Goal: Communication & Community: Connect with others

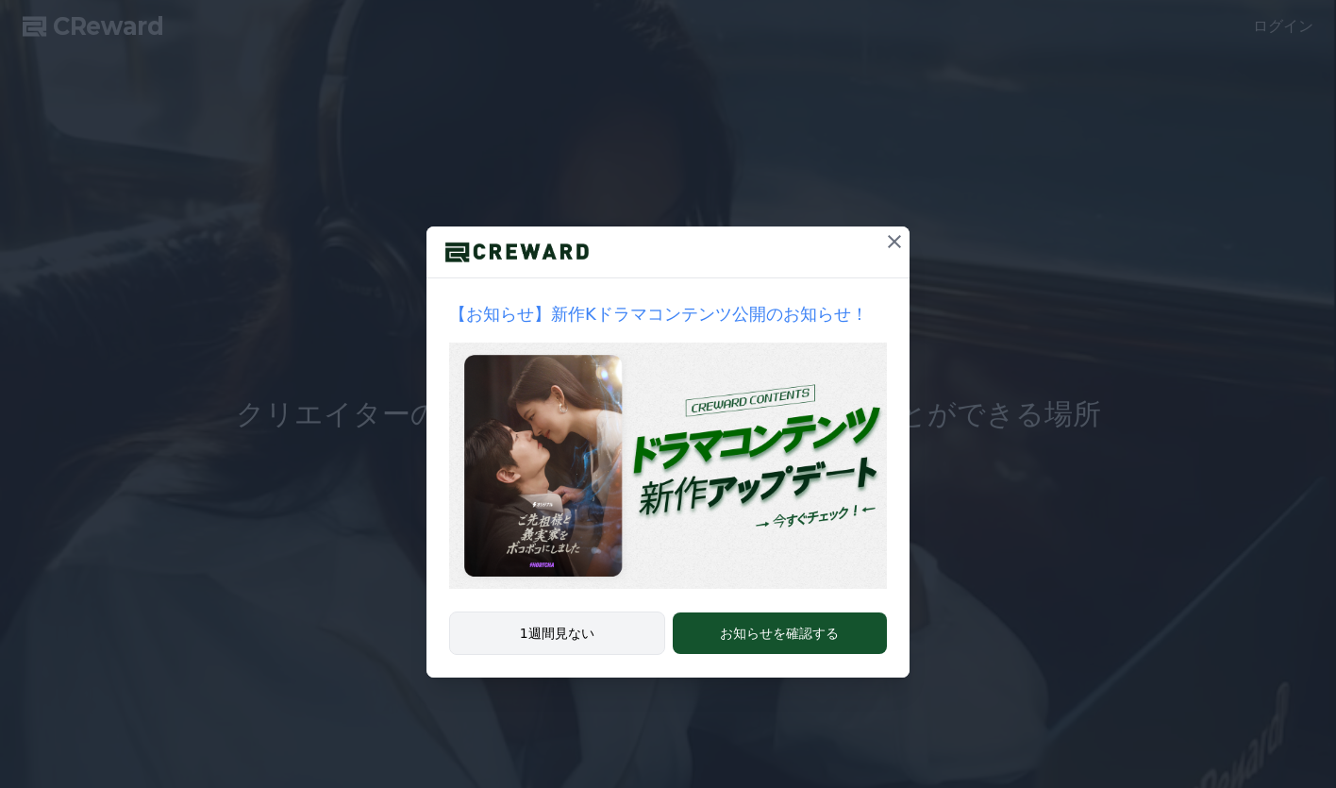
click at [637, 630] on button "1週間見ない" at bounding box center [557, 632] width 216 height 43
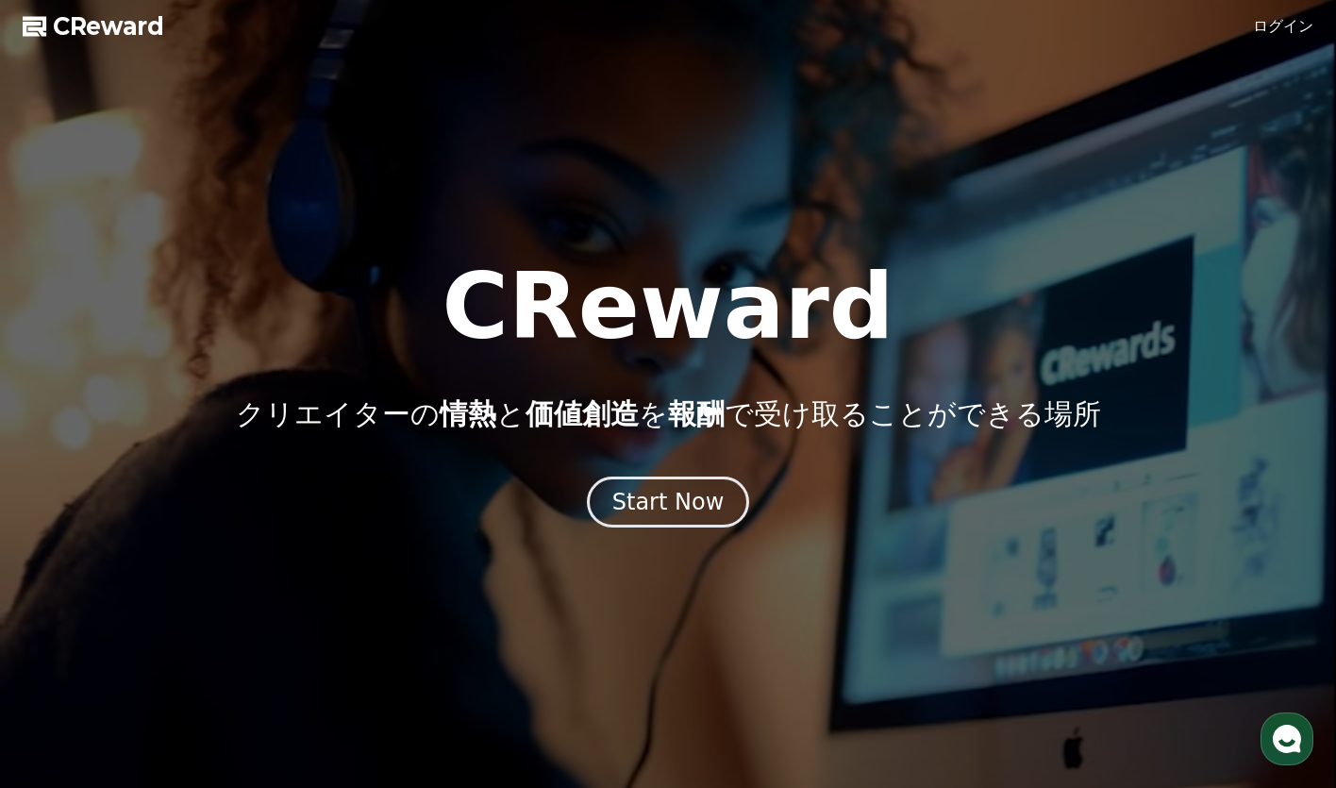
click at [1290, 21] on link "ログイン" at bounding box center [1283, 26] width 60 height 23
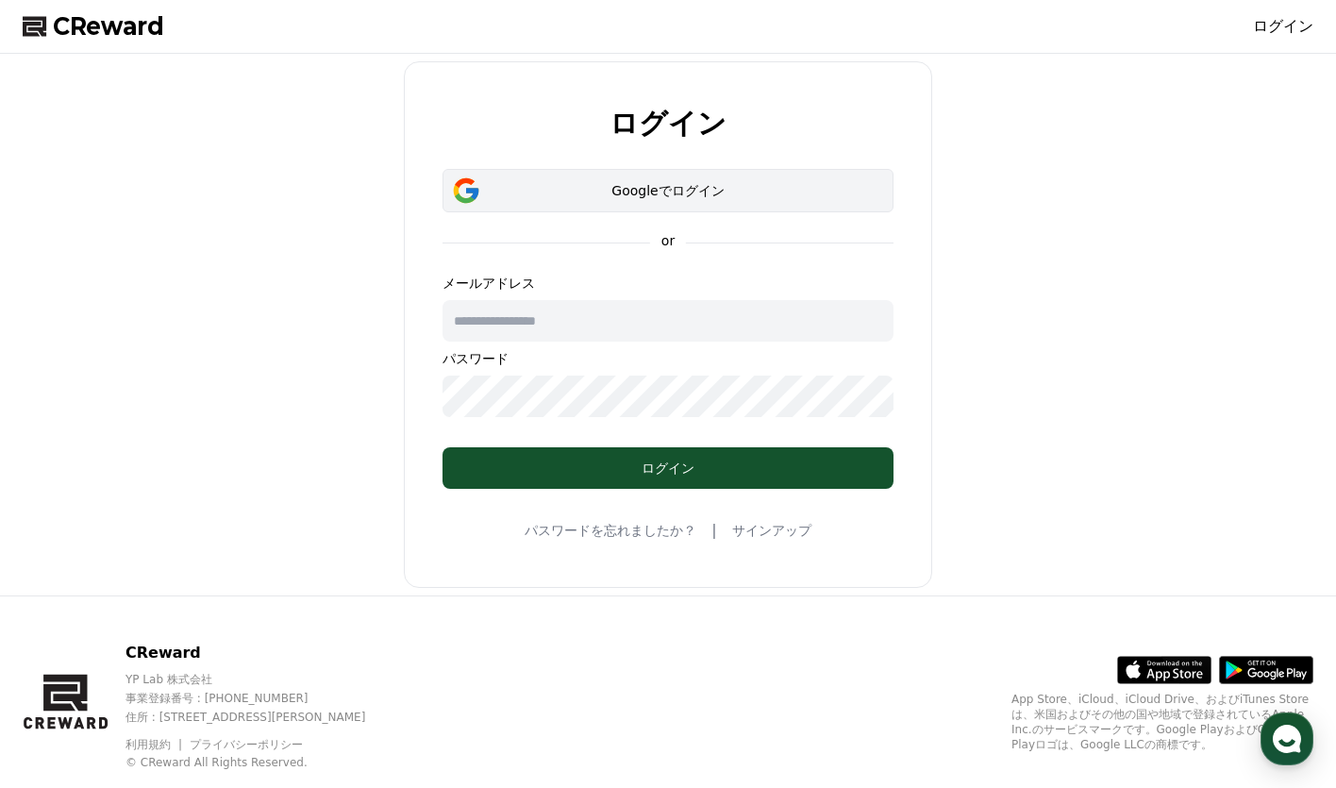
click at [714, 191] on div "Googleでログイン" at bounding box center [668, 190] width 396 height 19
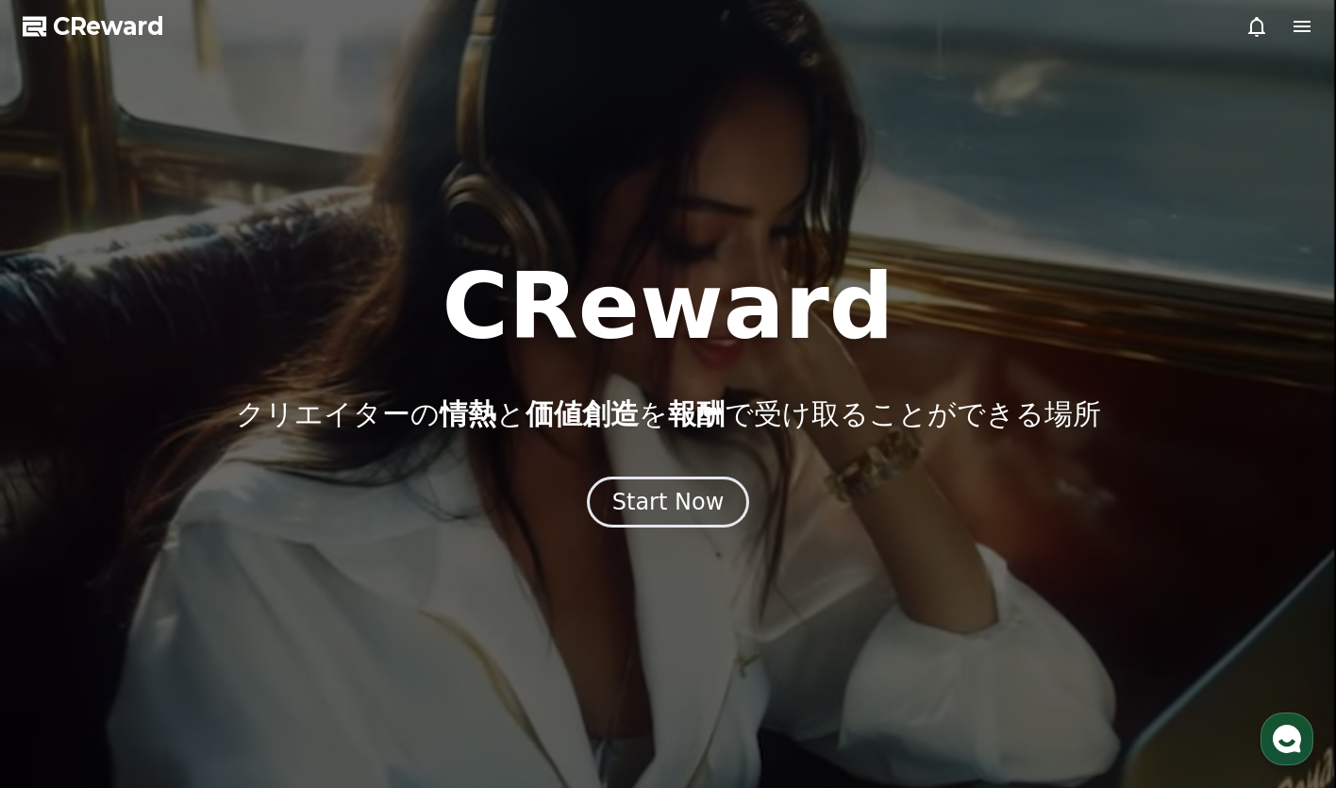
click at [1300, 27] on icon at bounding box center [1301, 26] width 17 height 11
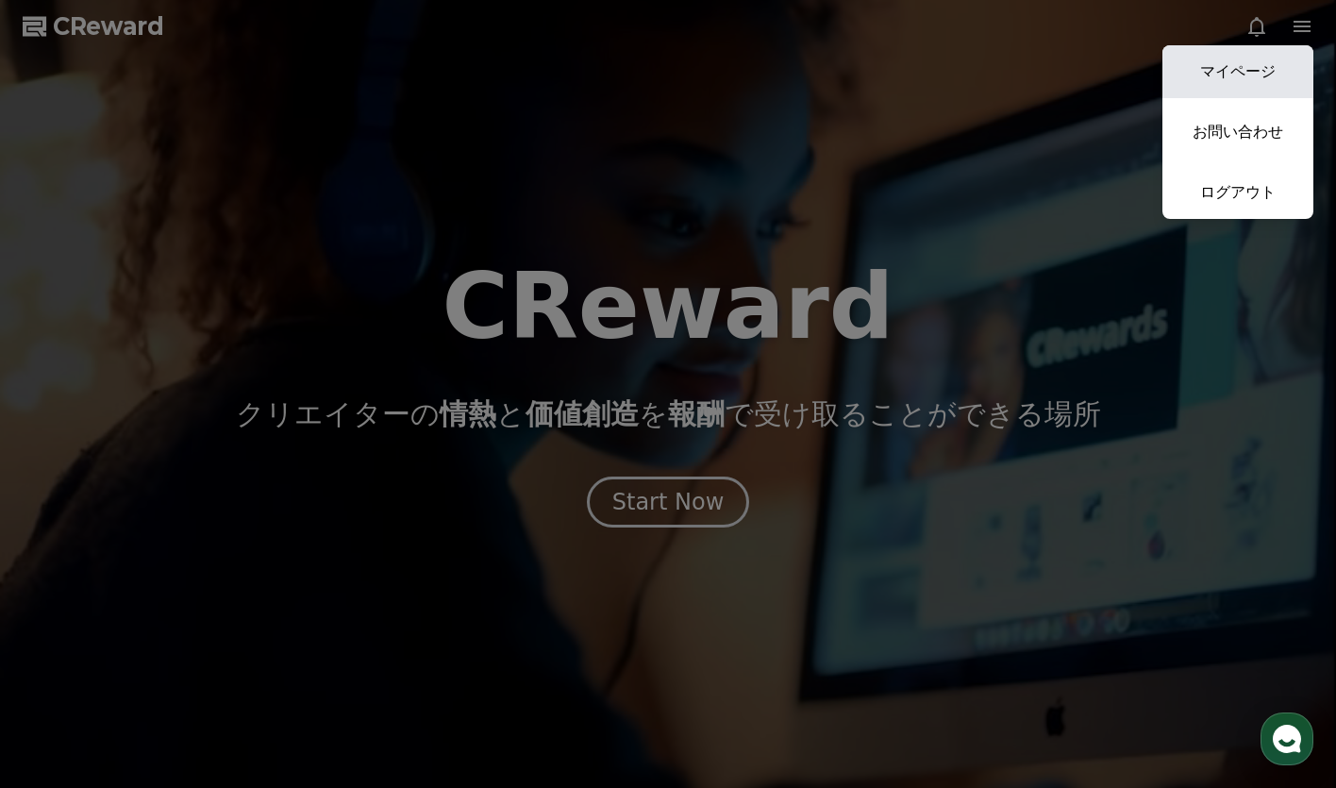
click at [1270, 90] on link "マイページ" at bounding box center [1237, 71] width 151 height 53
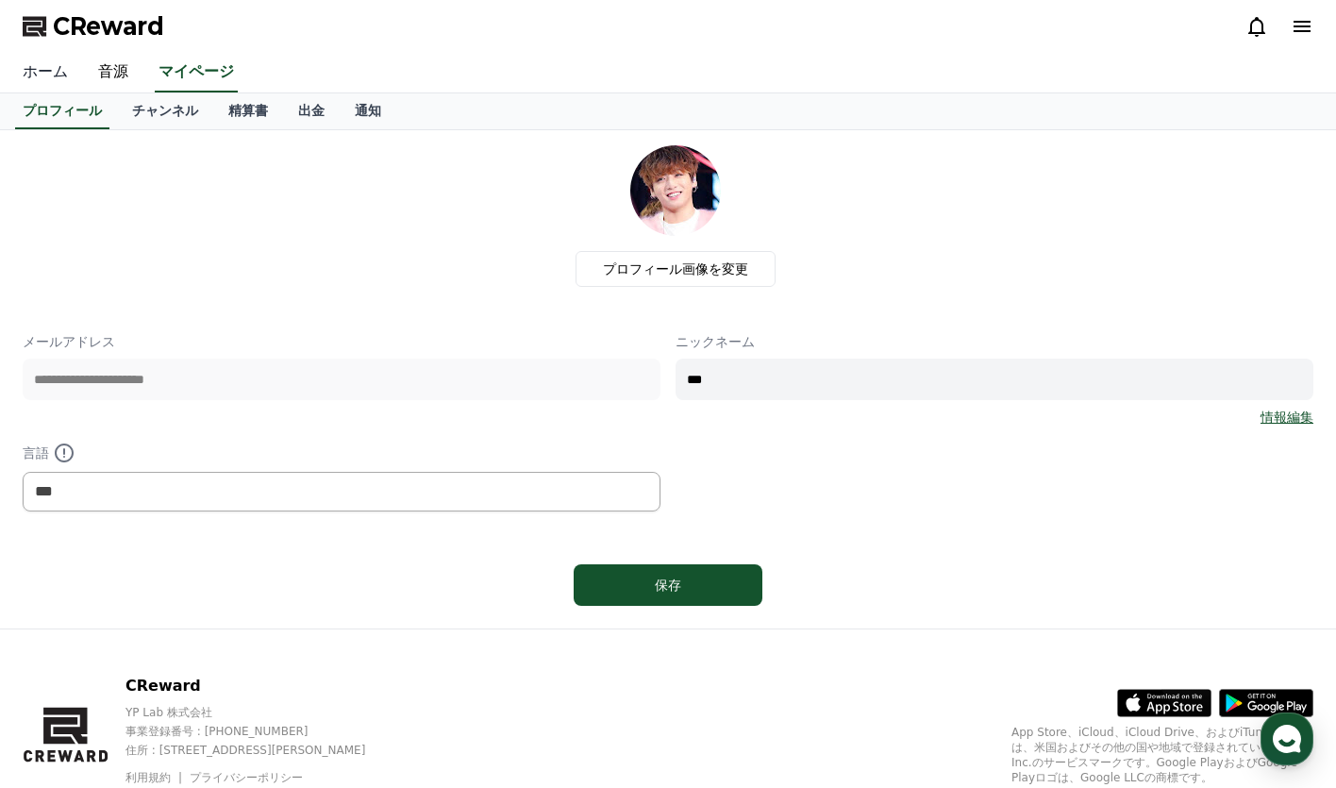
click at [50, 75] on link "ホーム" at bounding box center [45, 73] width 75 height 40
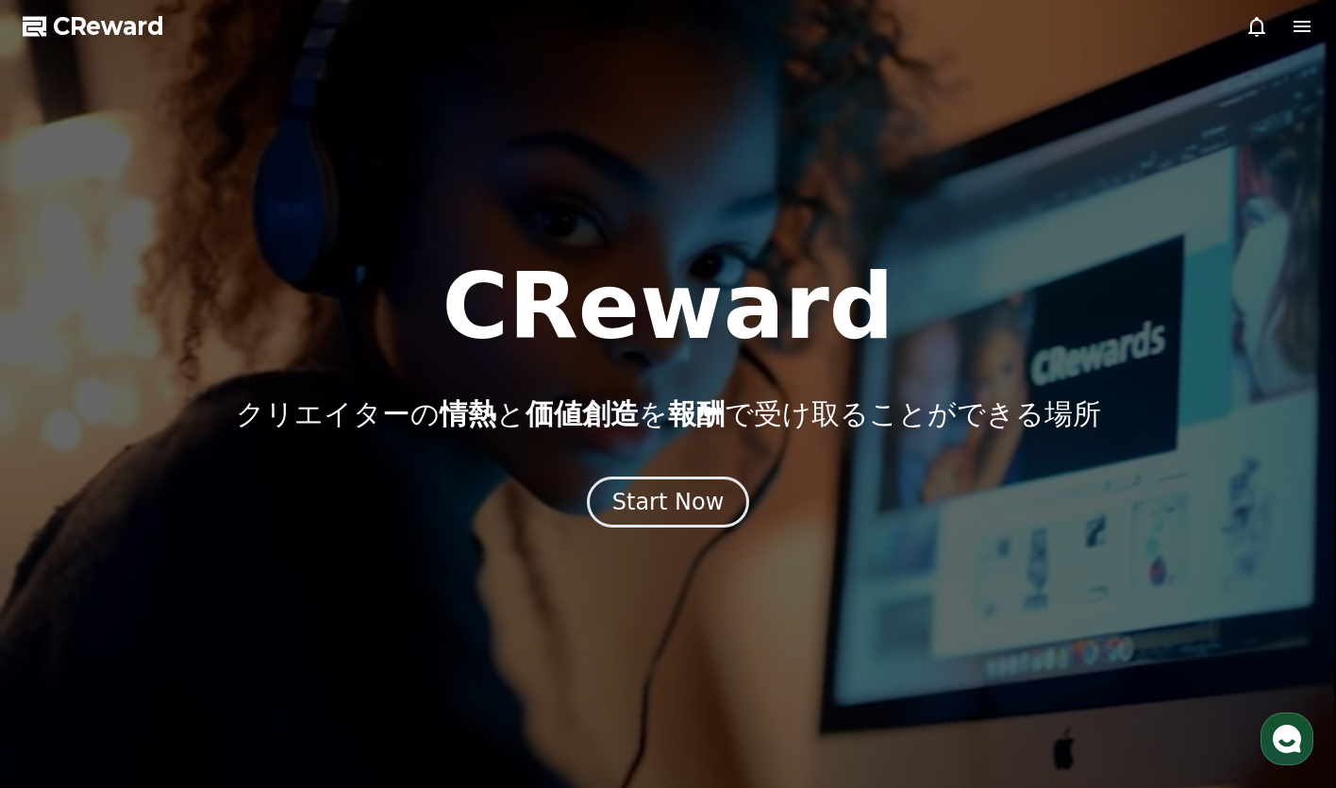
click at [1299, 35] on icon at bounding box center [1301, 26] width 23 height 23
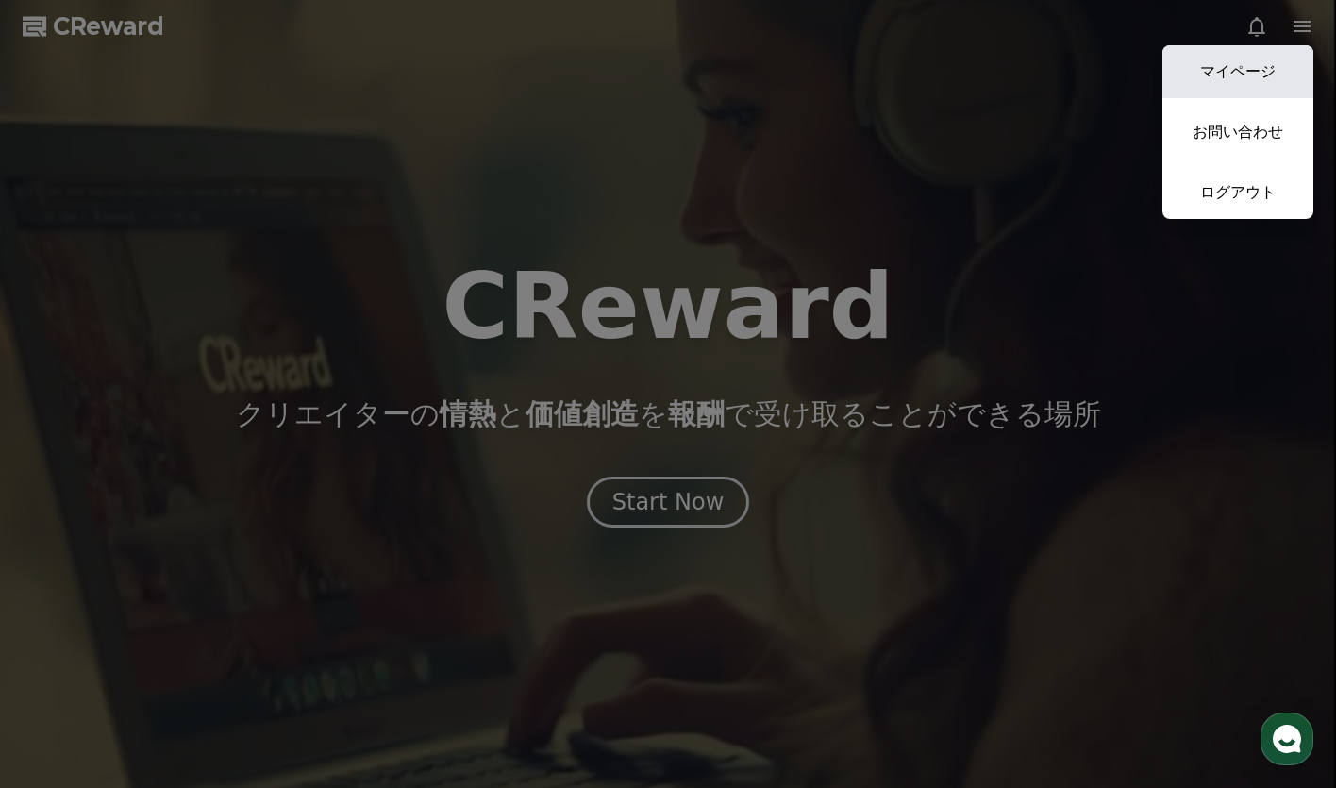
click at [1262, 55] on link "マイページ" at bounding box center [1237, 71] width 151 height 53
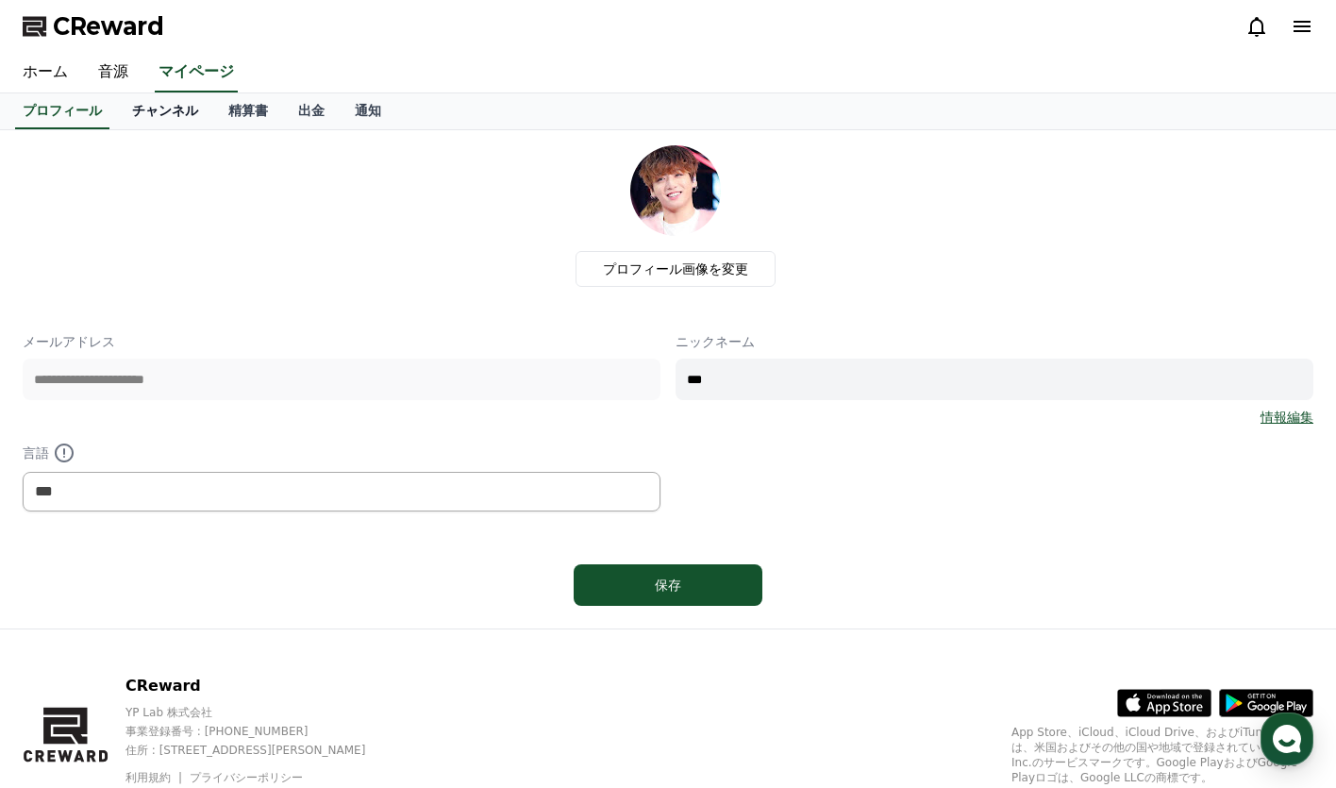
click at [117, 97] on link "チャンネル" at bounding box center [165, 111] width 96 height 36
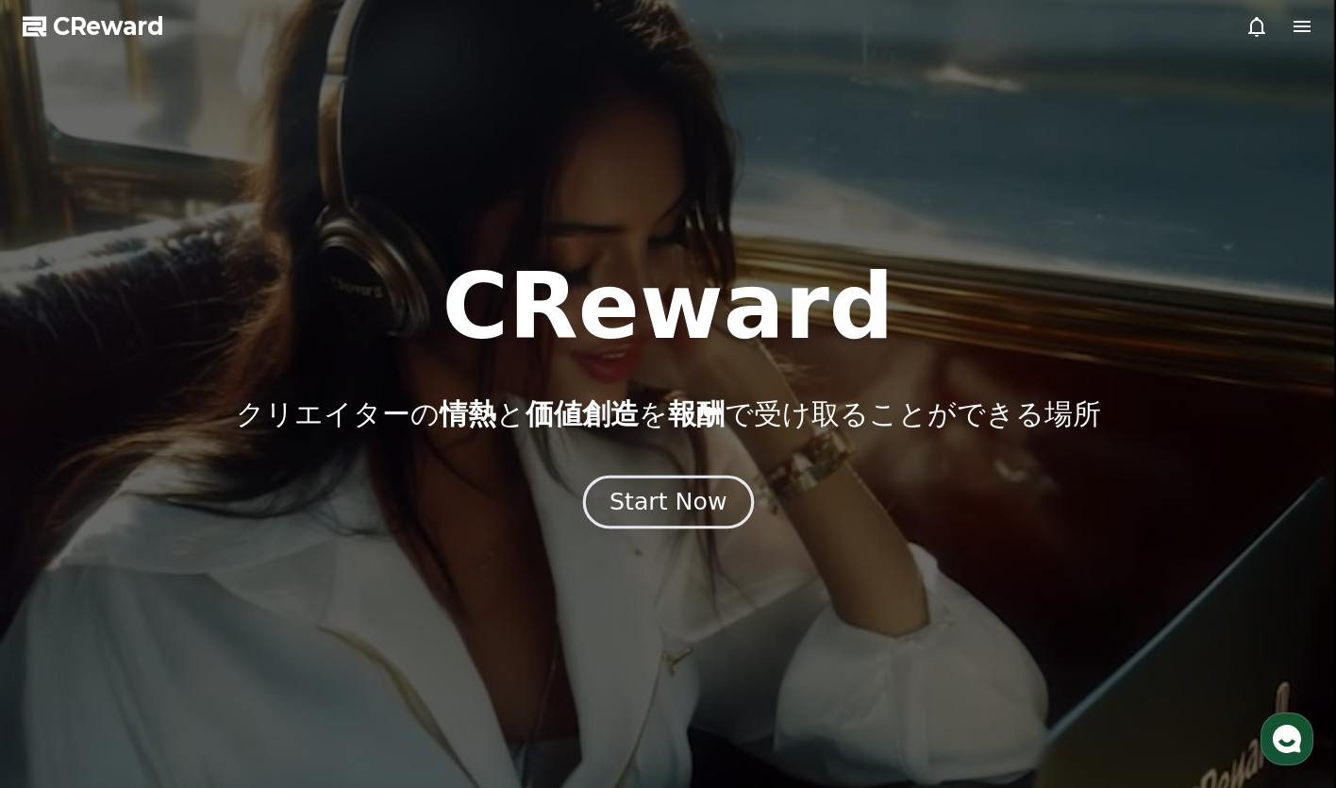
click at [707, 475] on div "CReward クリエイターの 情熱 と 価値創造 を 報酬 で受け取ることができる場所 Start Now" at bounding box center [668, 394] width 1336 height 266
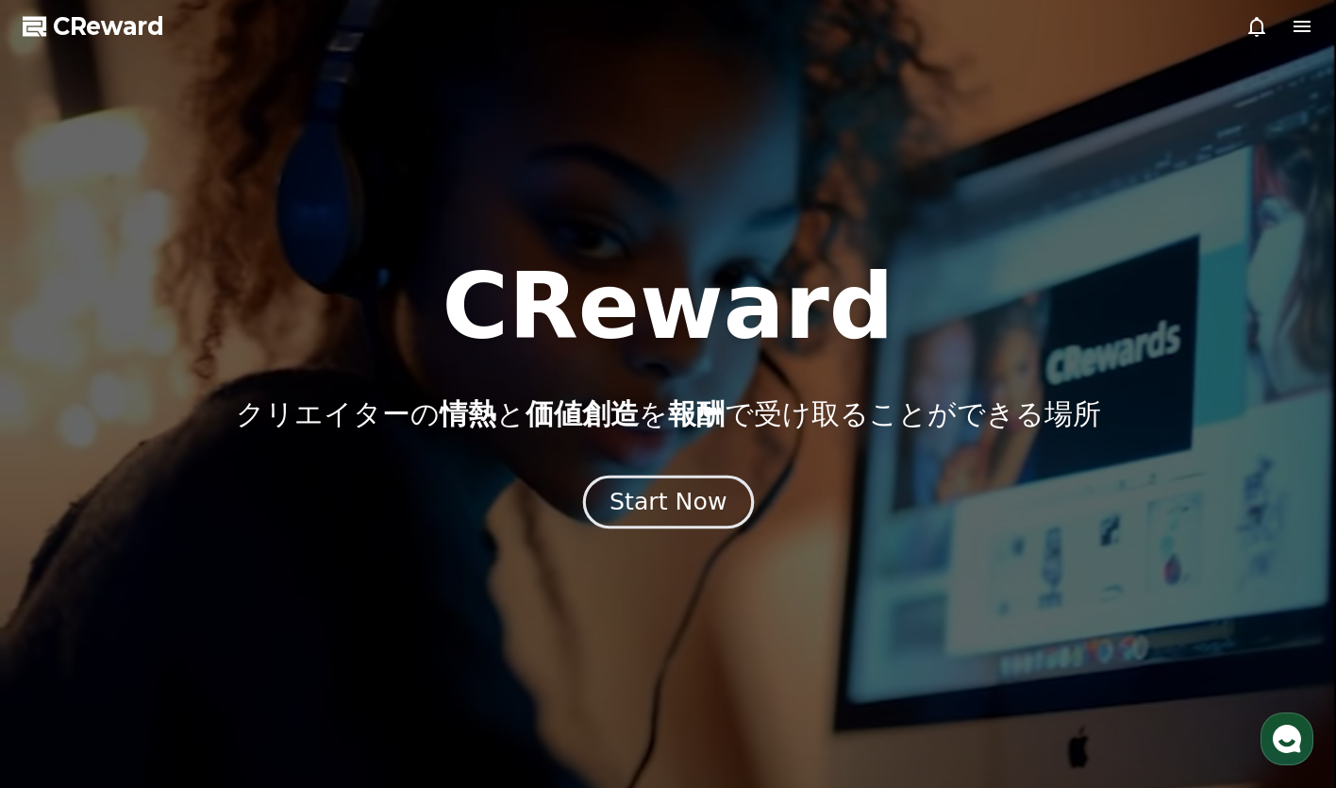
click at [692, 512] on div "Start Now" at bounding box center [667, 502] width 117 height 32
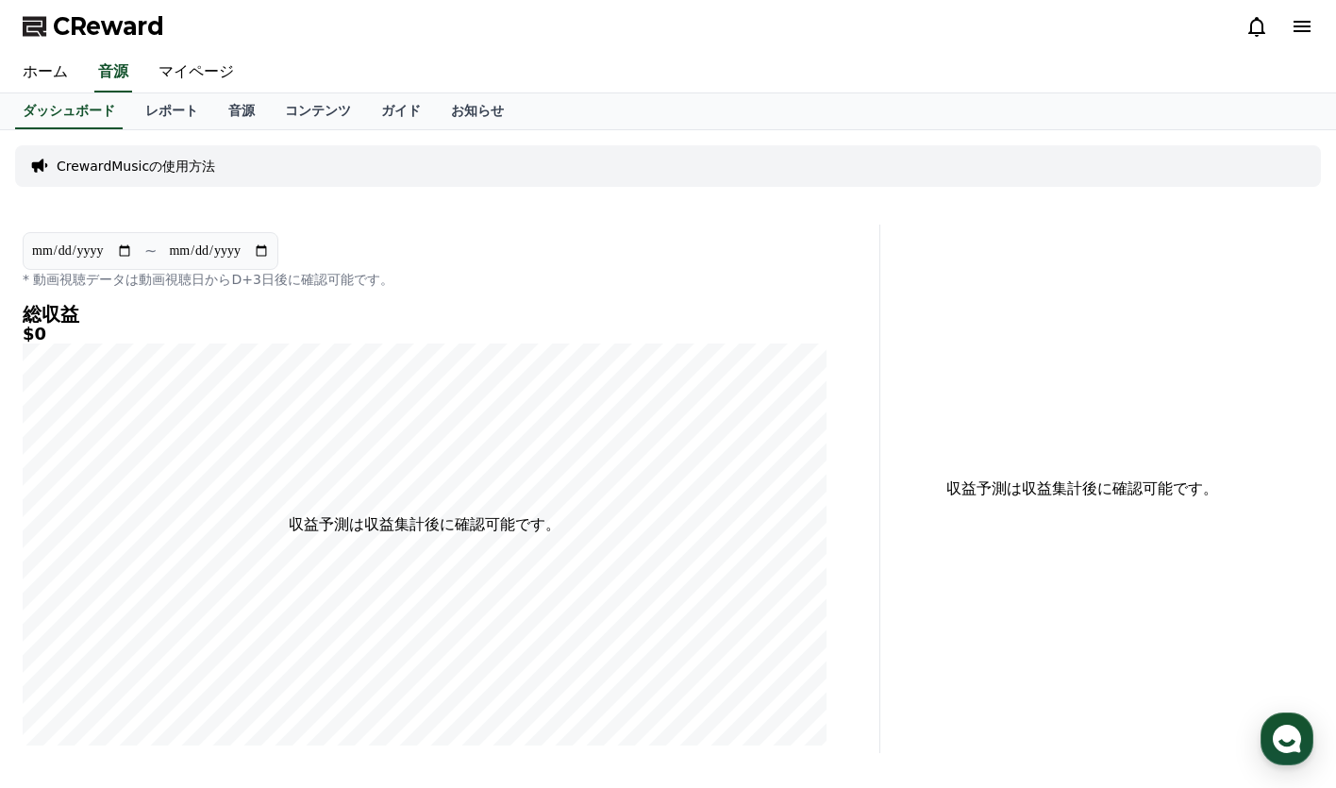
click at [1300, 37] on icon at bounding box center [1301, 26] width 23 height 23
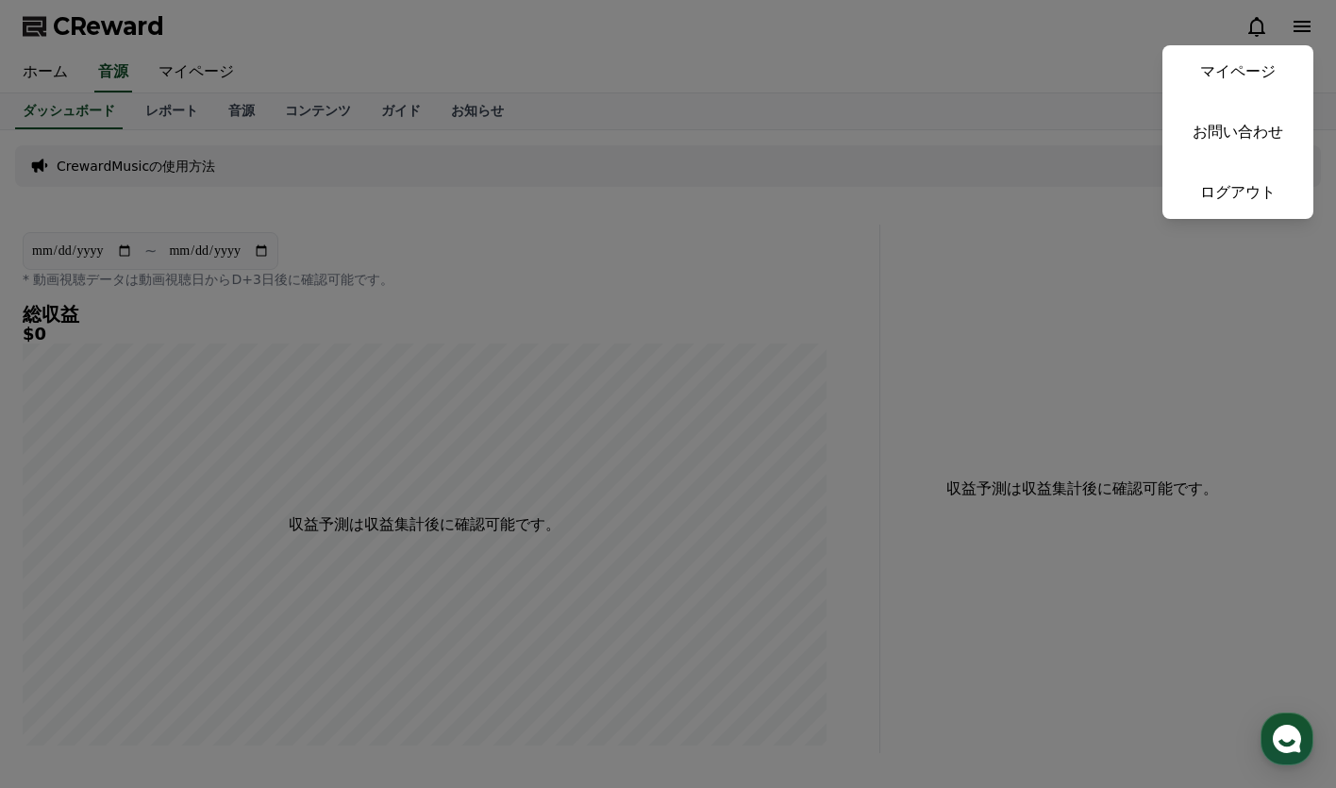
click at [932, 94] on button "close" at bounding box center [668, 394] width 1336 height 788
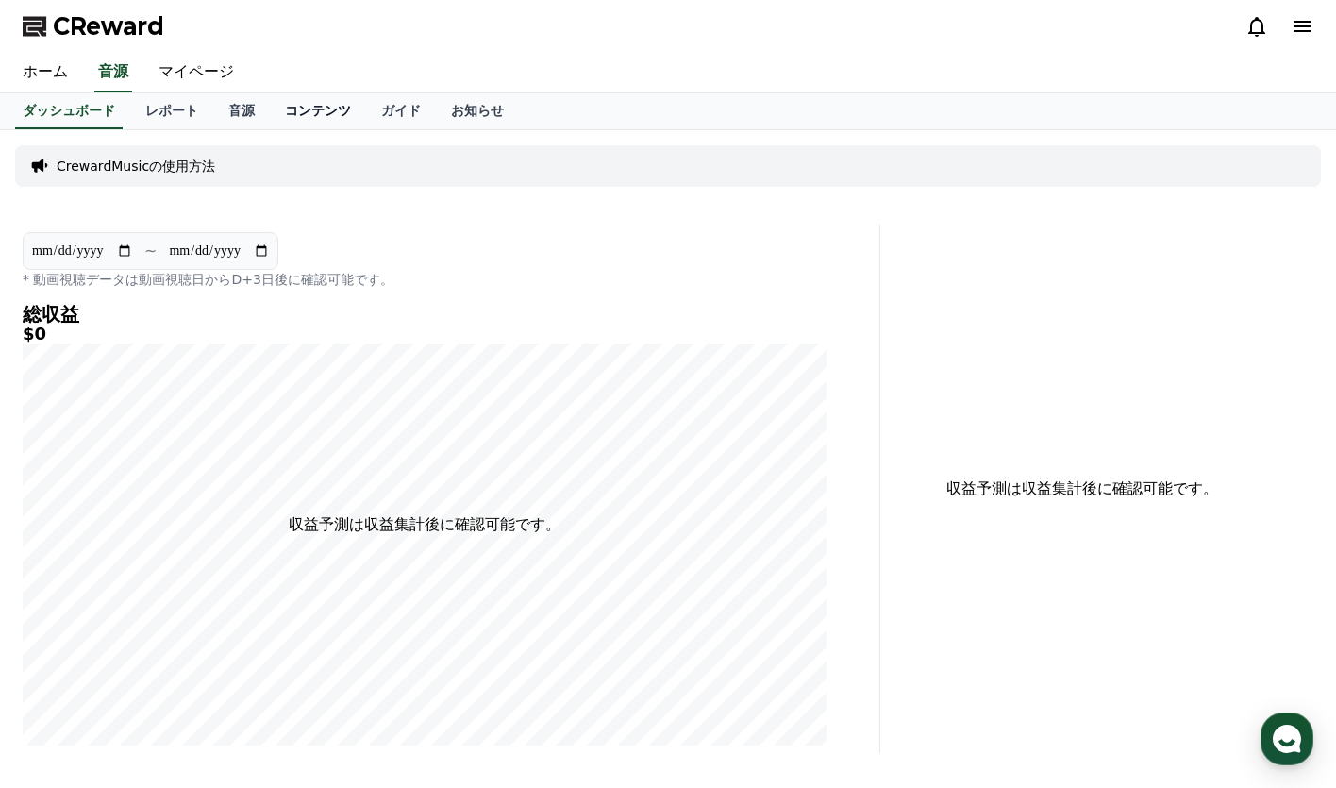
click at [270, 112] on link "コンテンツ" at bounding box center [318, 111] width 96 height 36
click at [213, 117] on link "音源" at bounding box center [241, 111] width 57 height 36
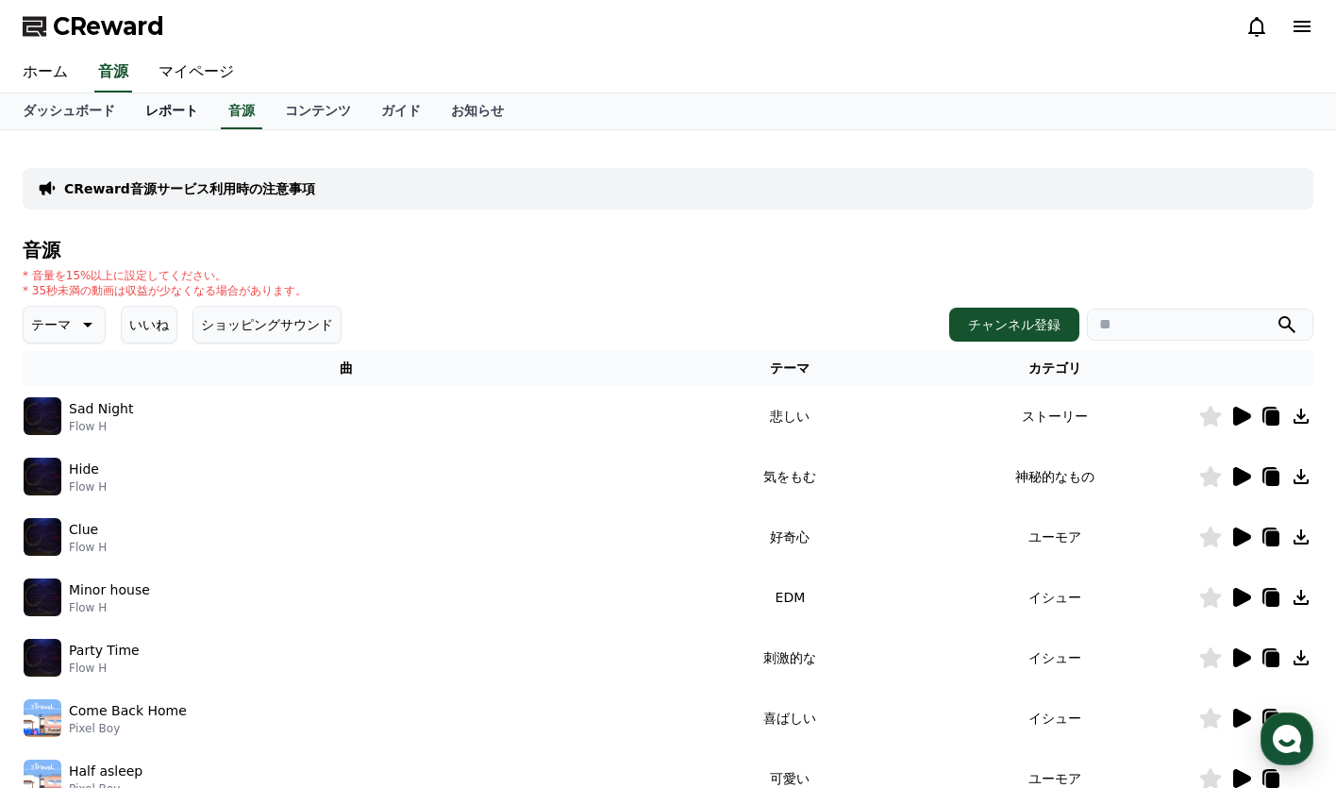
click at [130, 94] on link "レポート" at bounding box center [171, 111] width 83 height 36
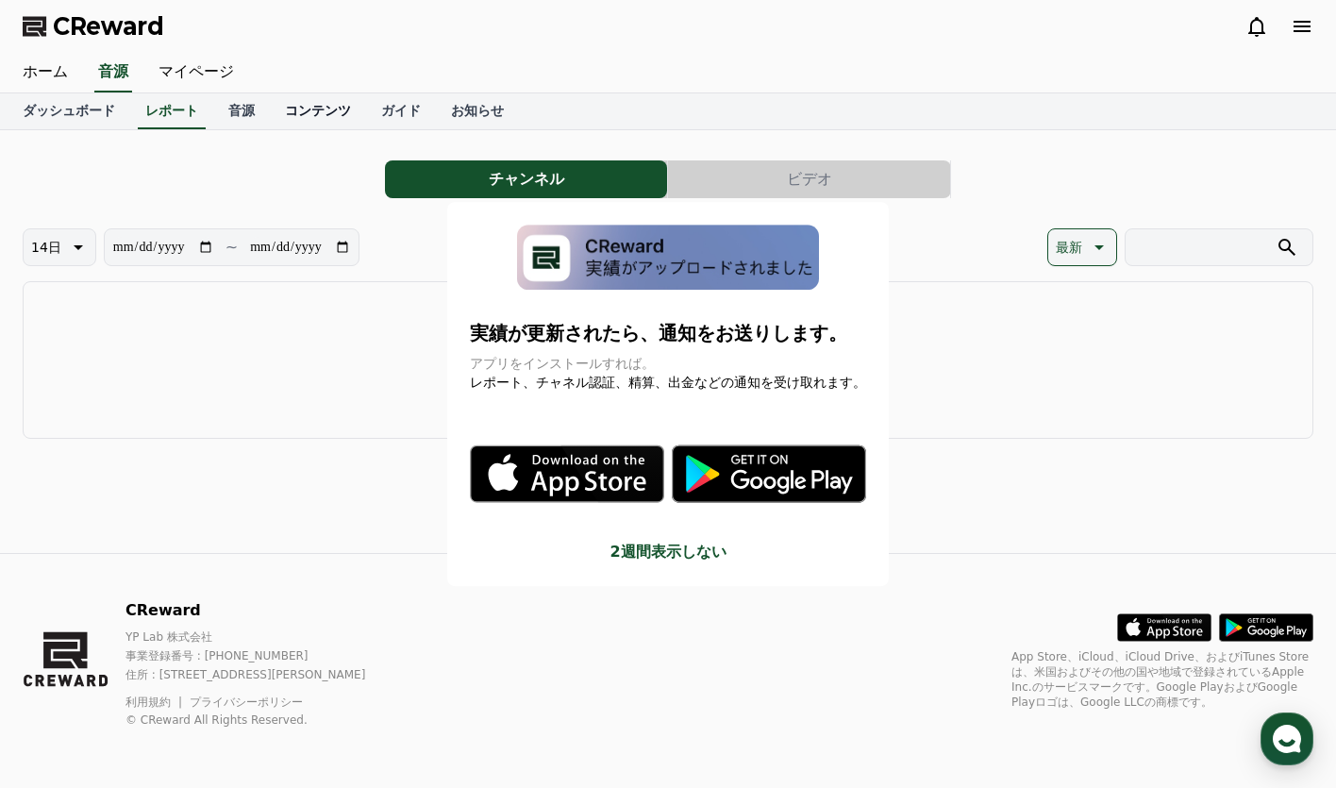
click at [260, 118] on button "close modal" at bounding box center [668, 394] width 1336 height 788
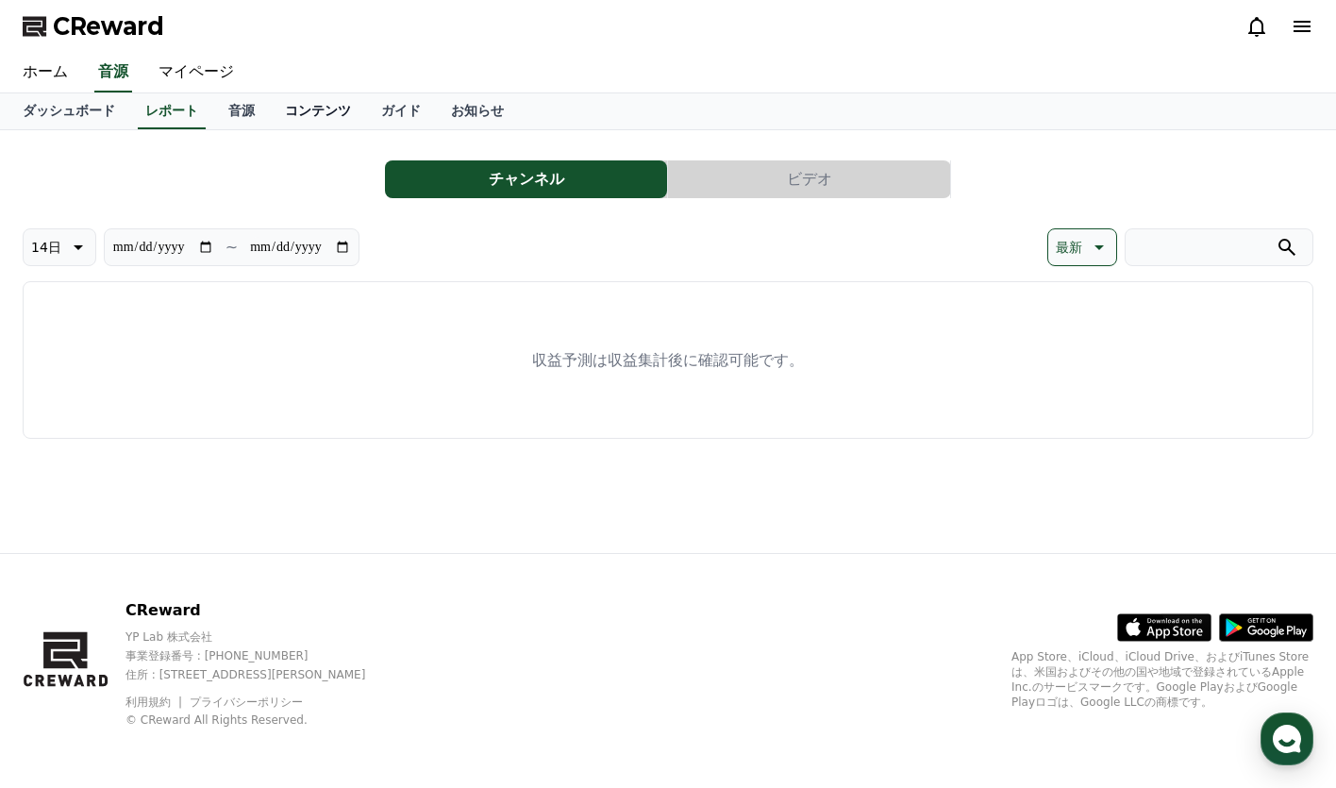
click at [270, 118] on link "コンテンツ" at bounding box center [318, 111] width 96 height 36
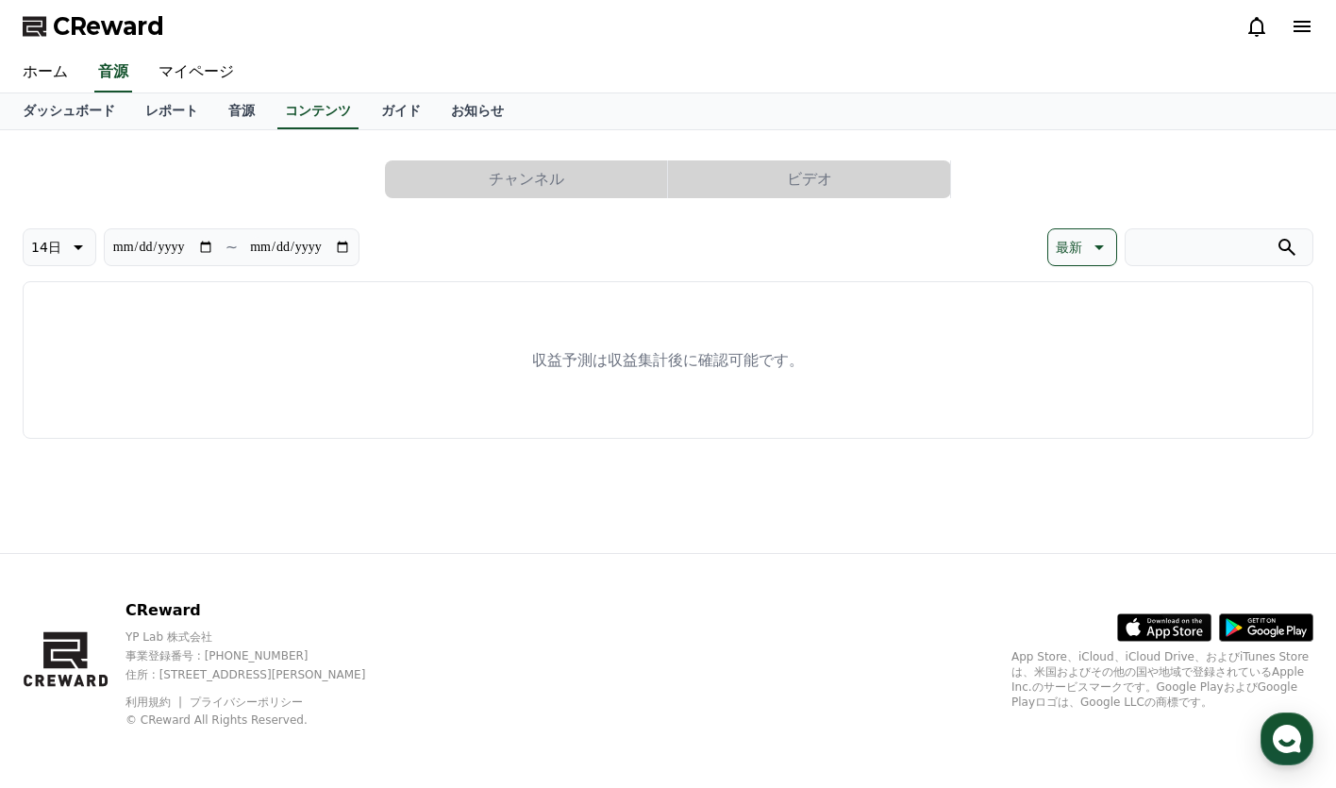
click at [1299, 25] on icon at bounding box center [1301, 26] width 17 height 11
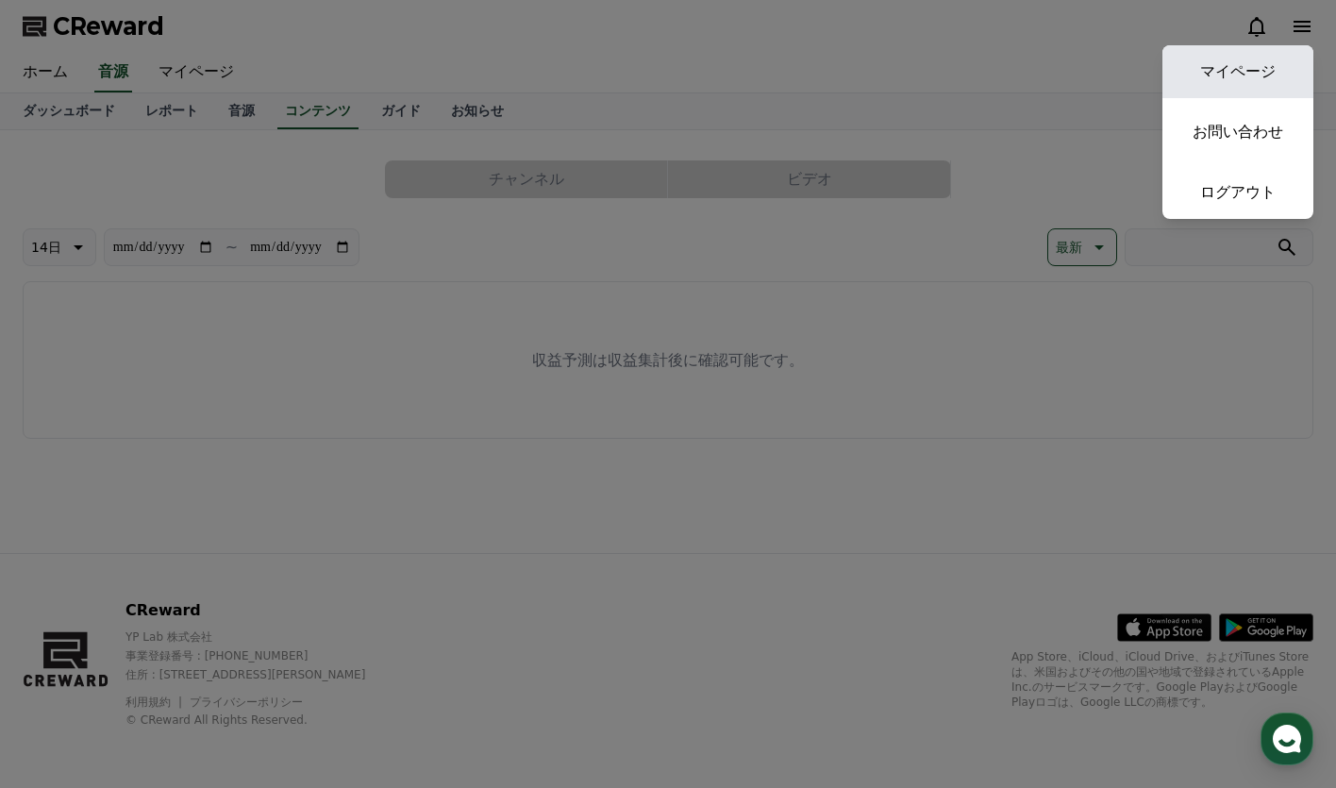
click at [1243, 73] on link "マイページ" at bounding box center [1237, 71] width 151 height 53
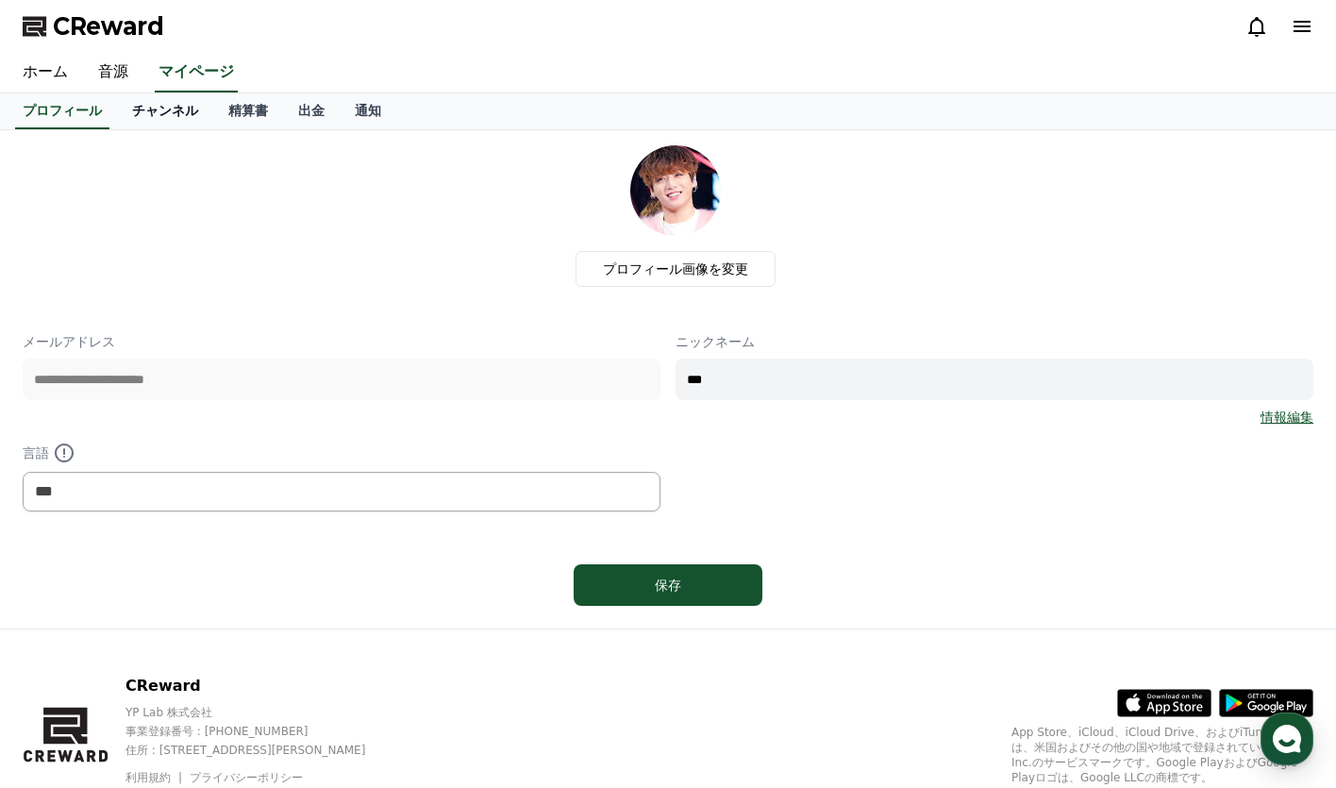
click at [127, 101] on link "チャンネル" at bounding box center [165, 111] width 96 height 36
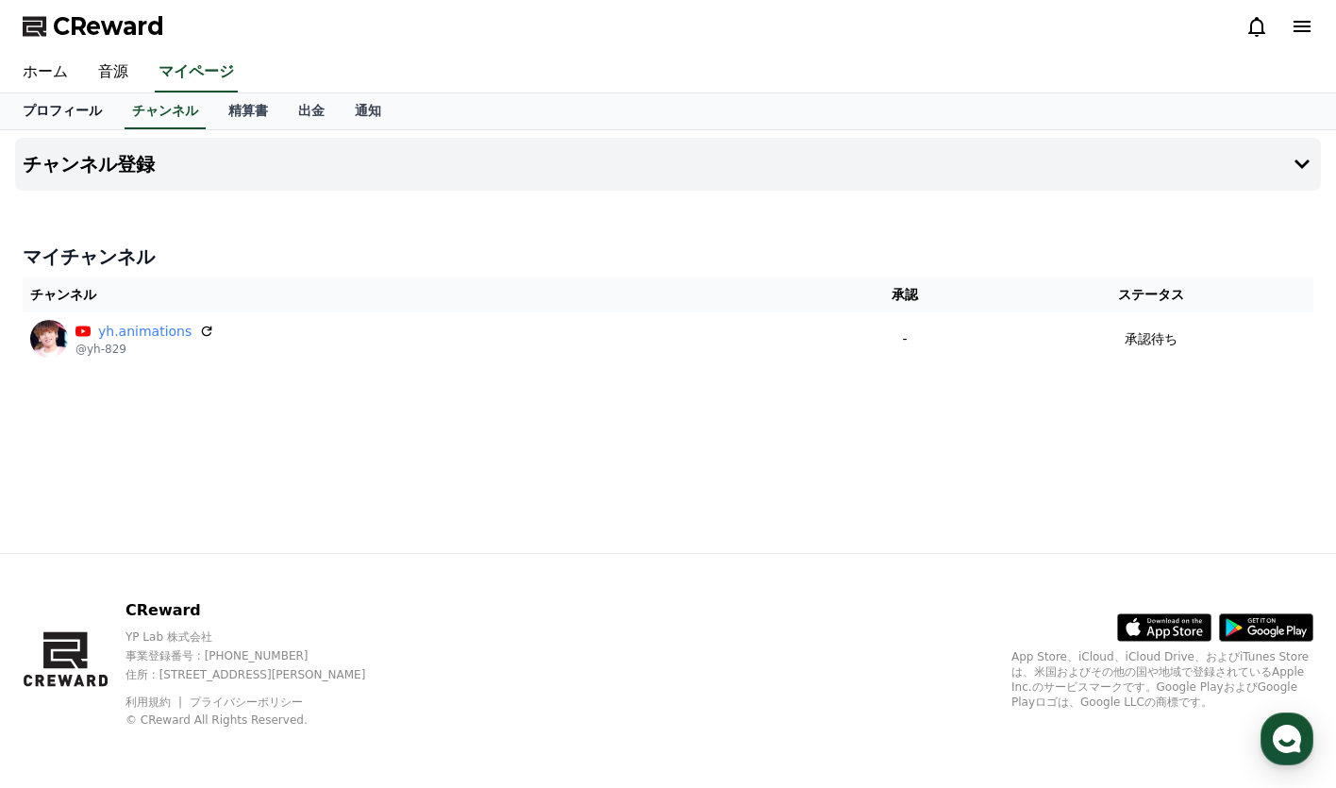
click at [42, 117] on link "プロフィール" at bounding box center [62, 111] width 109 height 36
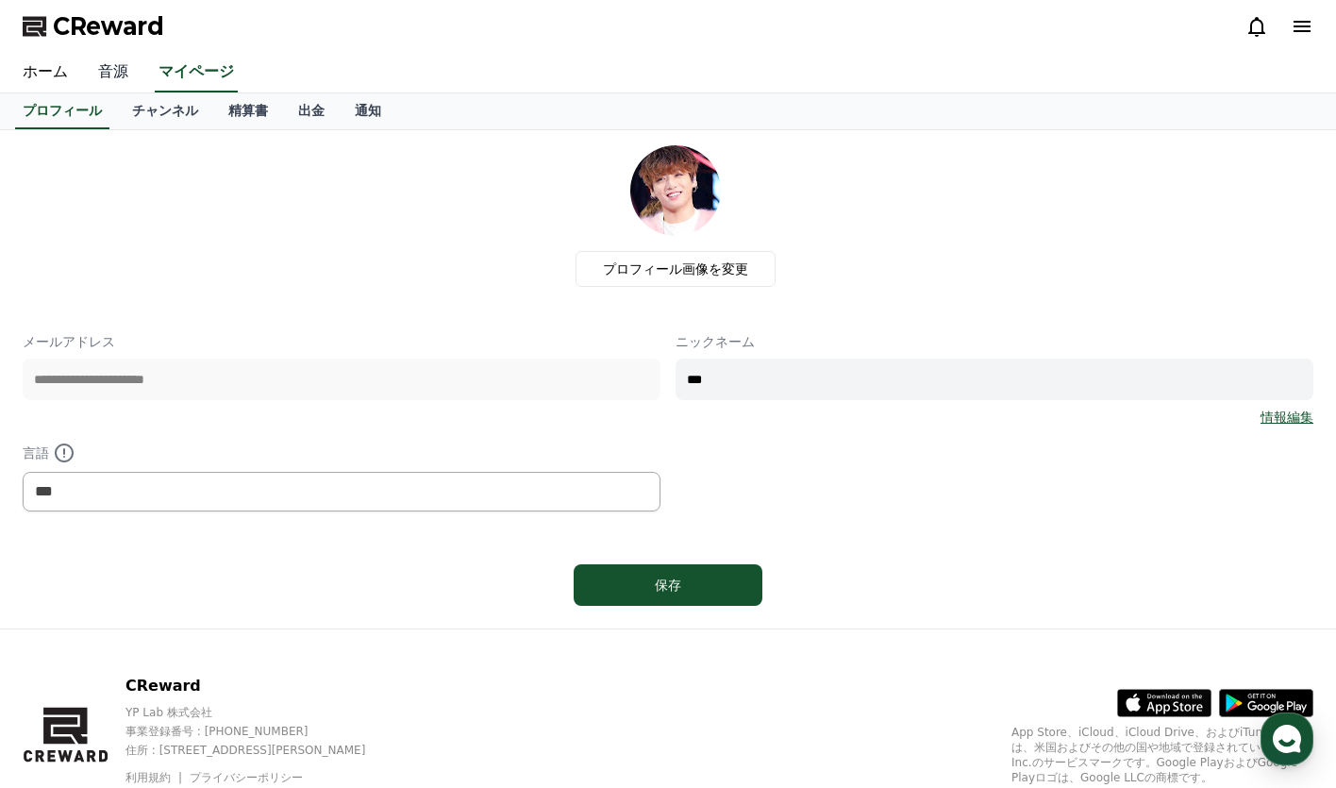
click at [103, 72] on link "音源" at bounding box center [113, 73] width 60 height 40
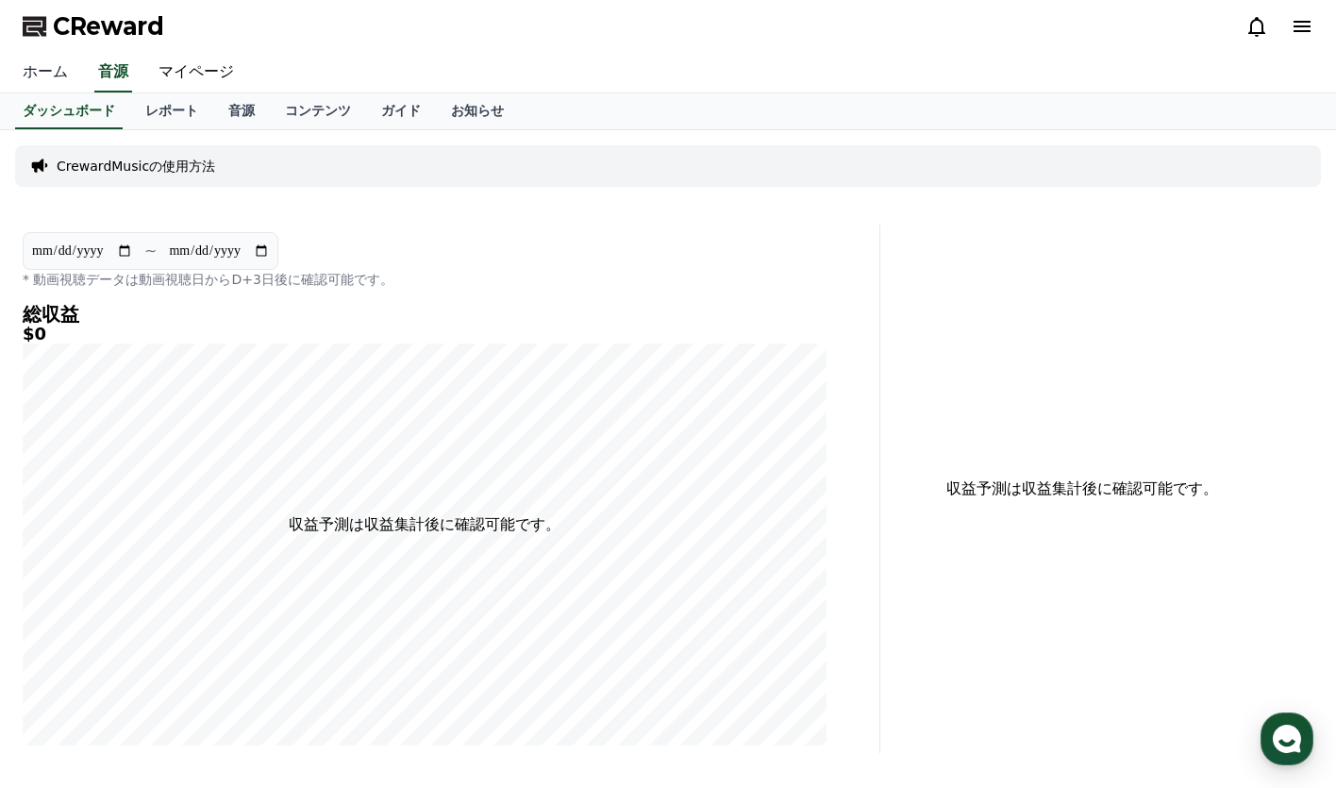
click at [12, 79] on link "ホーム" at bounding box center [45, 73] width 75 height 40
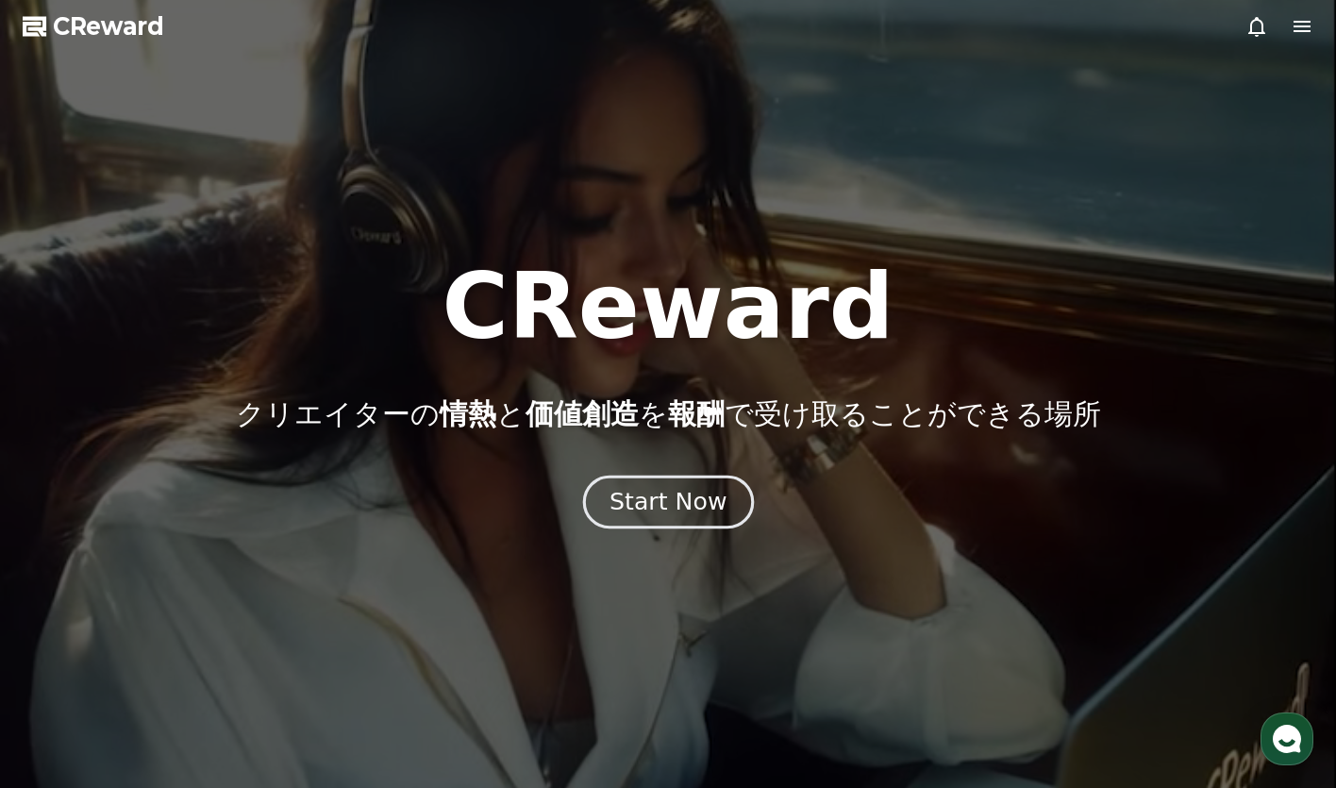
click at [702, 499] on div "Start Now" at bounding box center [667, 502] width 117 height 32
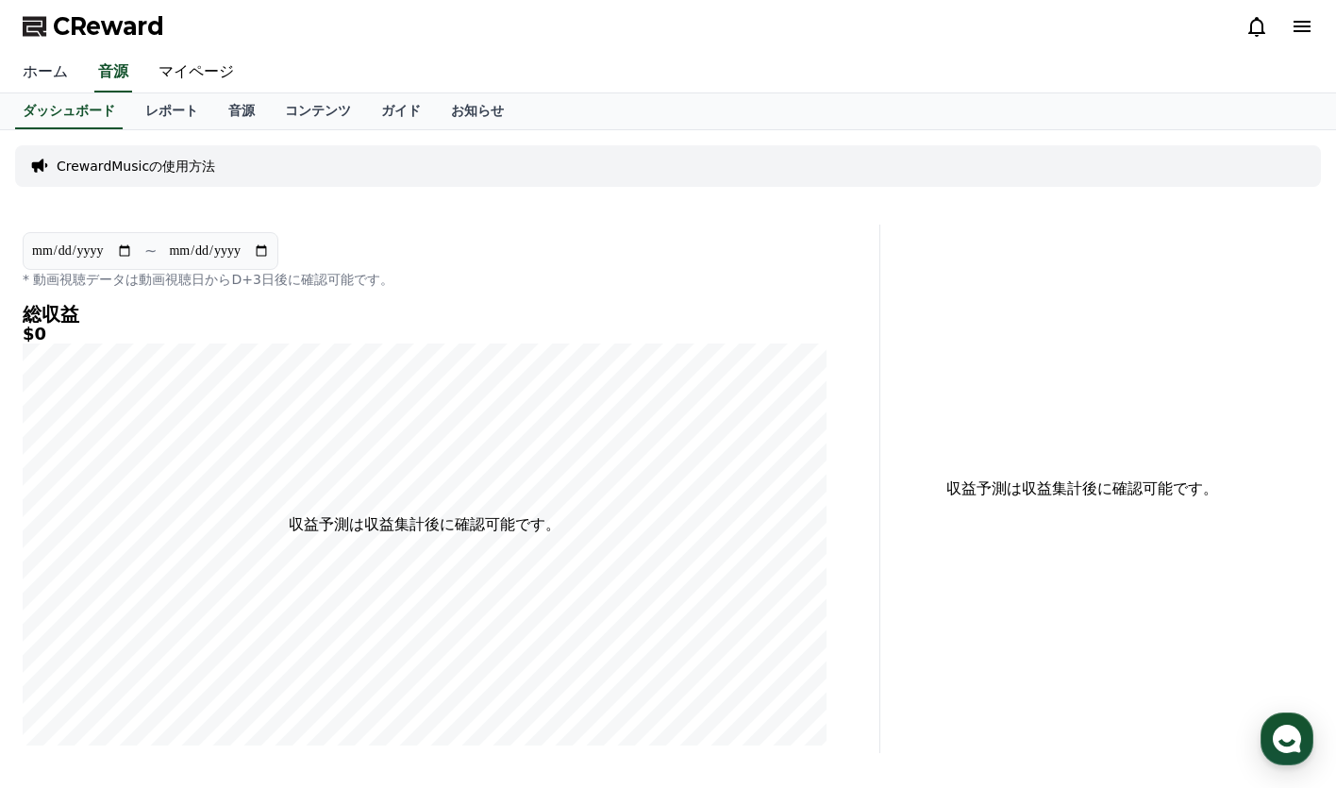
click at [42, 64] on link "ホーム" at bounding box center [45, 73] width 75 height 40
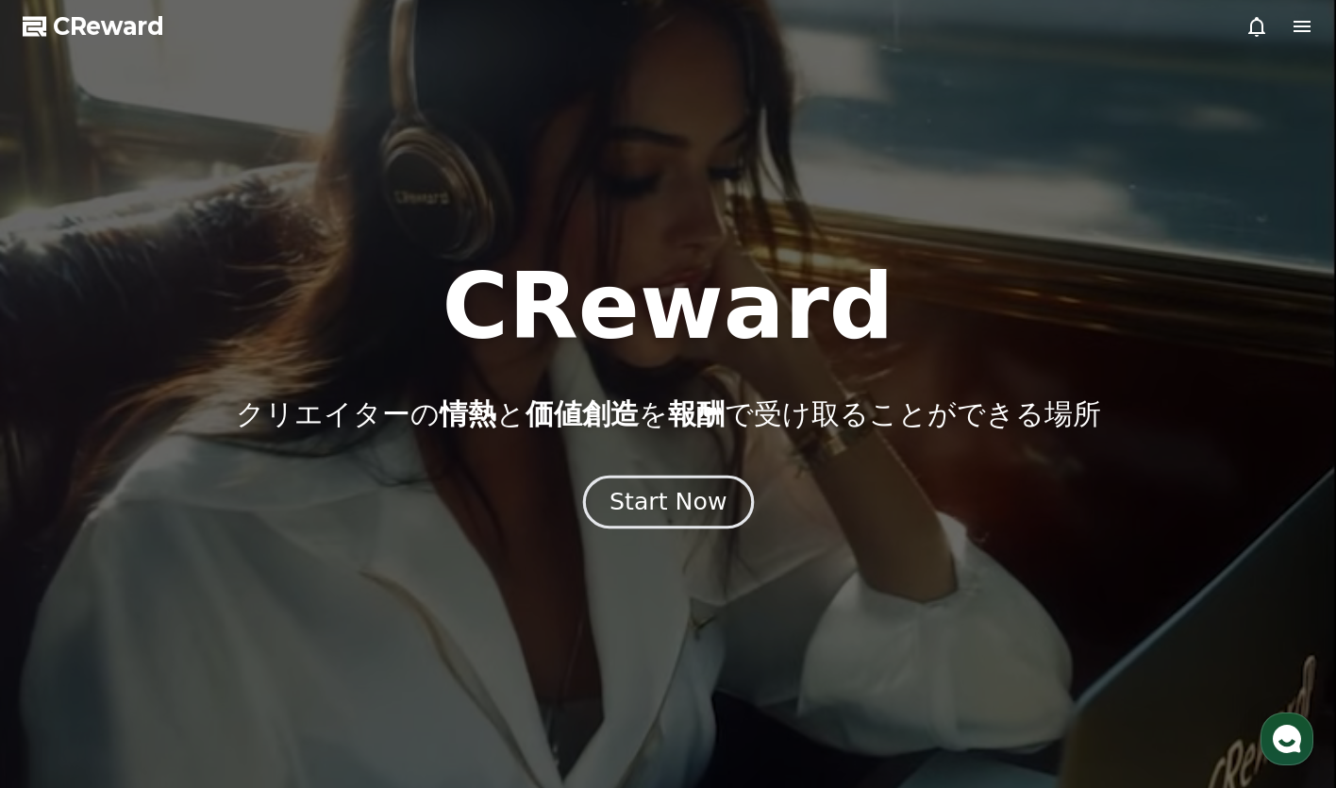
click at [673, 519] on button "Start Now" at bounding box center [667, 501] width 171 height 54
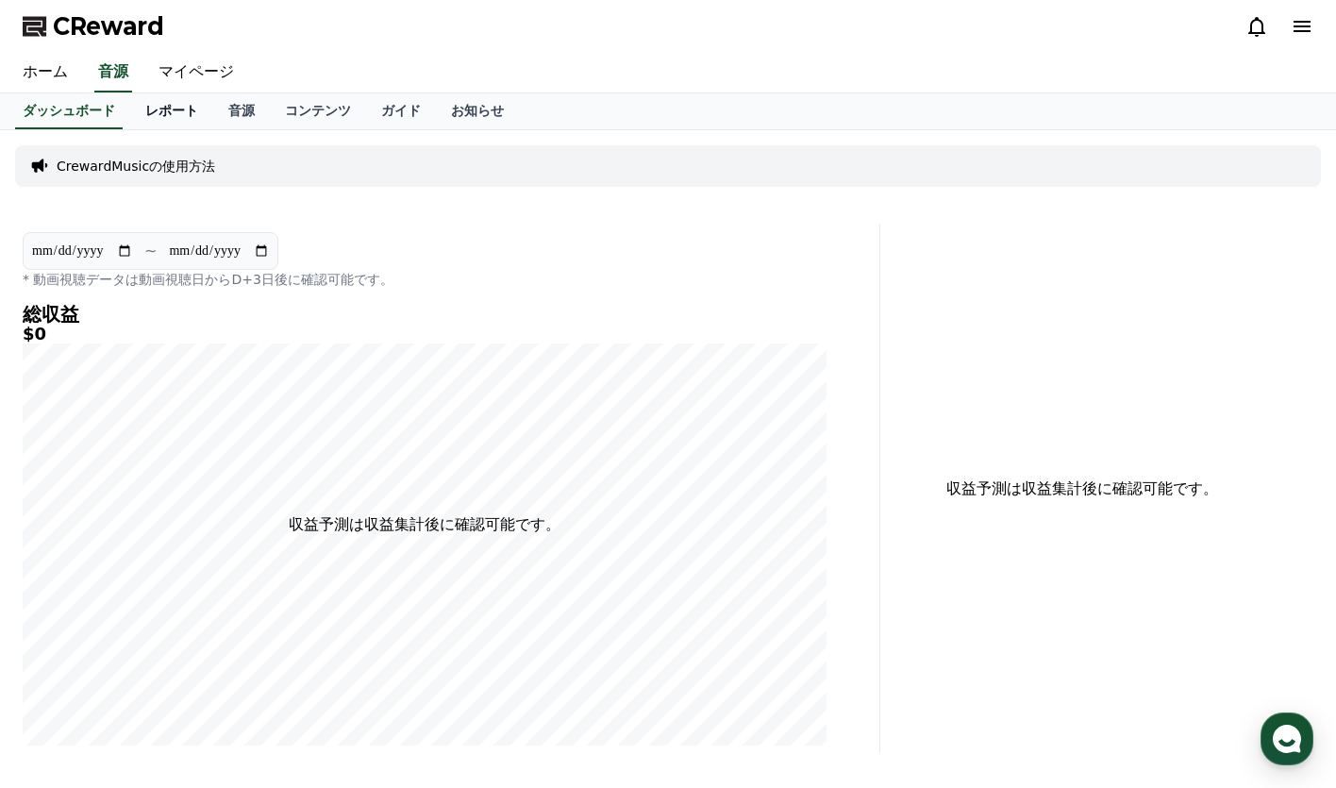
click at [136, 113] on link "レポート" at bounding box center [171, 111] width 83 height 36
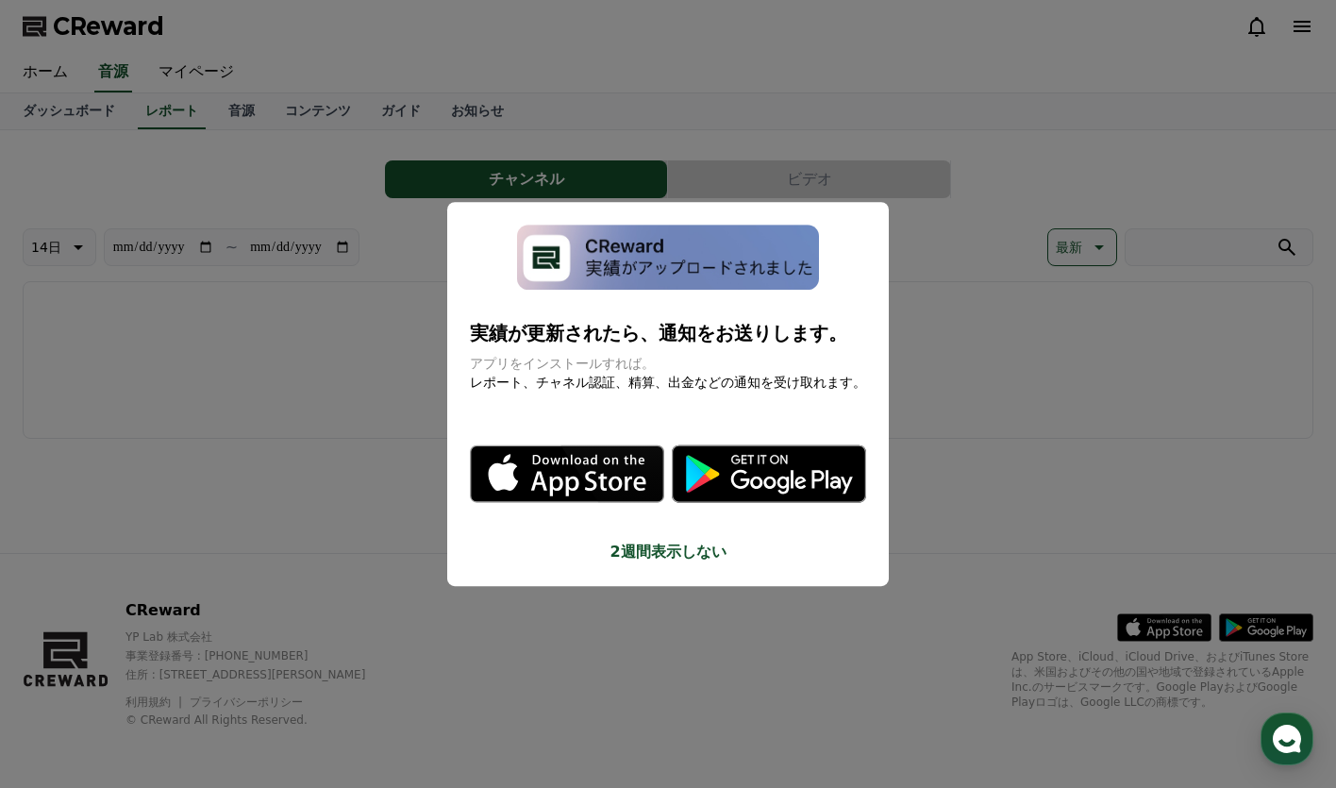
click at [675, 555] on button "2週間表示しない" at bounding box center [668, 552] width 396 height 23
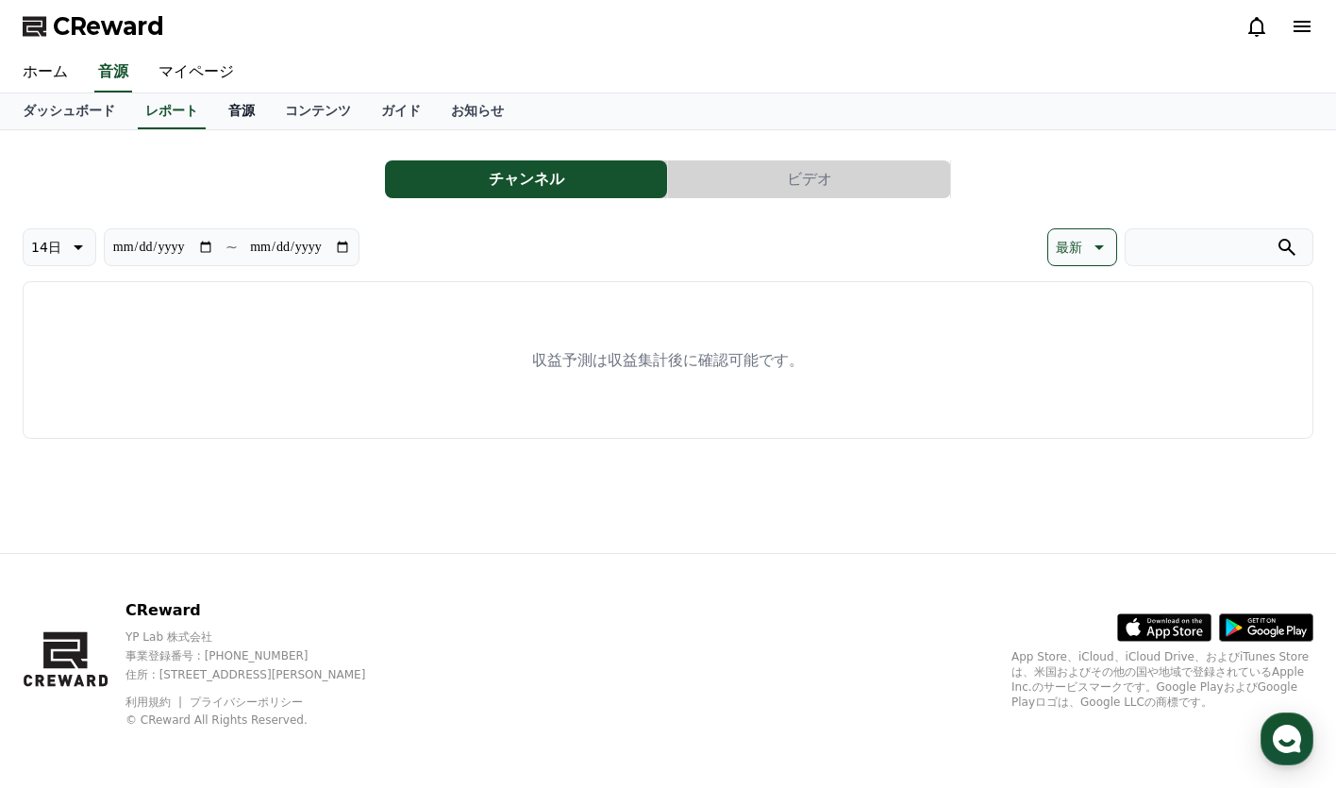
click at [213, 113] on link "音源" at bounding box center [241, 111] width 57 height 36
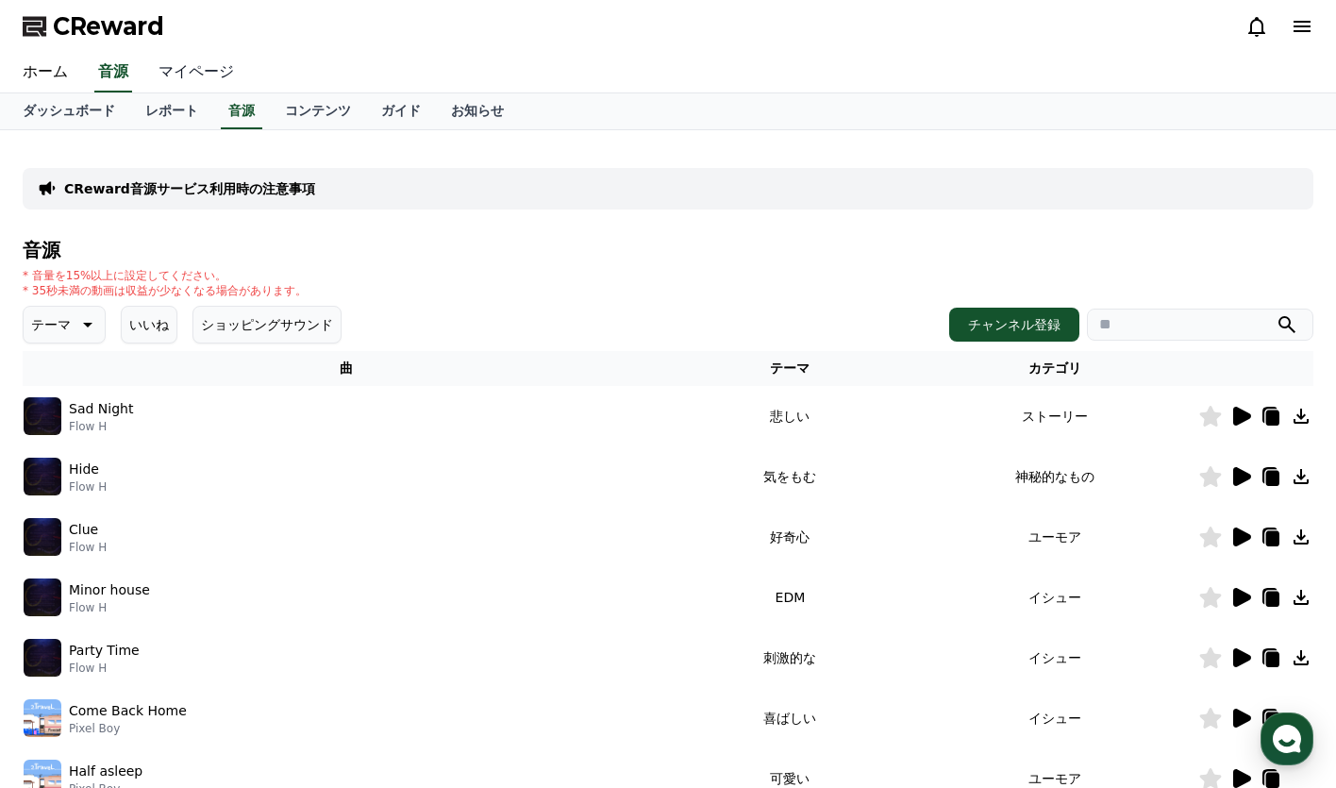
click at [162, 73] on link "マイページ" at bounding box center [196, 73] width 106 height 40
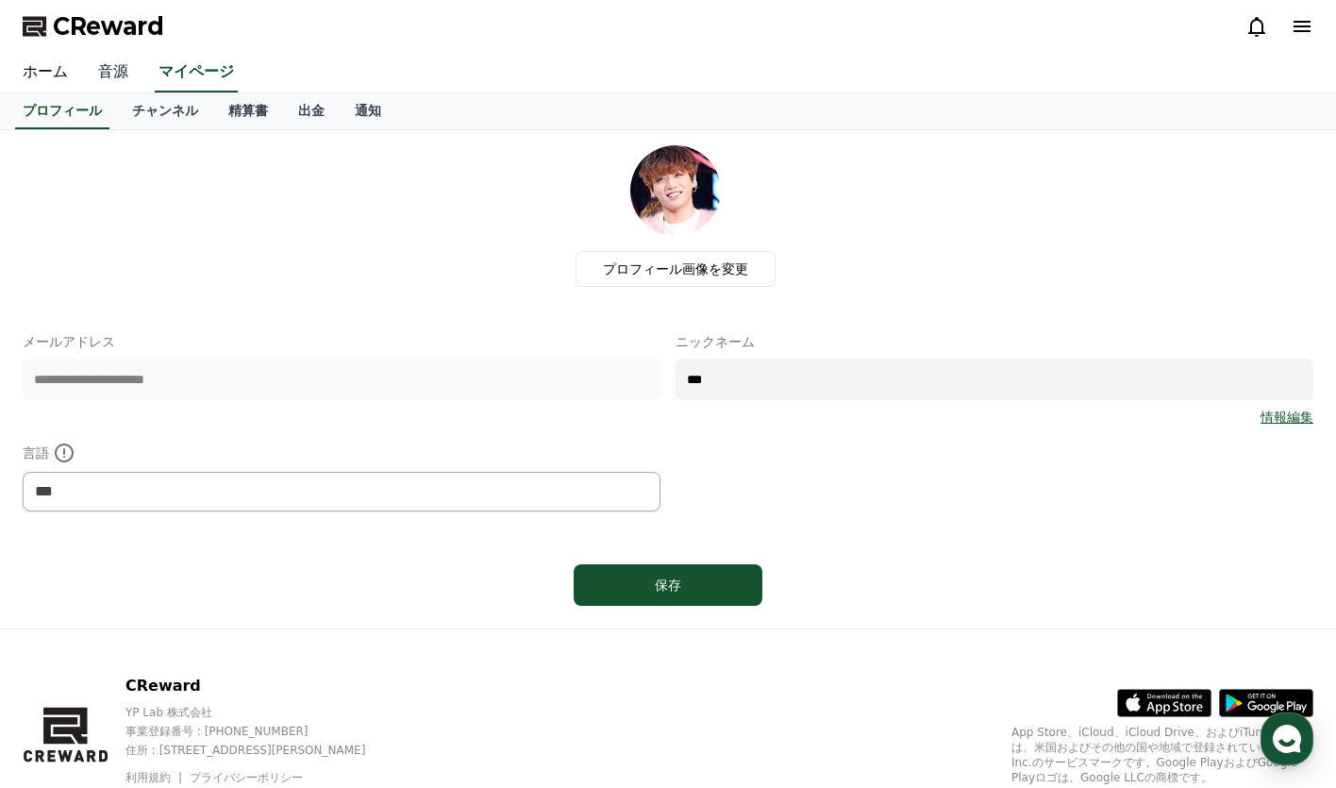
click at [98, 65] on link "音源" at bounding box center [113, 73] width 60 height 40
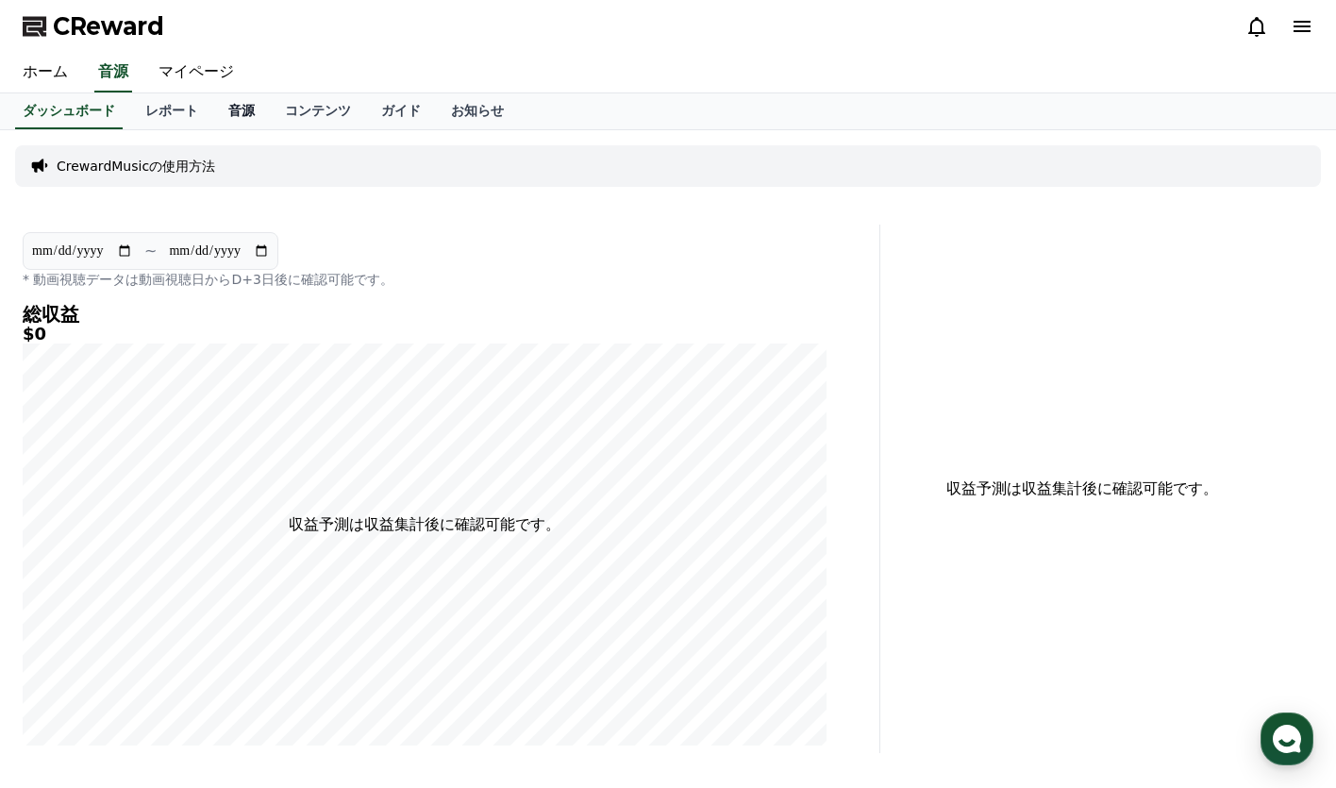
click at [213, 108] on link "音源" at bounding box center [241, 111] width 57 height 36
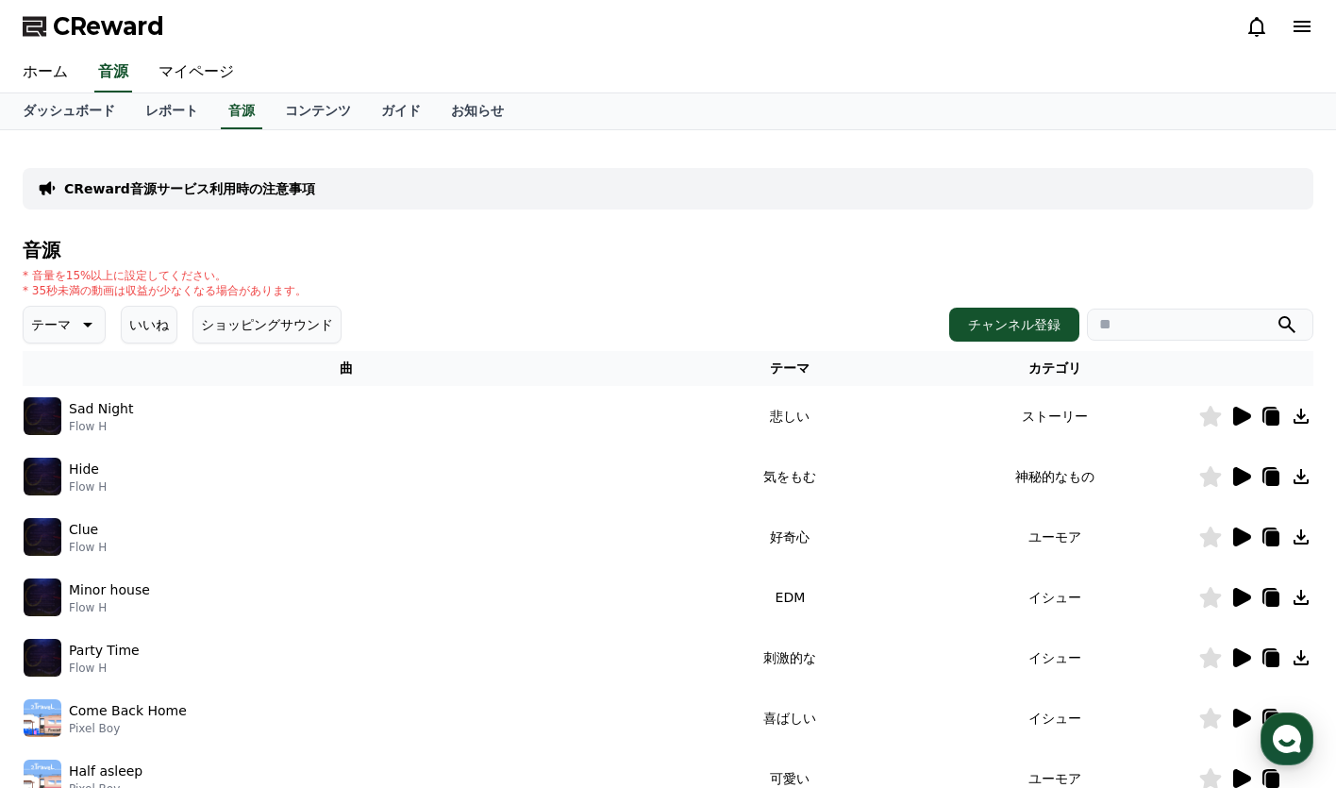
click at [1236, 419] on icon at bounding box center [1242, 416] width 18 height 19
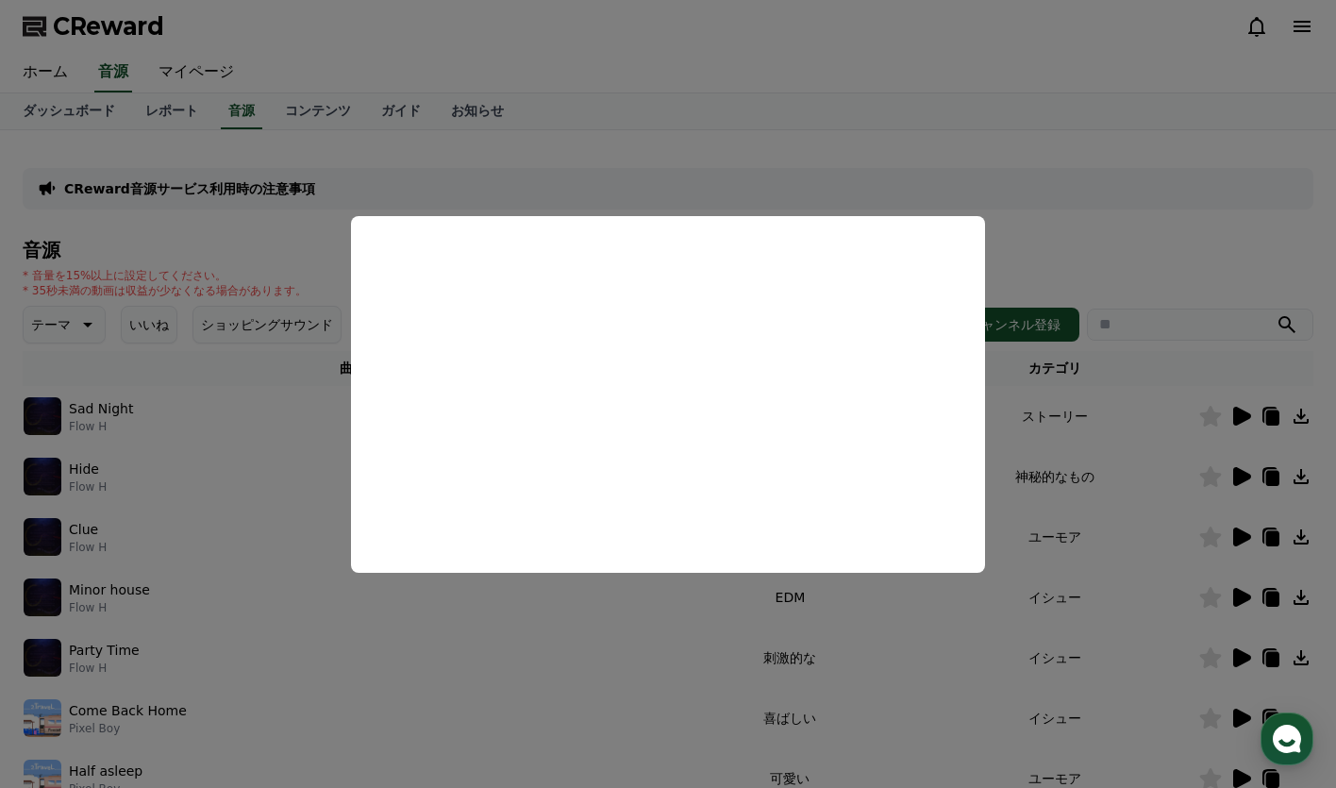
click at [1051, 229] on button "close modal" at bounding box center [668, 394] width 1336 height 788
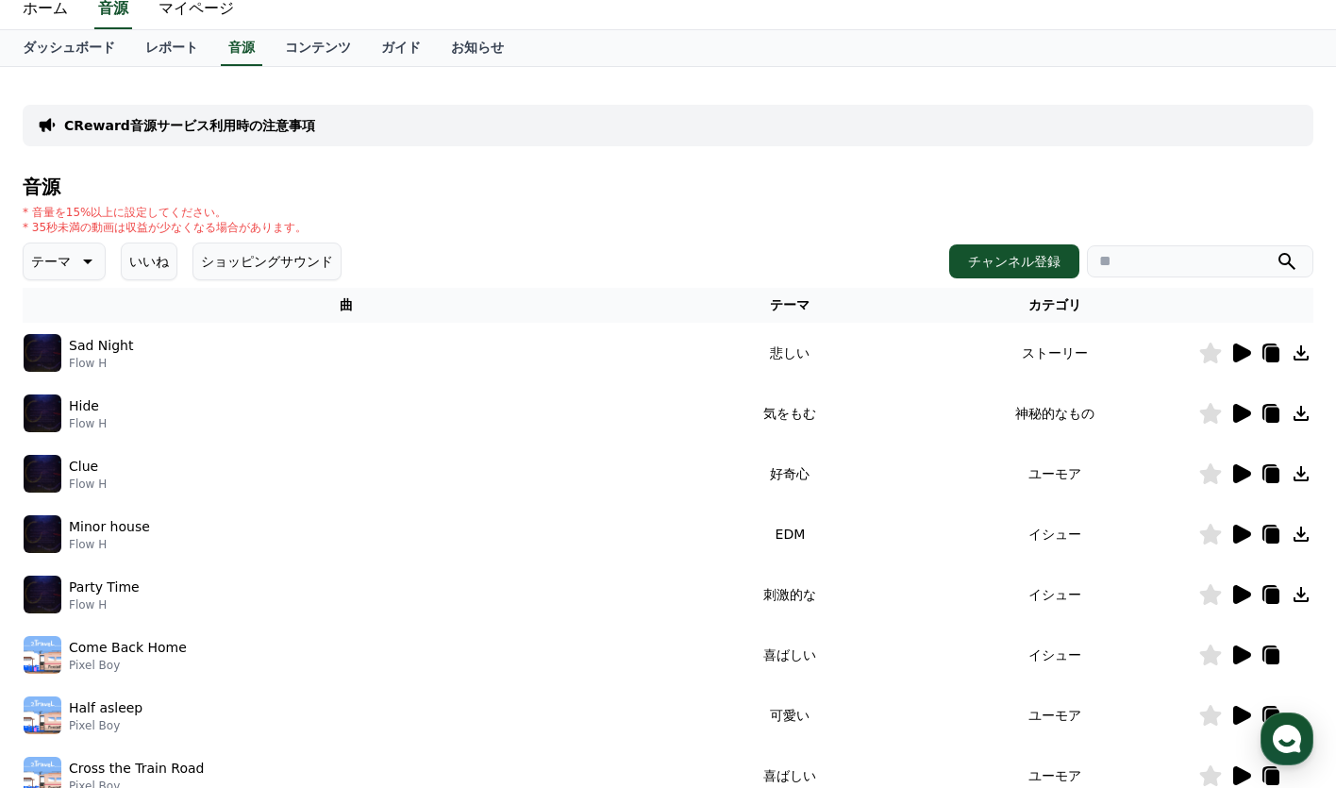
scroll to position [94, 0]
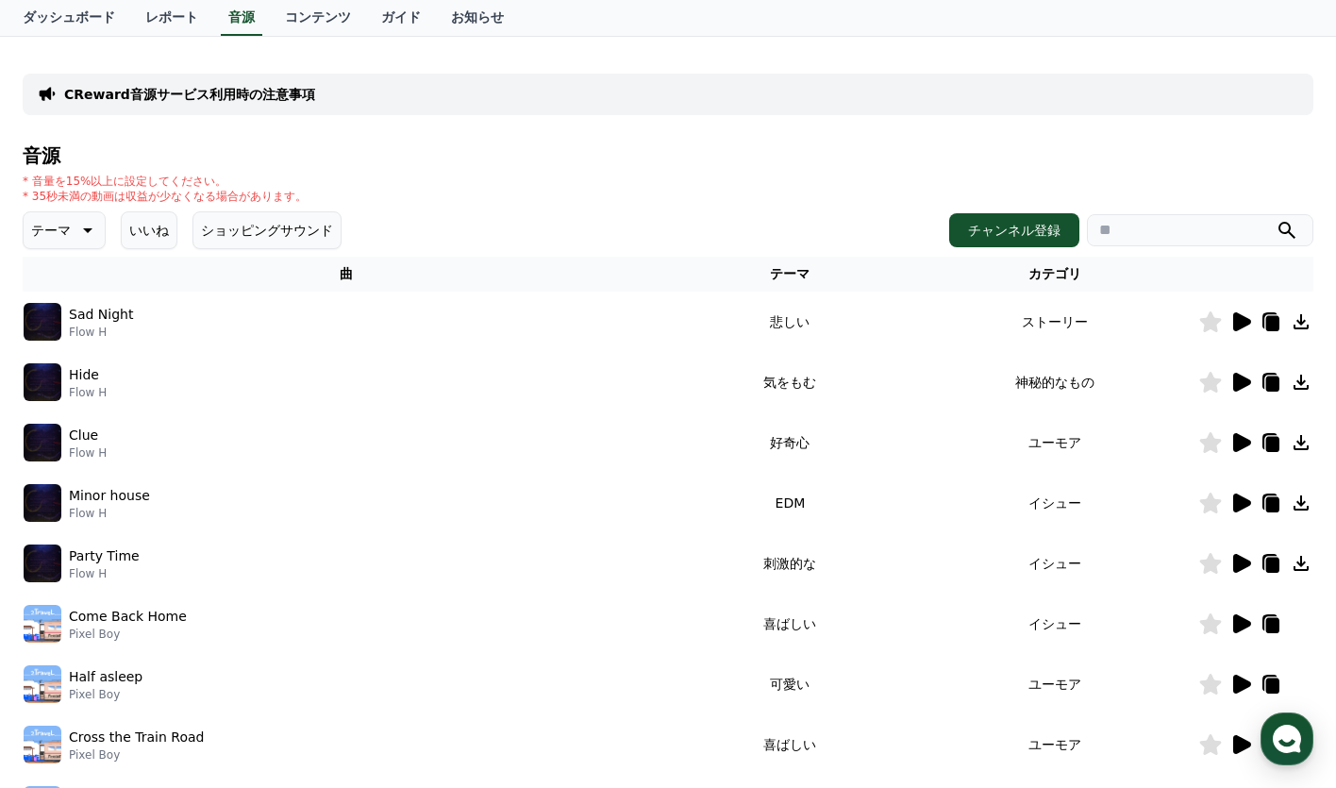
click at [1232, 504] on icon at bounding box center [1240, 502] width 23 height 23
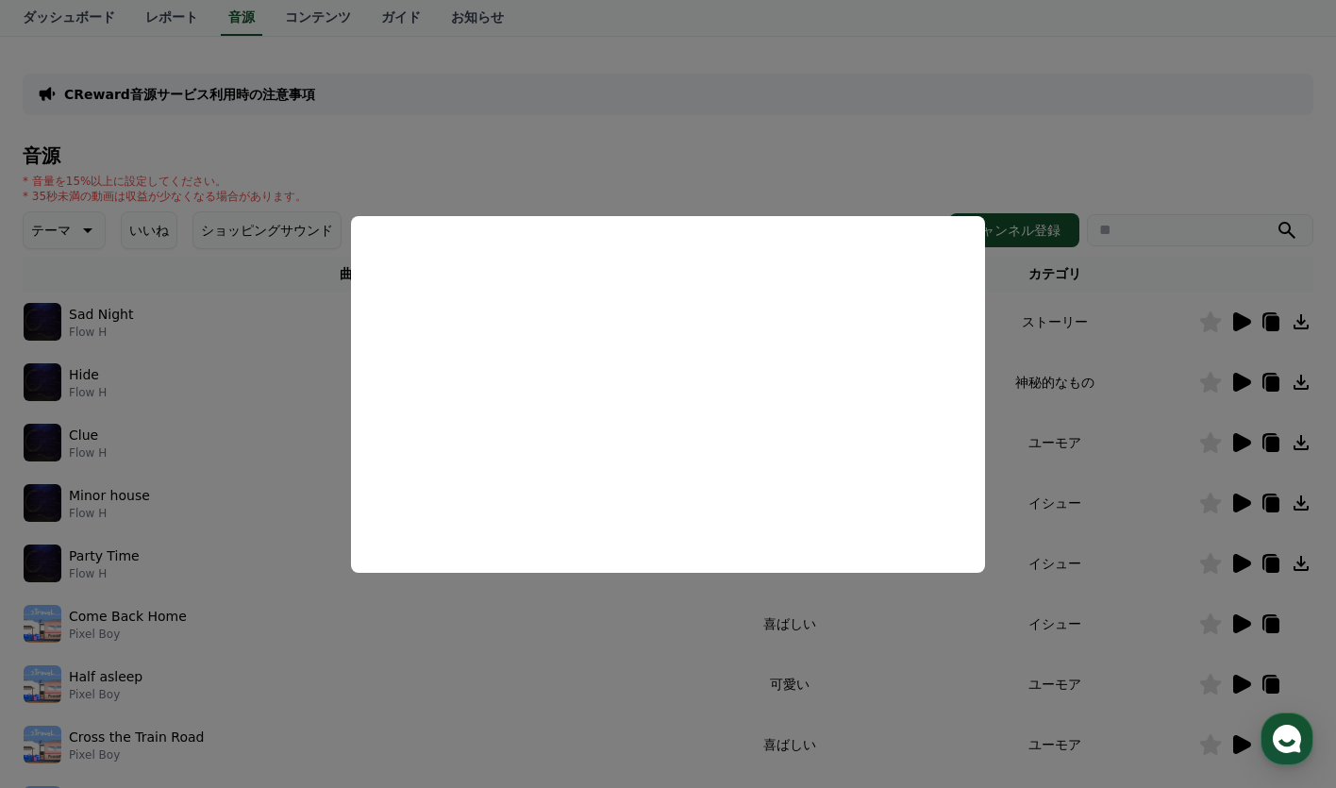
click at [653, 150] on button "close modal" at bounding box center [668, 394] width 1336 height 788
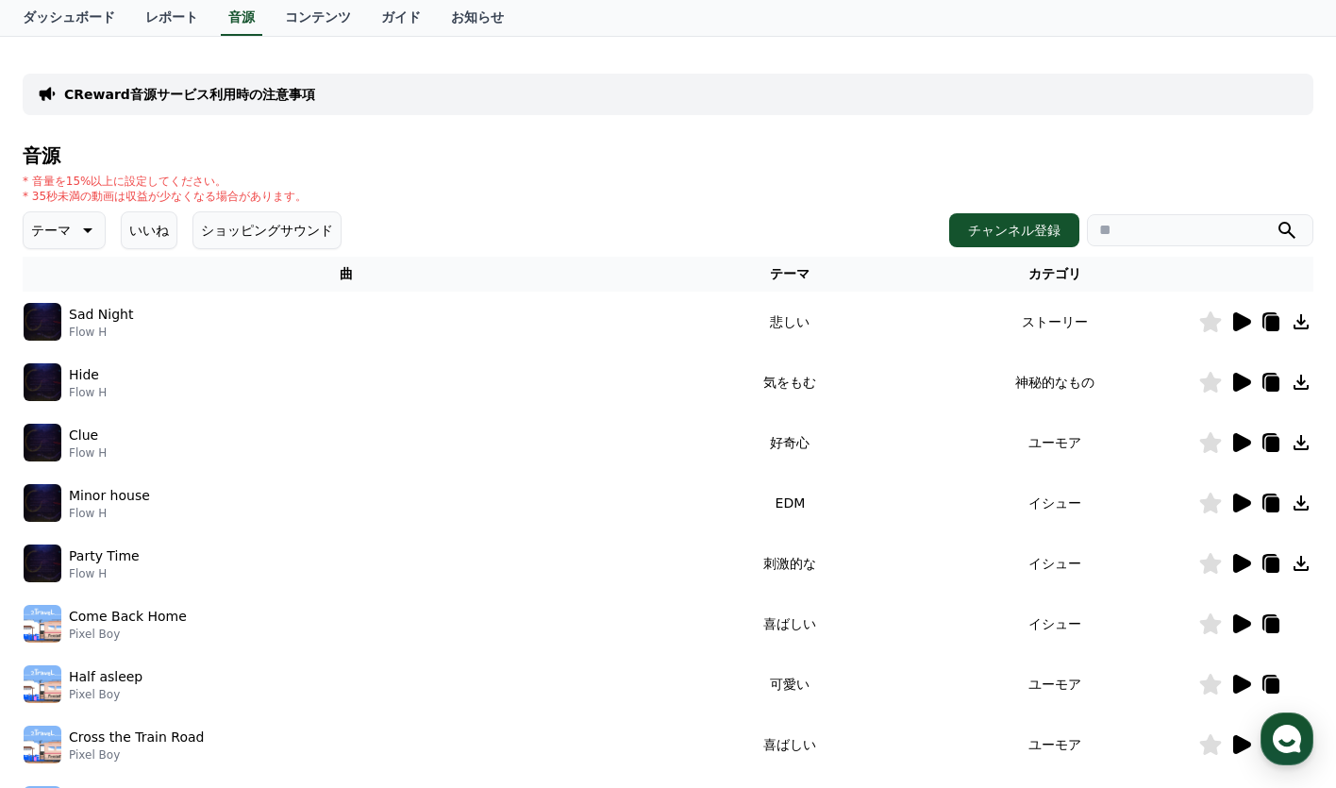
click at [1249, 441] on icon at bounding box center [1242, 442] width 18 height 19
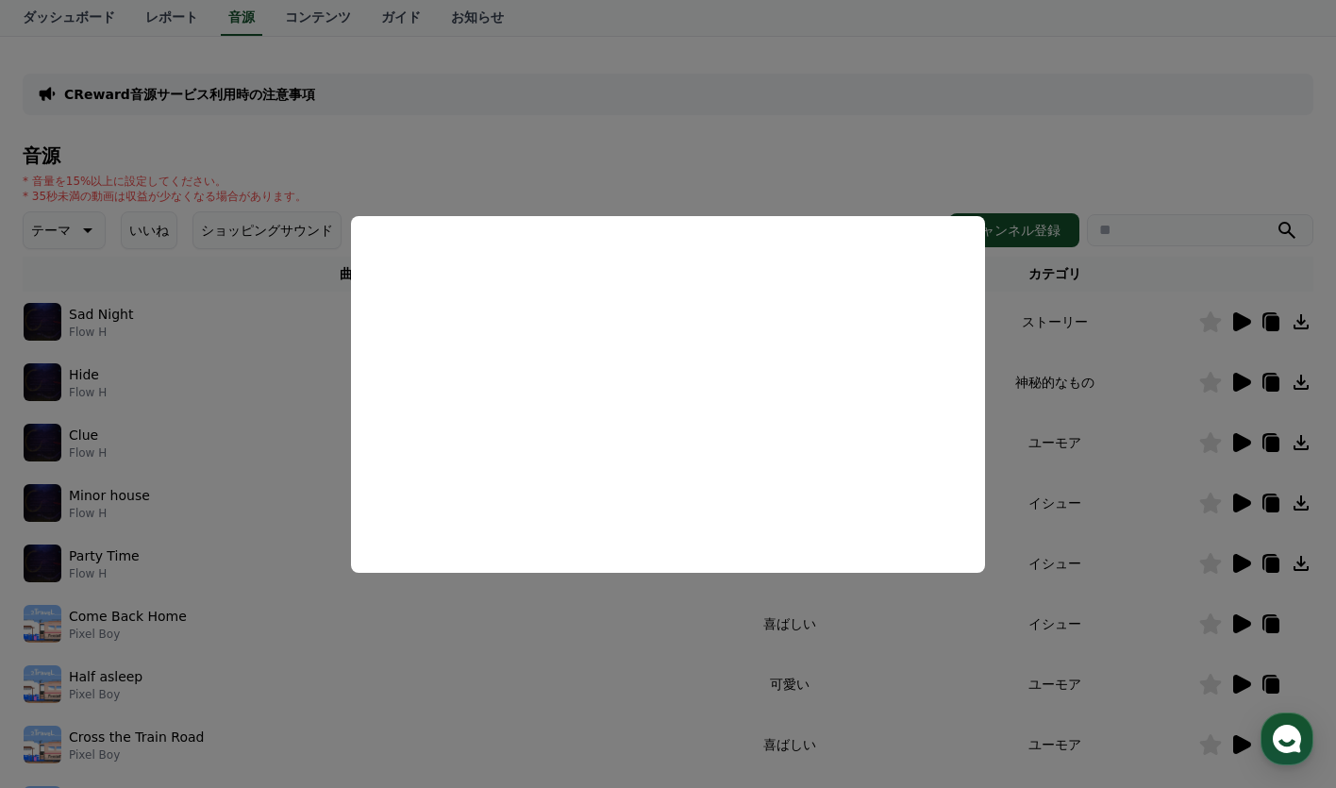
click at [541, 164] on button "close modal" at bounding box center [668, 394] width 1336 height 788
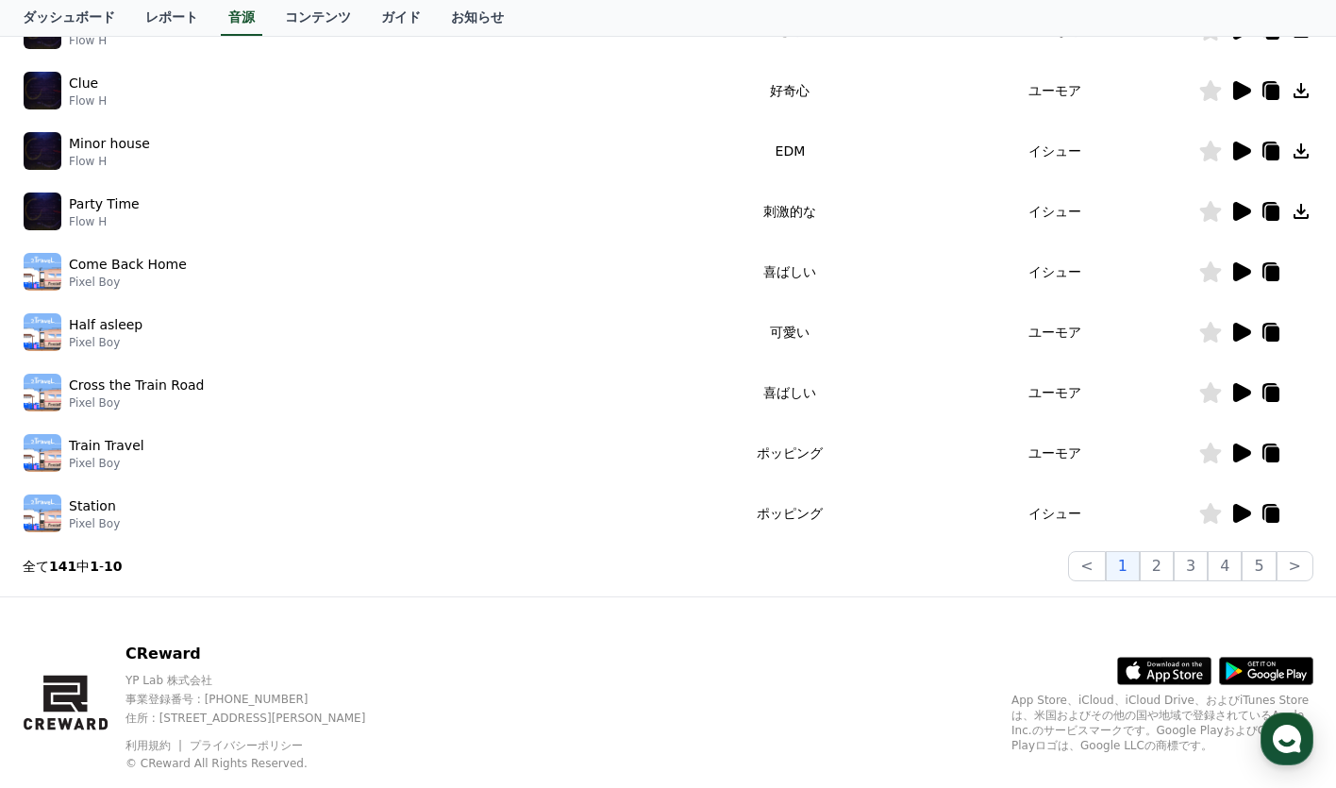
scroll to position [472, 0]
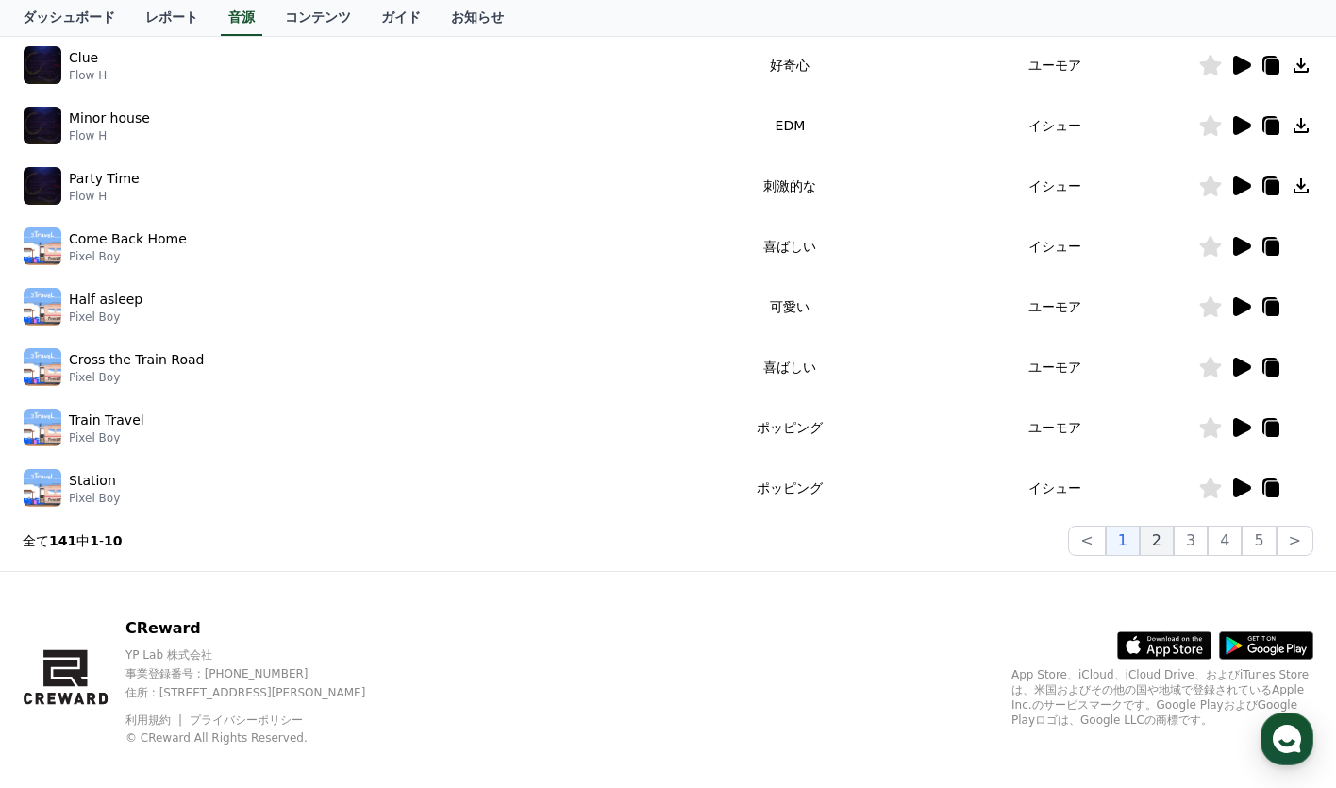
click at [1174, 530] on button "2" at bounding box center [1191, 540] width 34 height 30
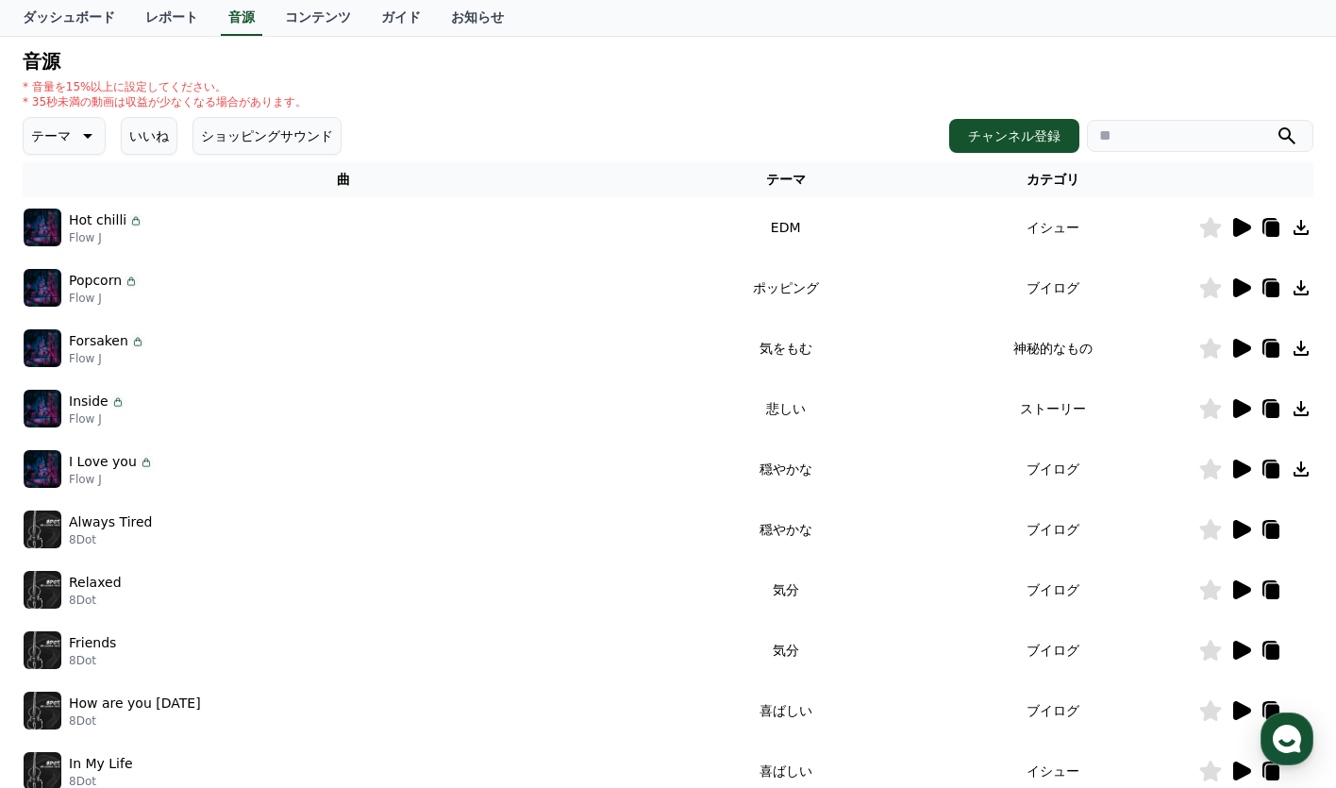
scroll to position [283, 0]
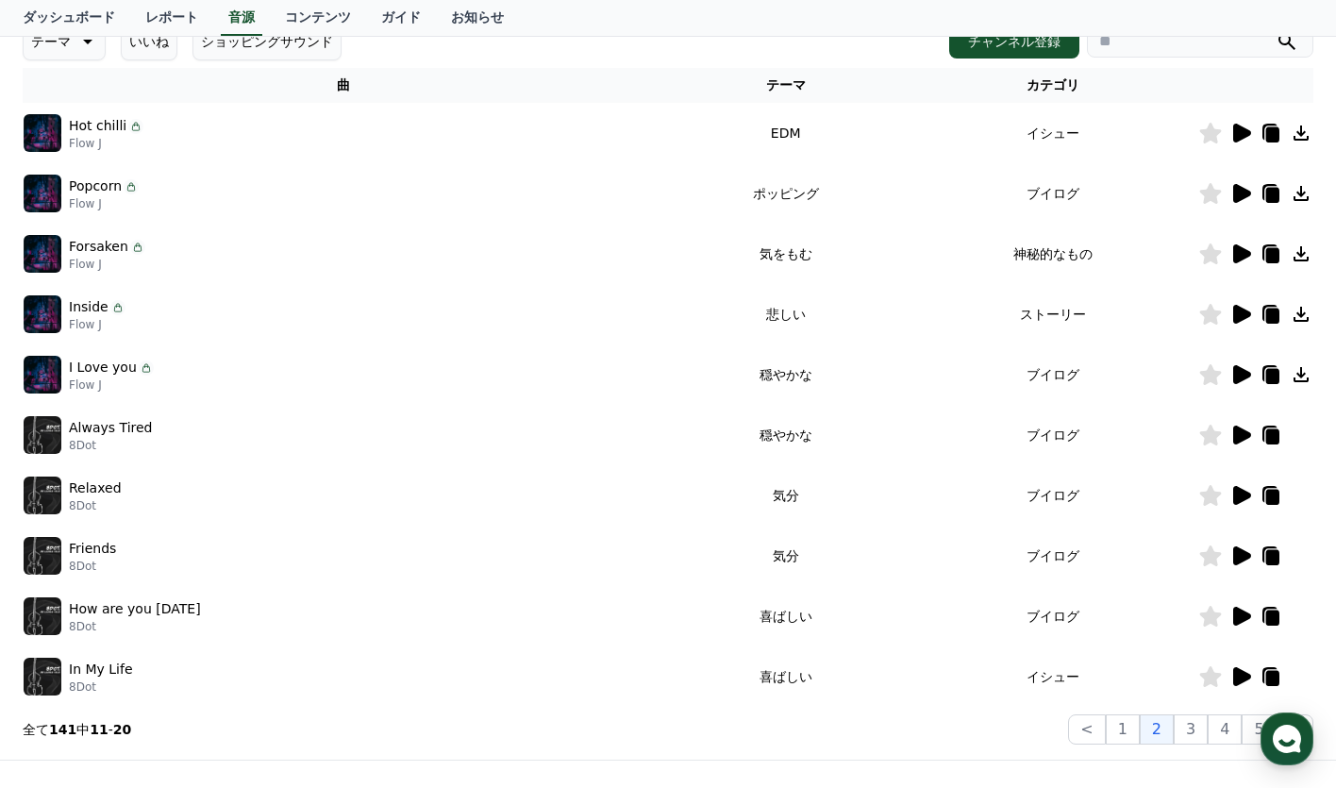
click at [1239, 495] on icon at bounding box center [1242, 495] width 18 height 19
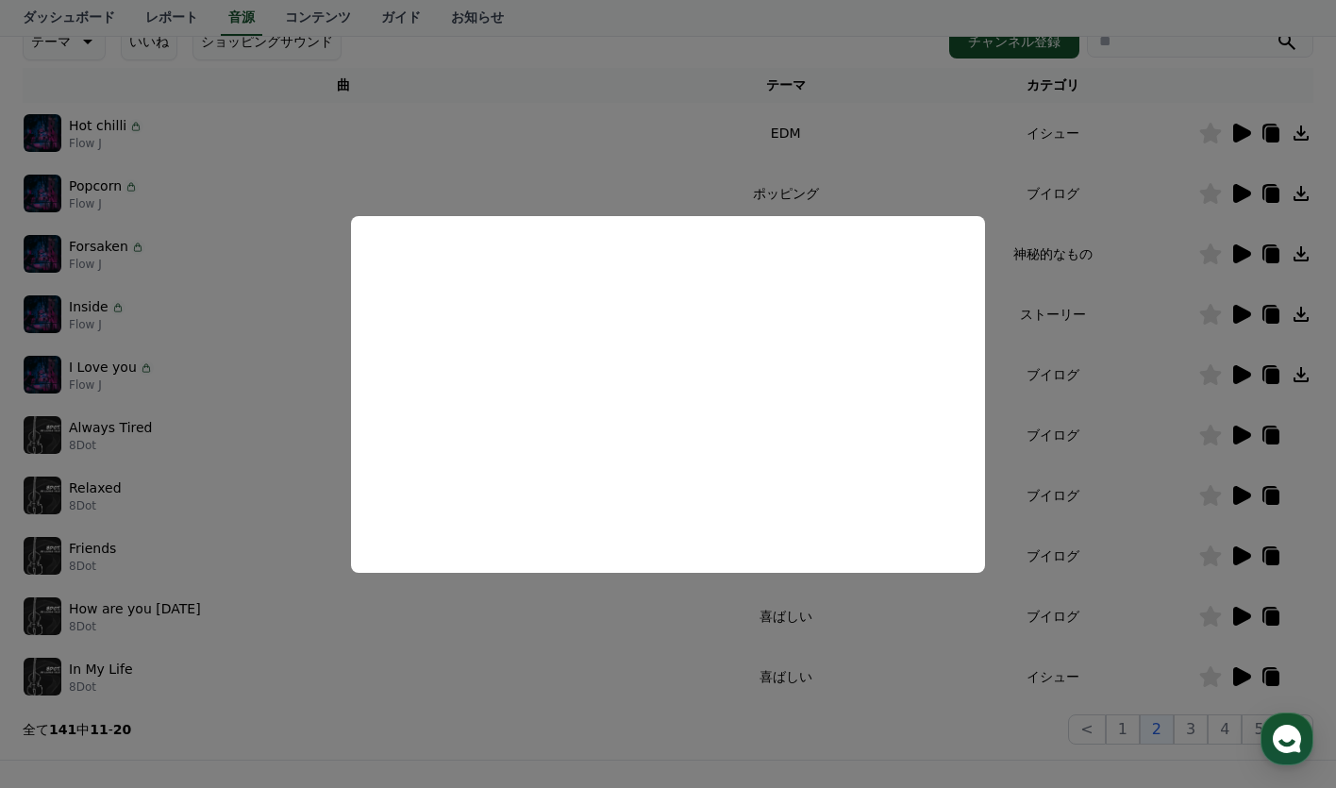
click at [681, 193] on button "close modal" at bounding box center [668, 394] width 1336 height 788
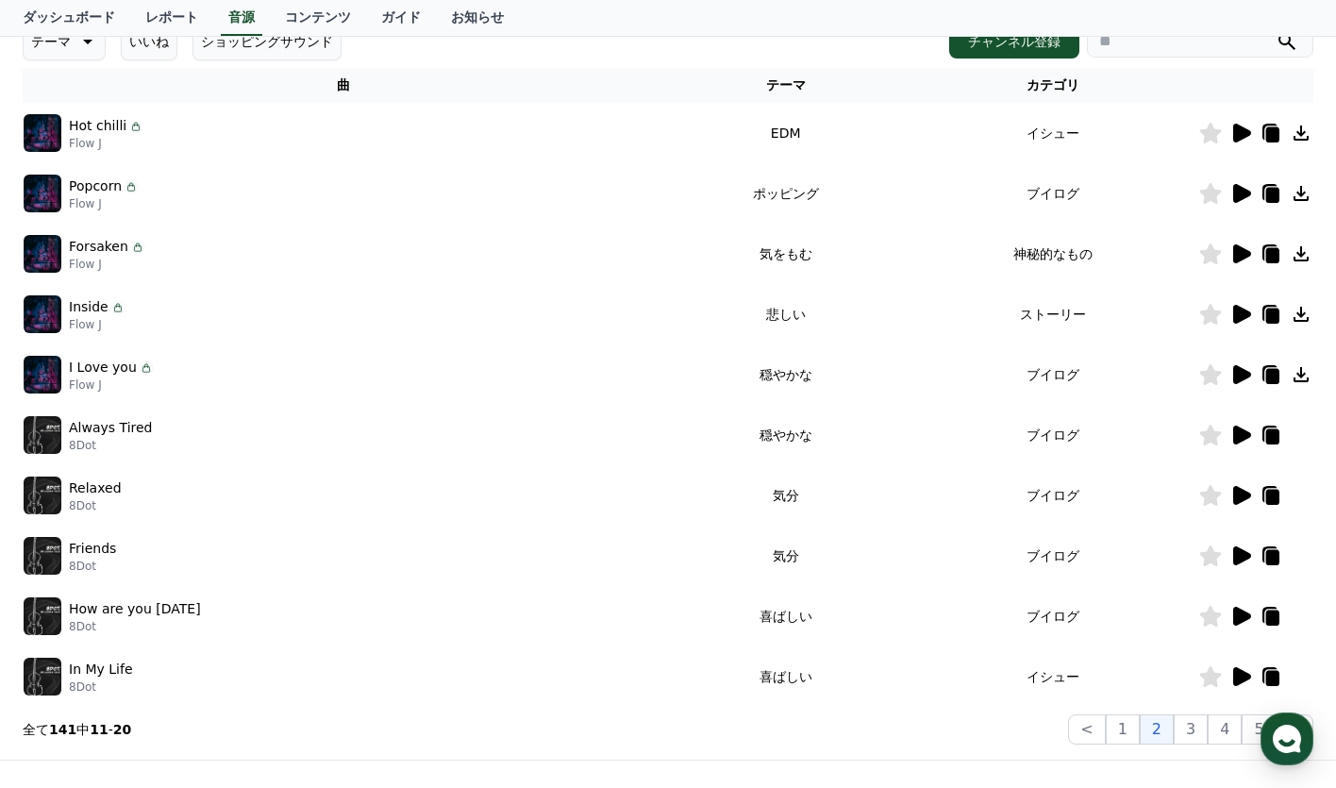
click at [1248, 670] on icon at bounding box center [1240, 676] width 23 height 23
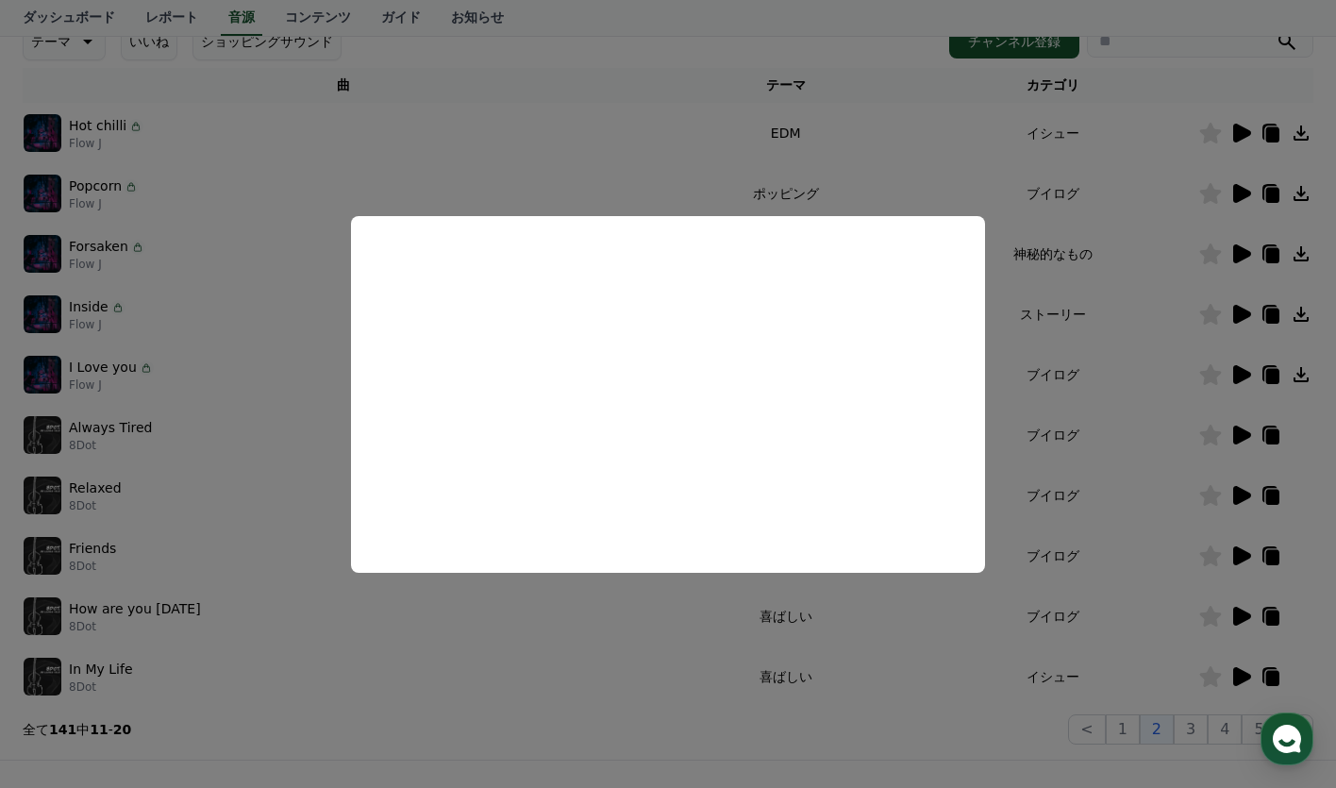
click at [818, 141] on button "close modal" at bounding box center [668, 394] width 1336 height 788
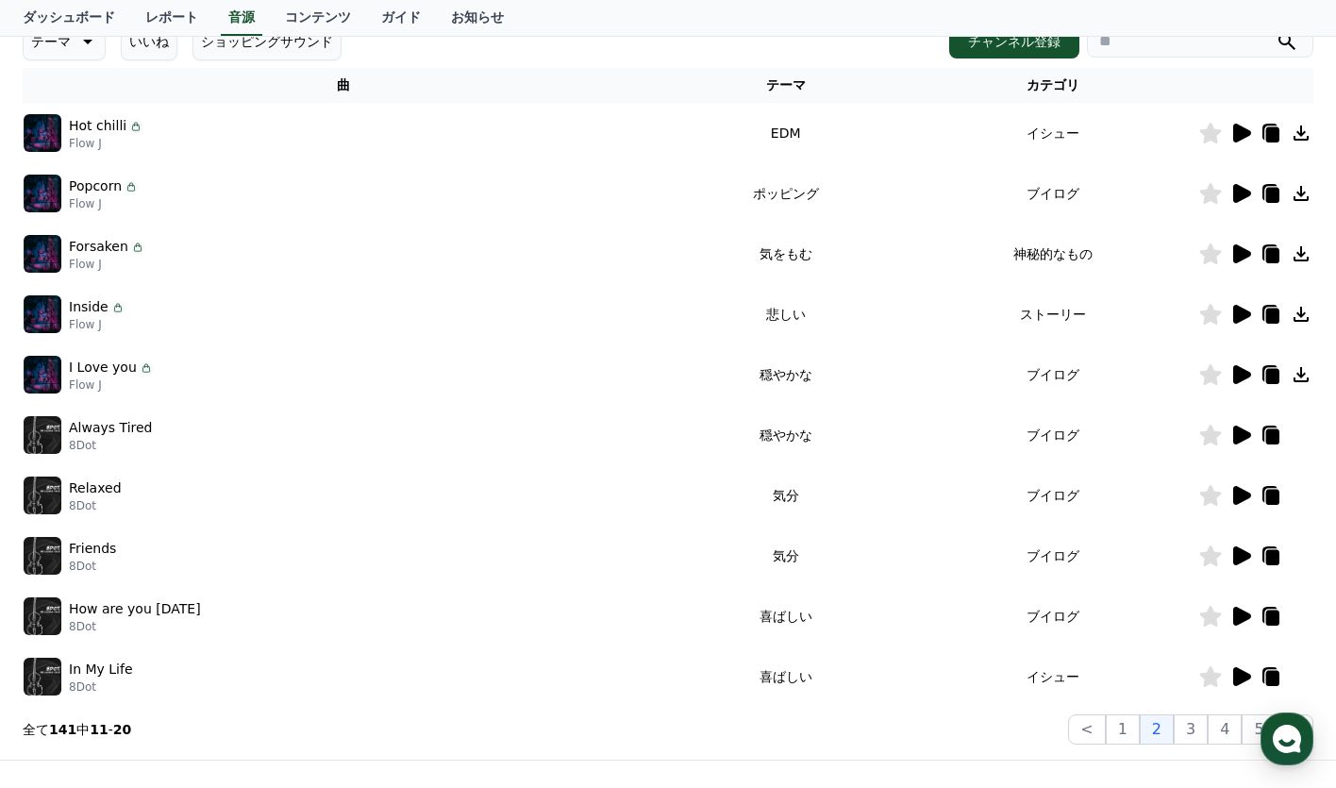
click at [1244, 422] on td at bounding box center [1255, 435] width 115 height 60
click at [1240, 427] on icon at bounding box center [1242, 434] width 18 height 19
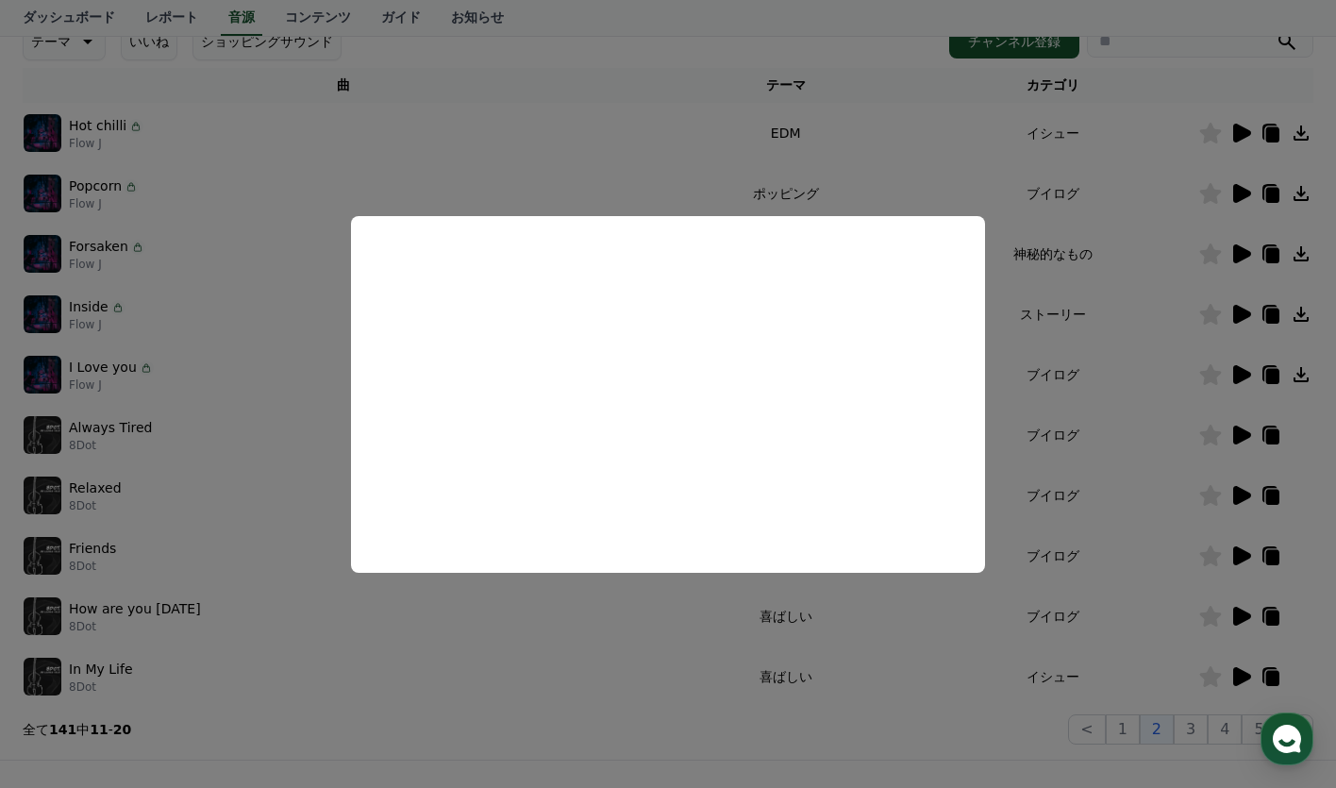
click at [1092, 463] on button "close modal" at bounding box center [668, 394] width 1336 height 788
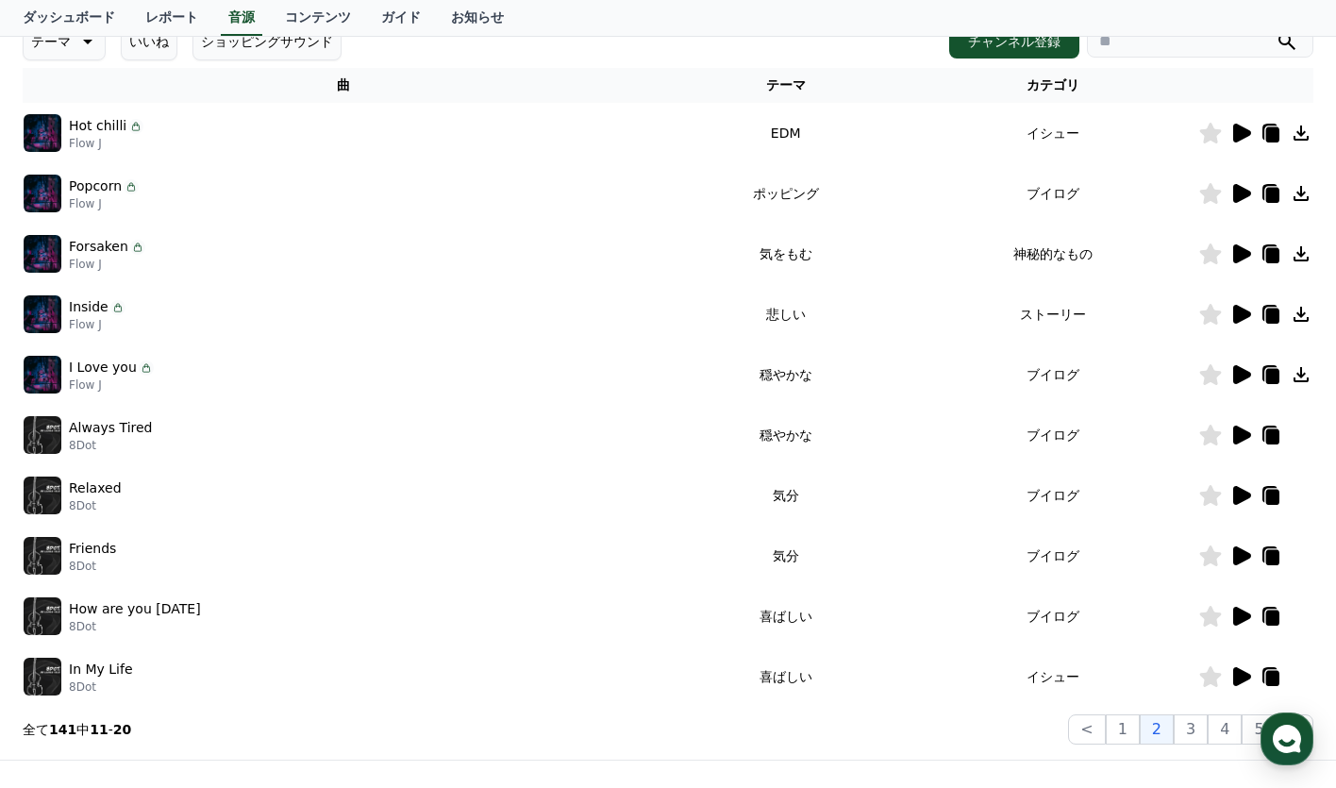
click at [959, 252] on td "神秘的なもの" at bounding box center [1052, 254] width 291 height 60
click at [1251, 258] on icon at bounding box center [1240, 253] width 23 height 23
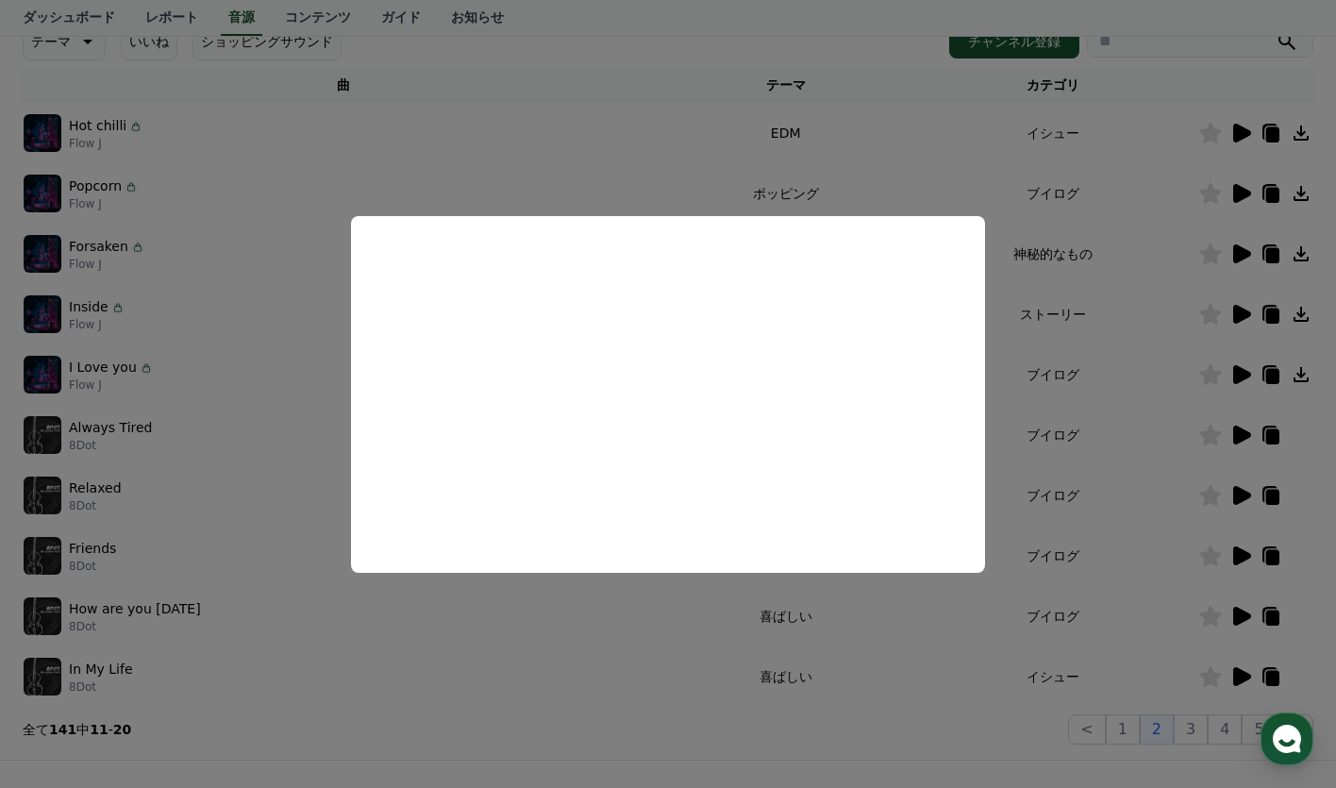
click at [601, 212] on button "close modal" at bounding box center [668, 394] width 1336 height 788
click at [631, 186] on div "Popcorn Flow J" at bounding box center [344, 194] width 640 height 38
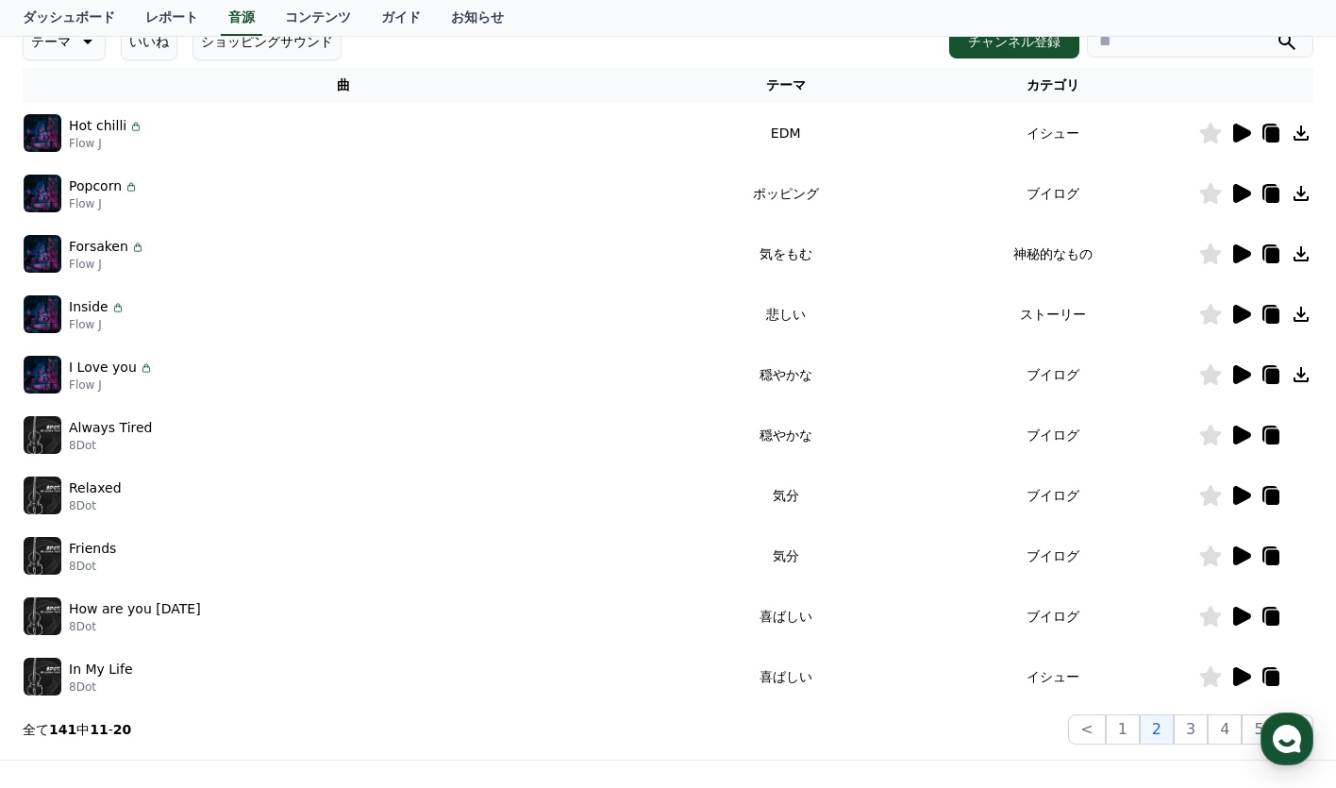
click at [1240, 196] on icon at bounding box center [1242, 193] width 18 height 19
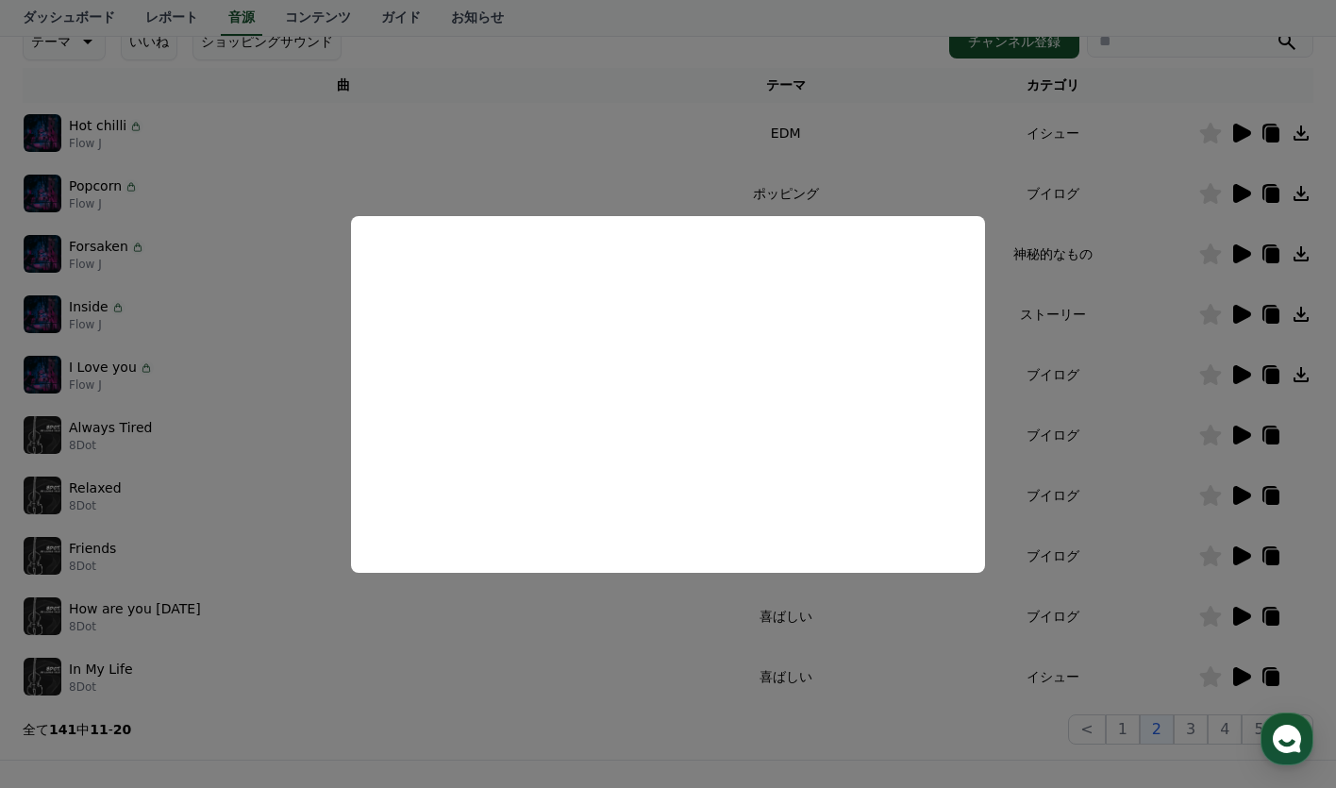
click at [852, 156] on button "close modal" at bounding box center [668, 394] width 1336 height 788
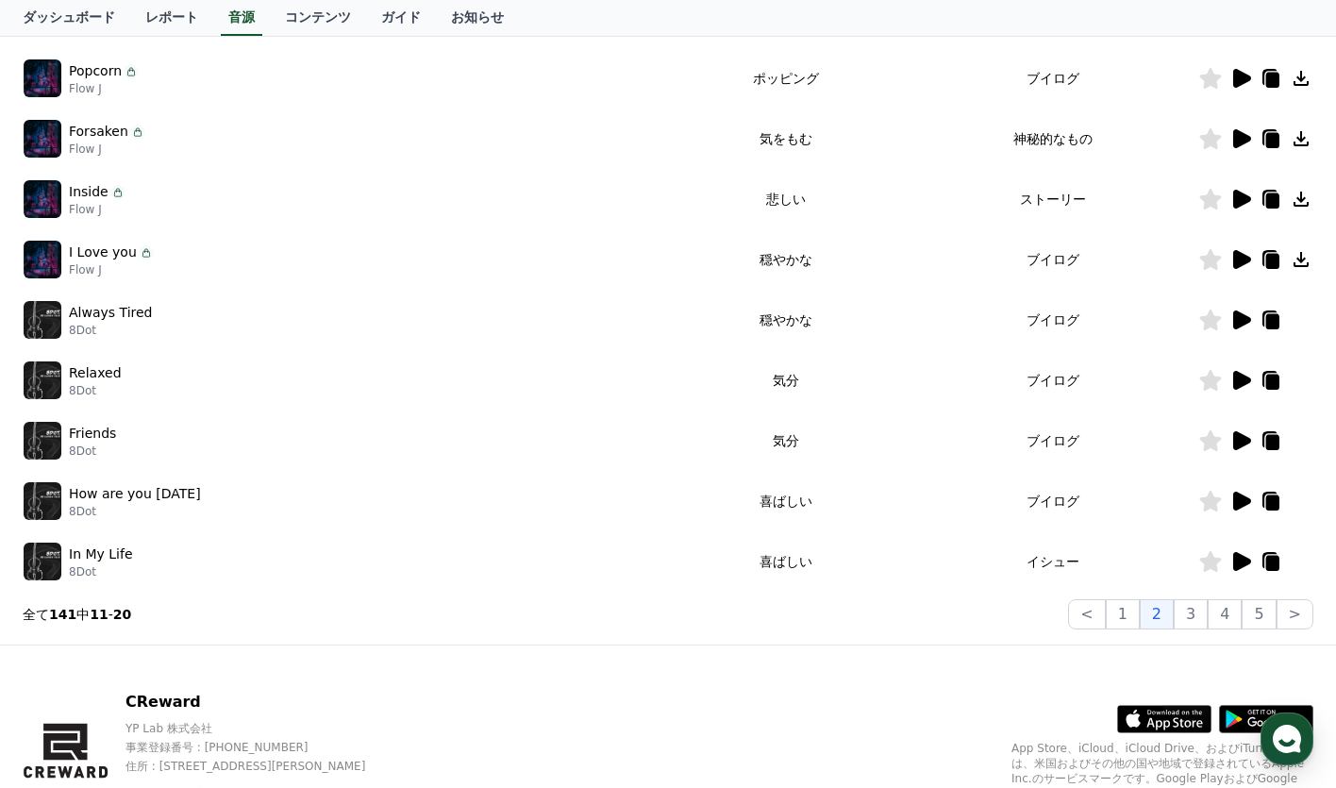
scroll to position [490, 0]
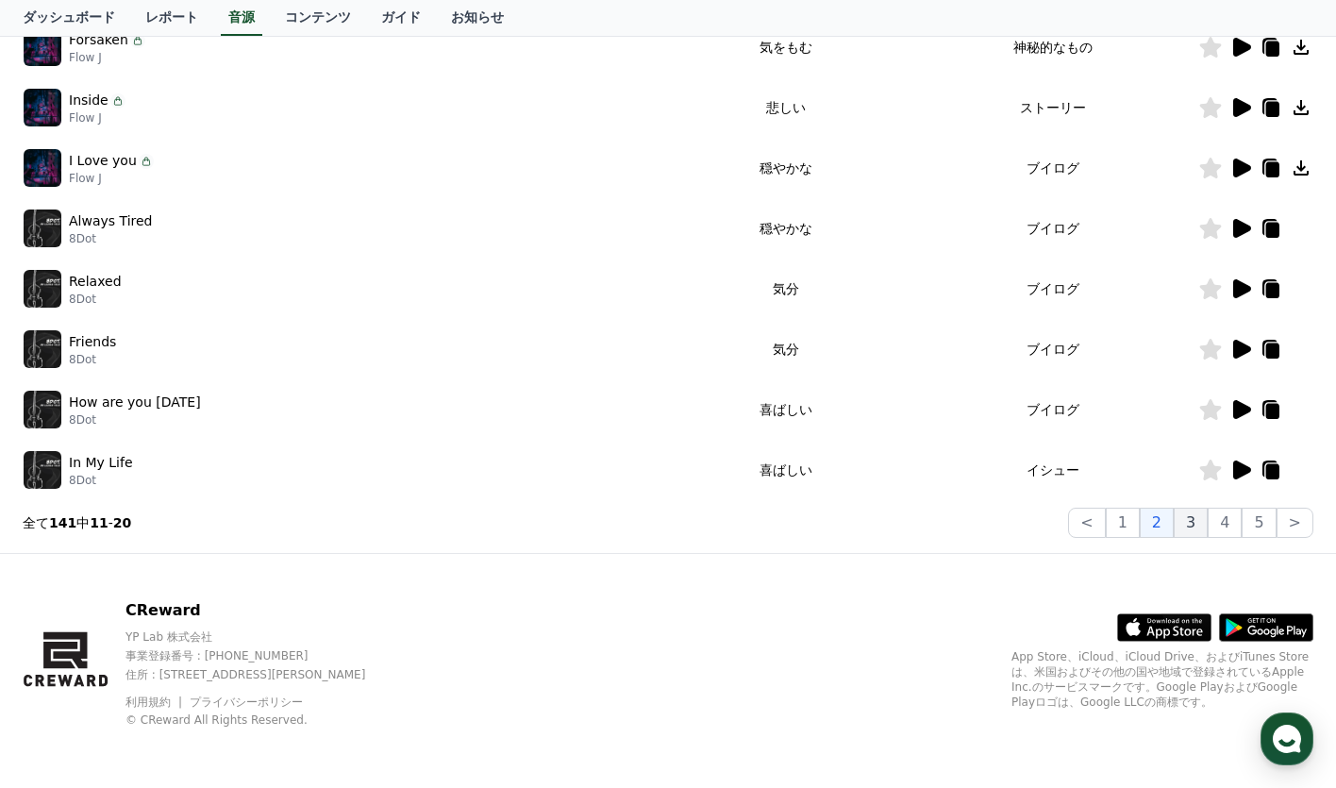
click at [1241, 522] on button "3" at bounding box center [1258, 523] width 34 height 30
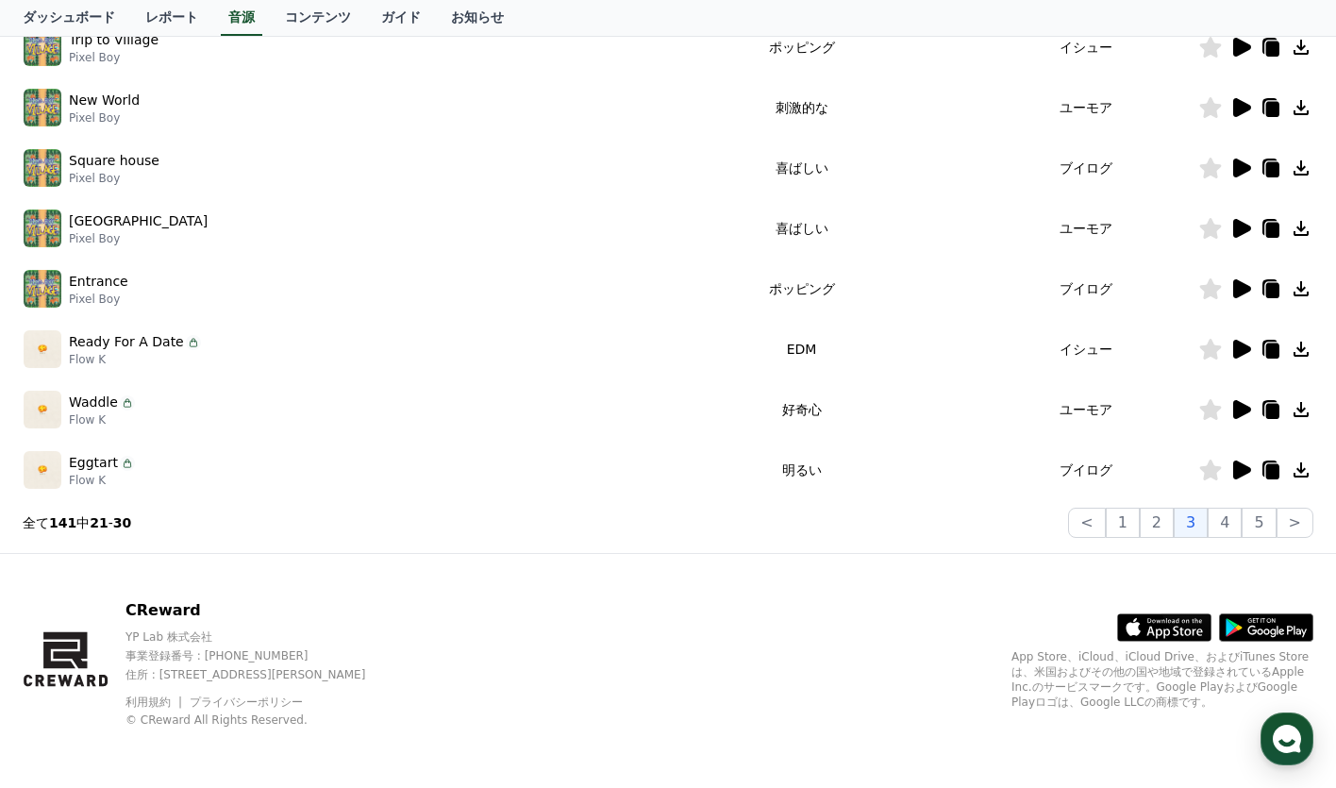
scroll to position [395, 0]
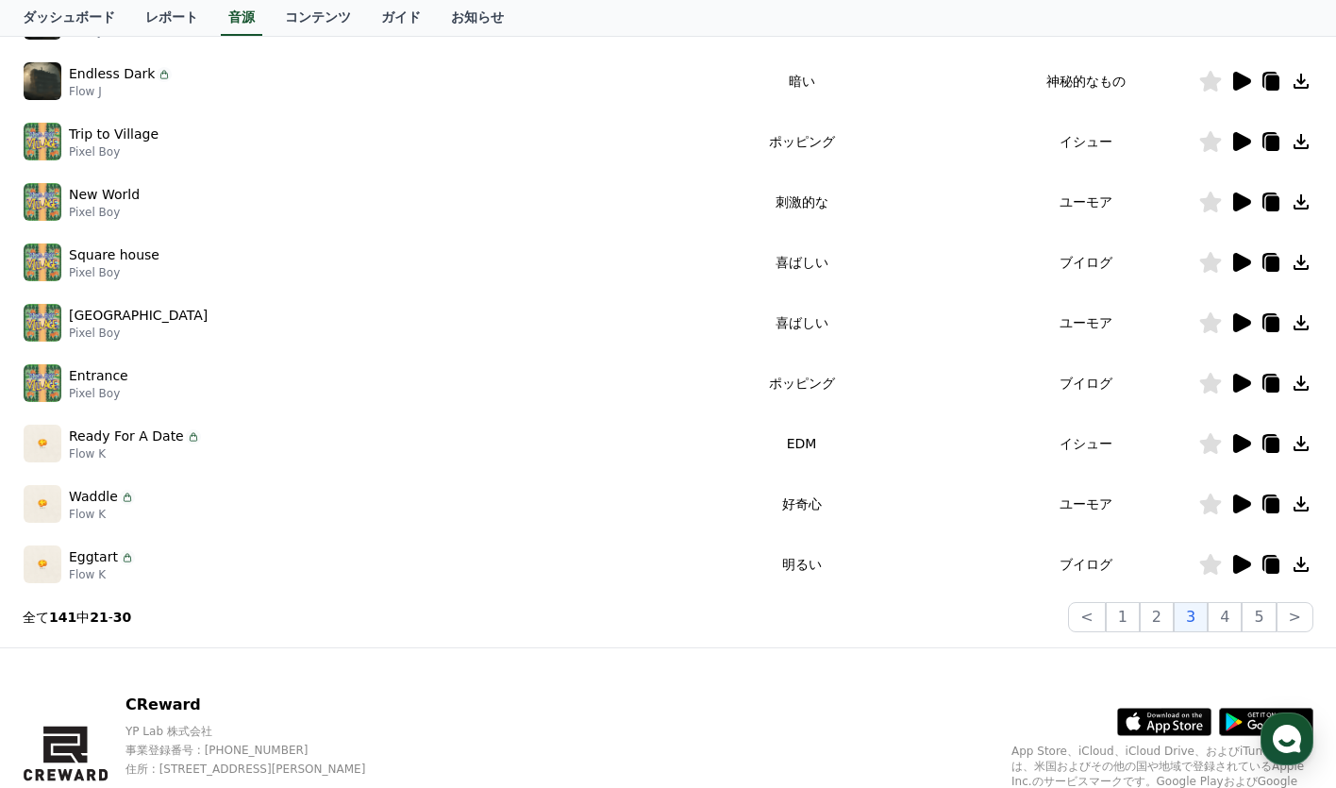
click at [1243, 570] on icon at bounding box center [1242, 564] width 18 height 19
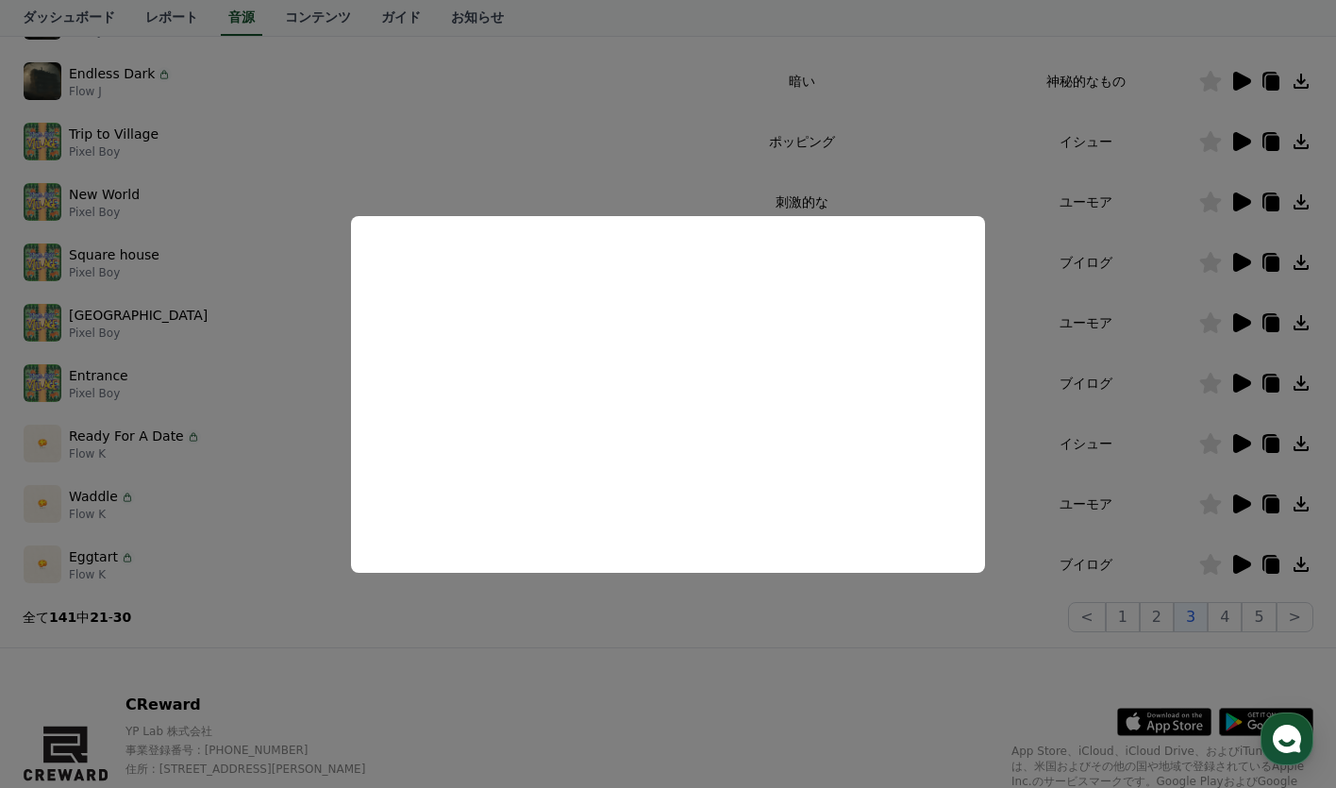
click at [638, 186] on button "close modal" at bounding box center [668, 394] width 1336 height 788
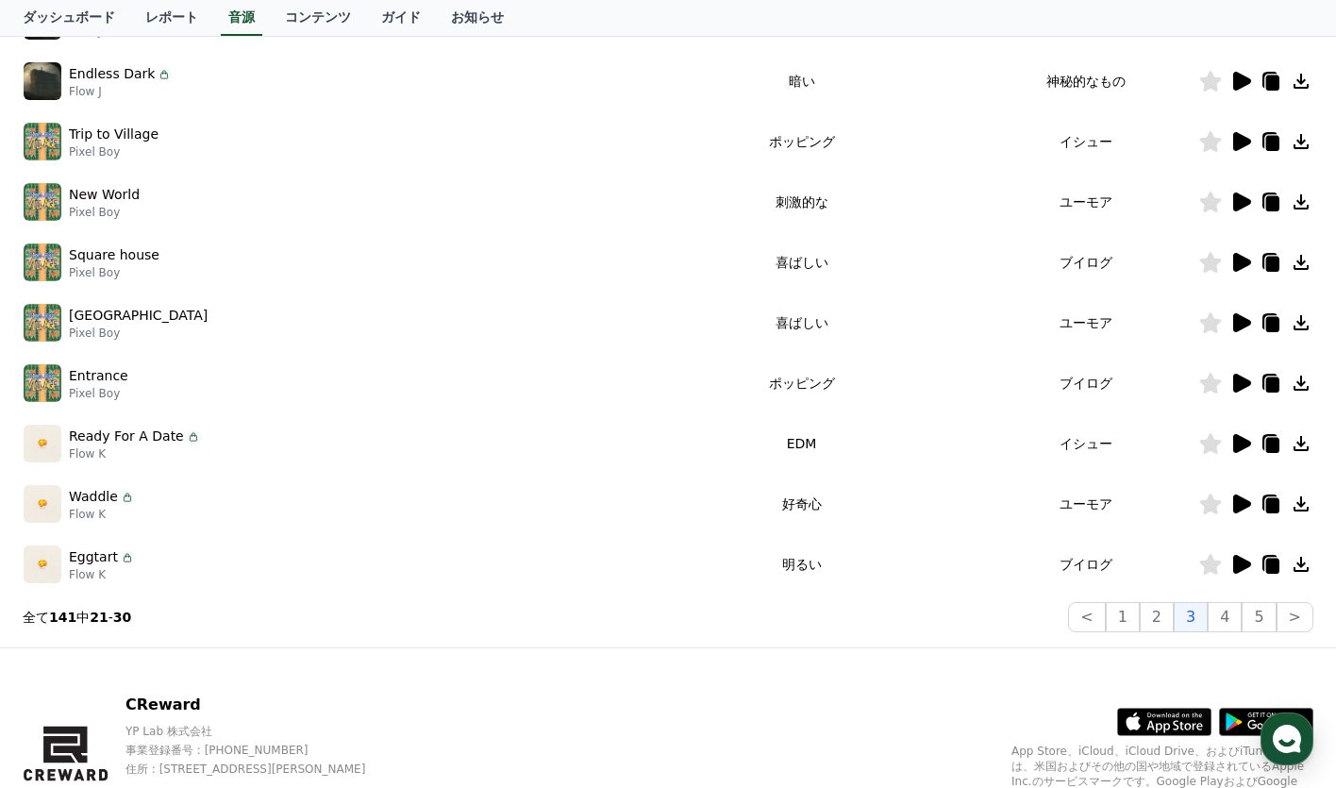
click at [1235, 198] on icon at bounding box center [1242, 201] width 18 height 19
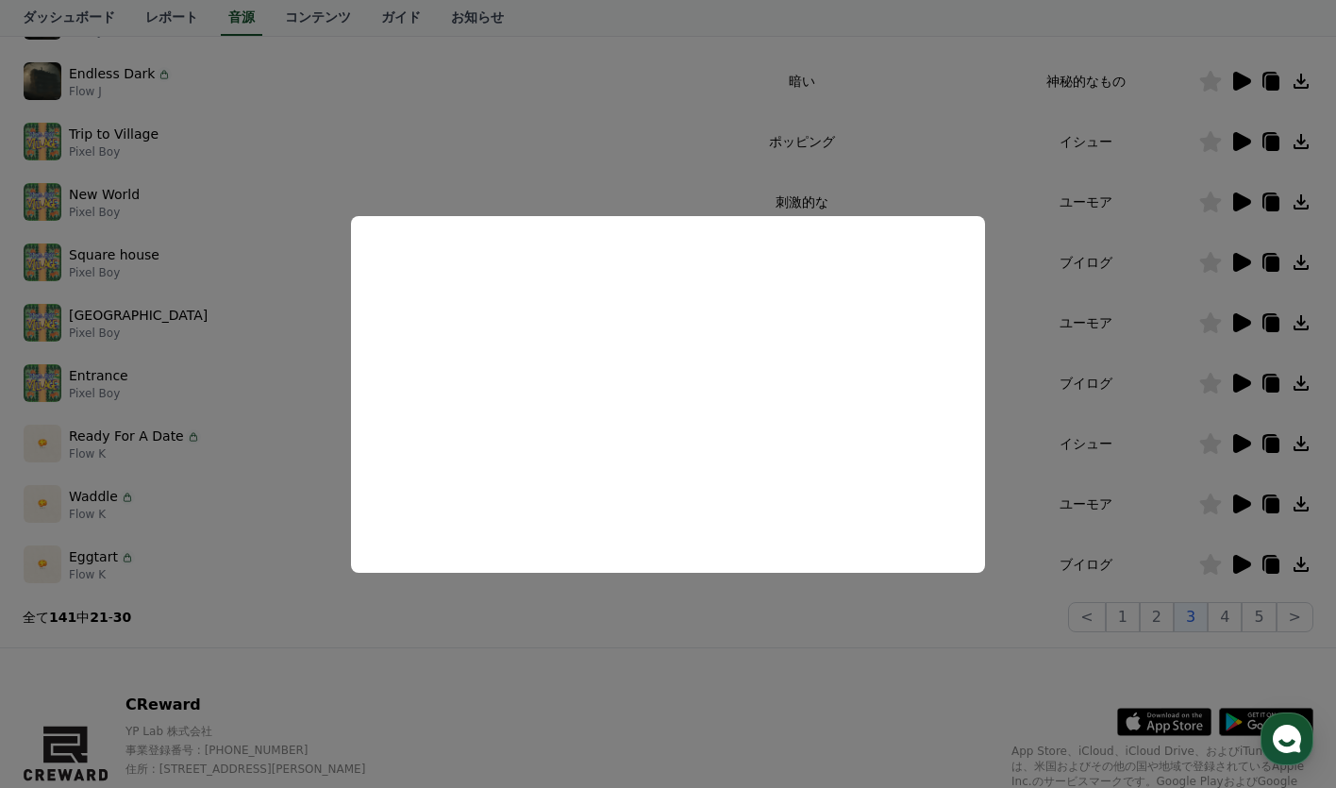
click at [737, 133] on button "close modal" at bounding box center [668, 394] width 1336 height 788
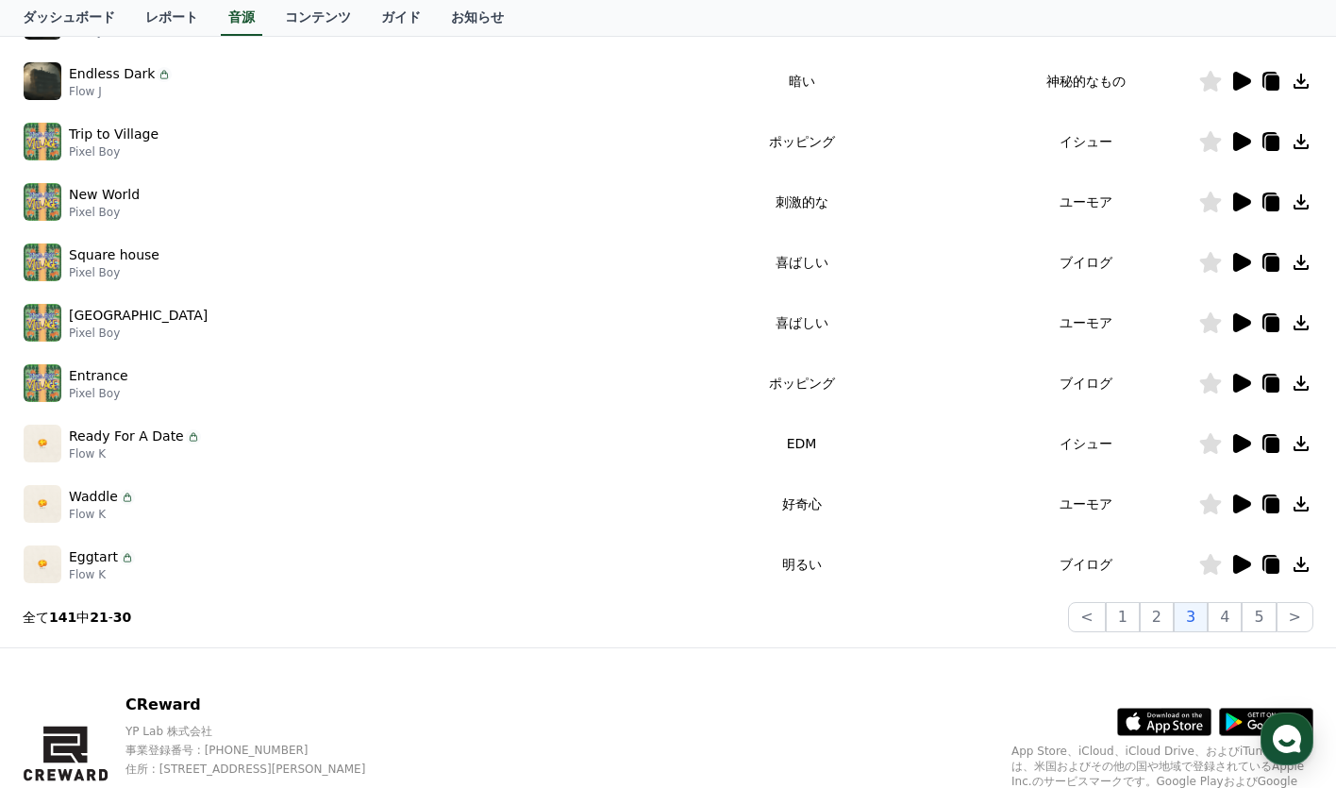
click at [1237, 146] on icon at bounding box center [1242, 141] width 18 height 19
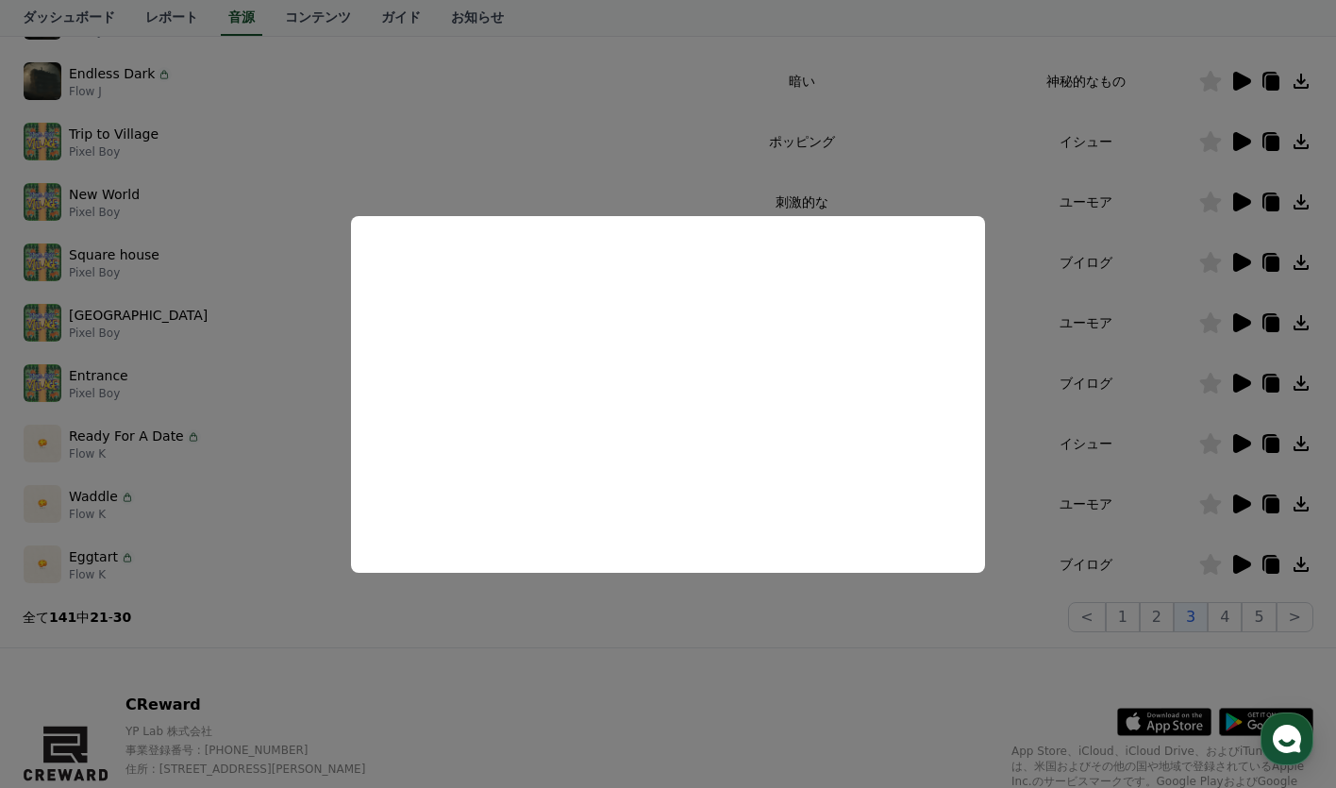
click at [664, 153] on button "close modal" at bounding box center [668, 394] width 1336 height 788
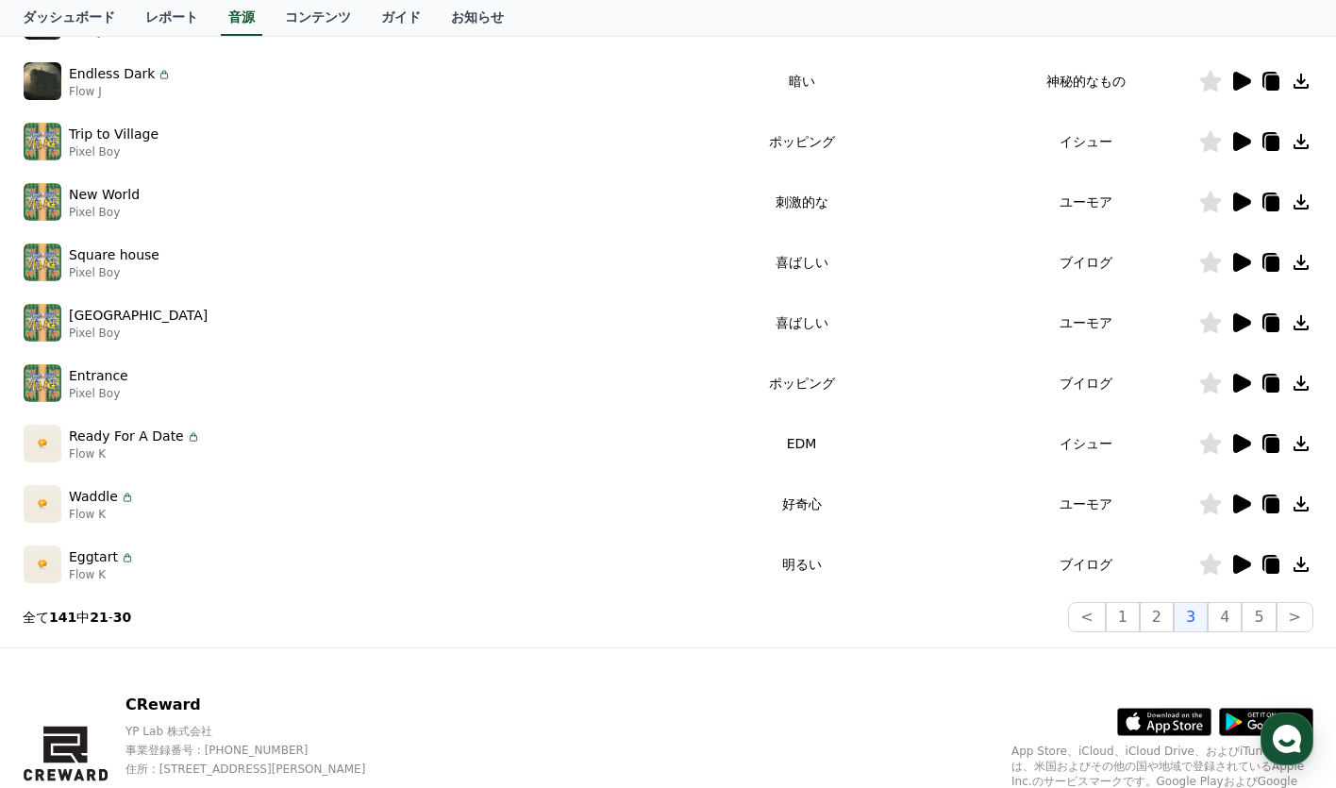
click at [1242, 264] on icon at bounding box center [1242, 262] width 18 height 19
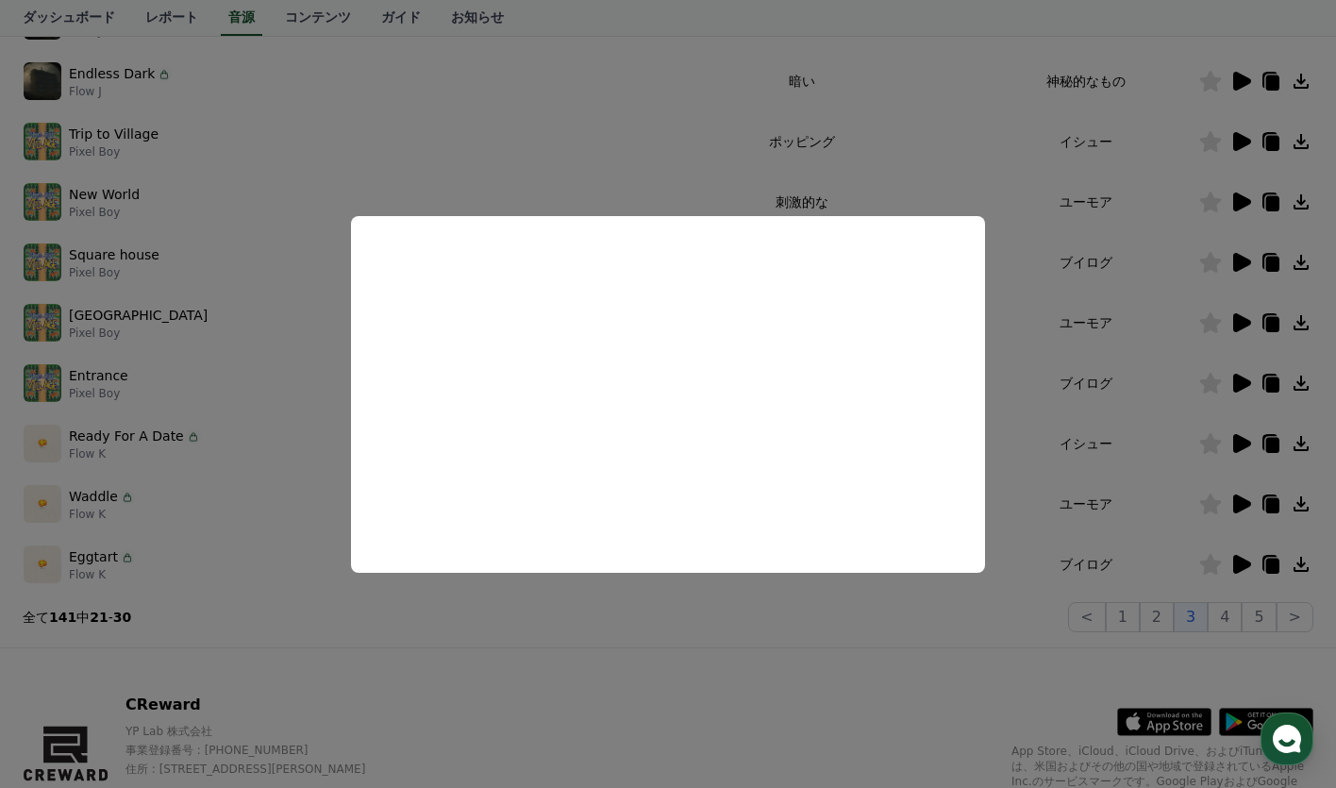
click at [705, 159] on button "close modal" at bounding box center [668, 394] width 1336 height 788
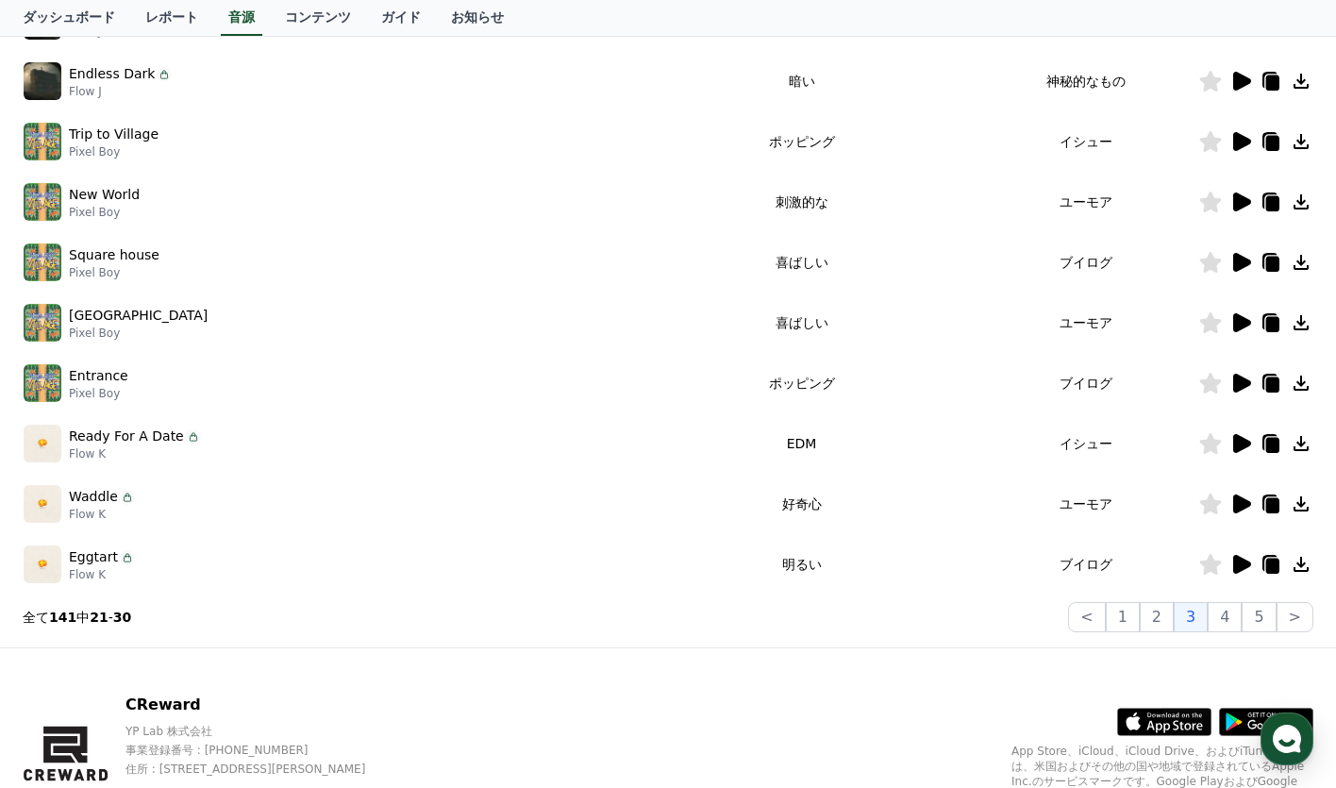
click at [1242, 267] on icon at bounding box center [1242, 262] width 18 height 19
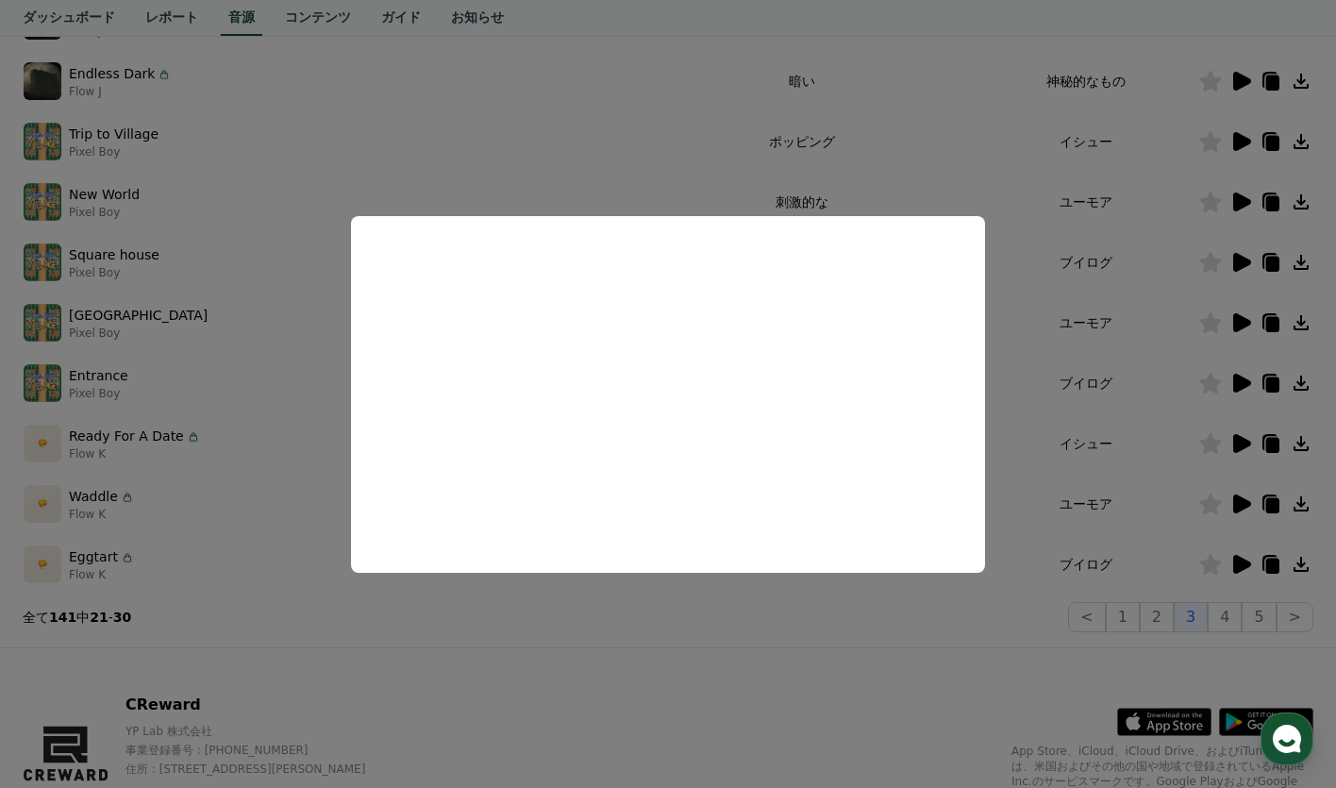
click at [740, 185] on button "close modal" at bounding box center [668, 394] width 1336 height 788
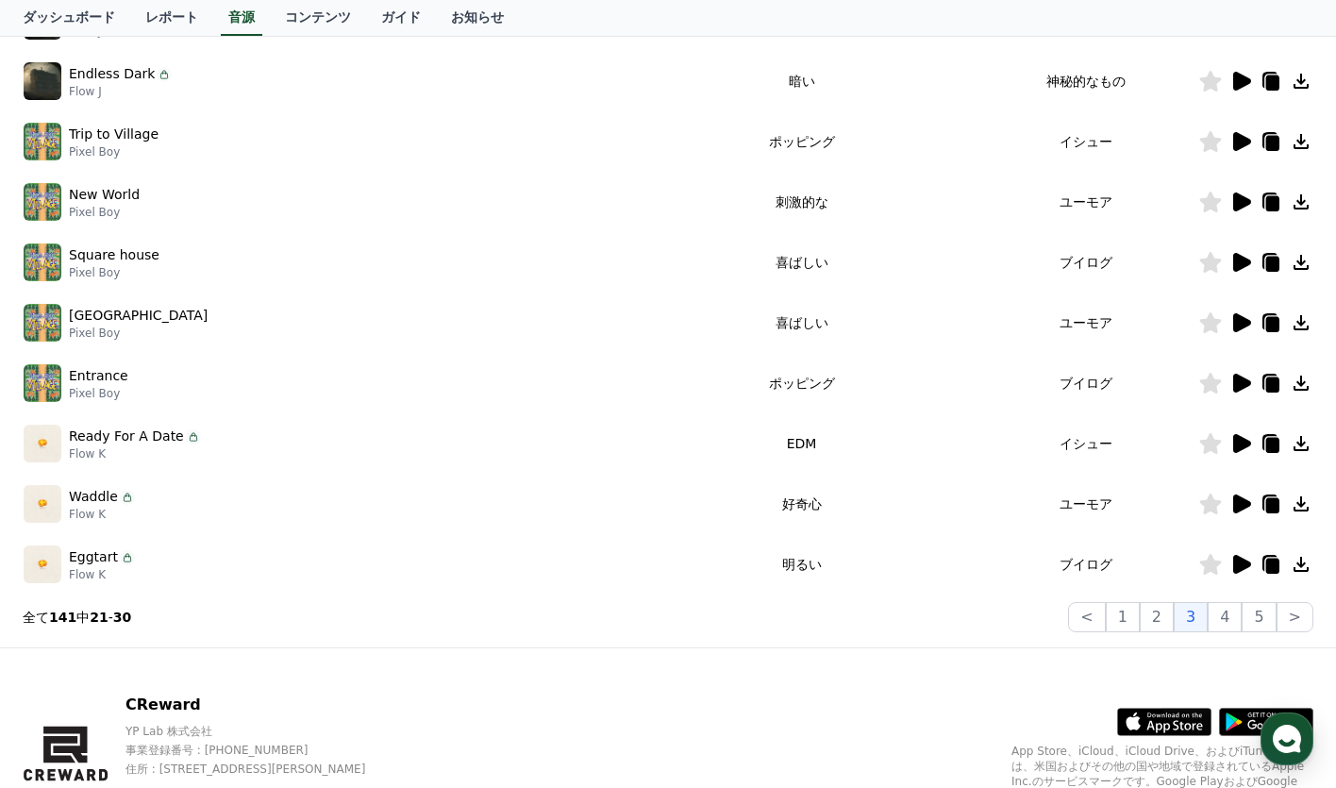
click at [975, 261] on td "ブイログ" at bounding box center [1086, 262] width 225 height 60
click at [1249, 504] on icon at bounding box center [1242, 503] width 18 height 19
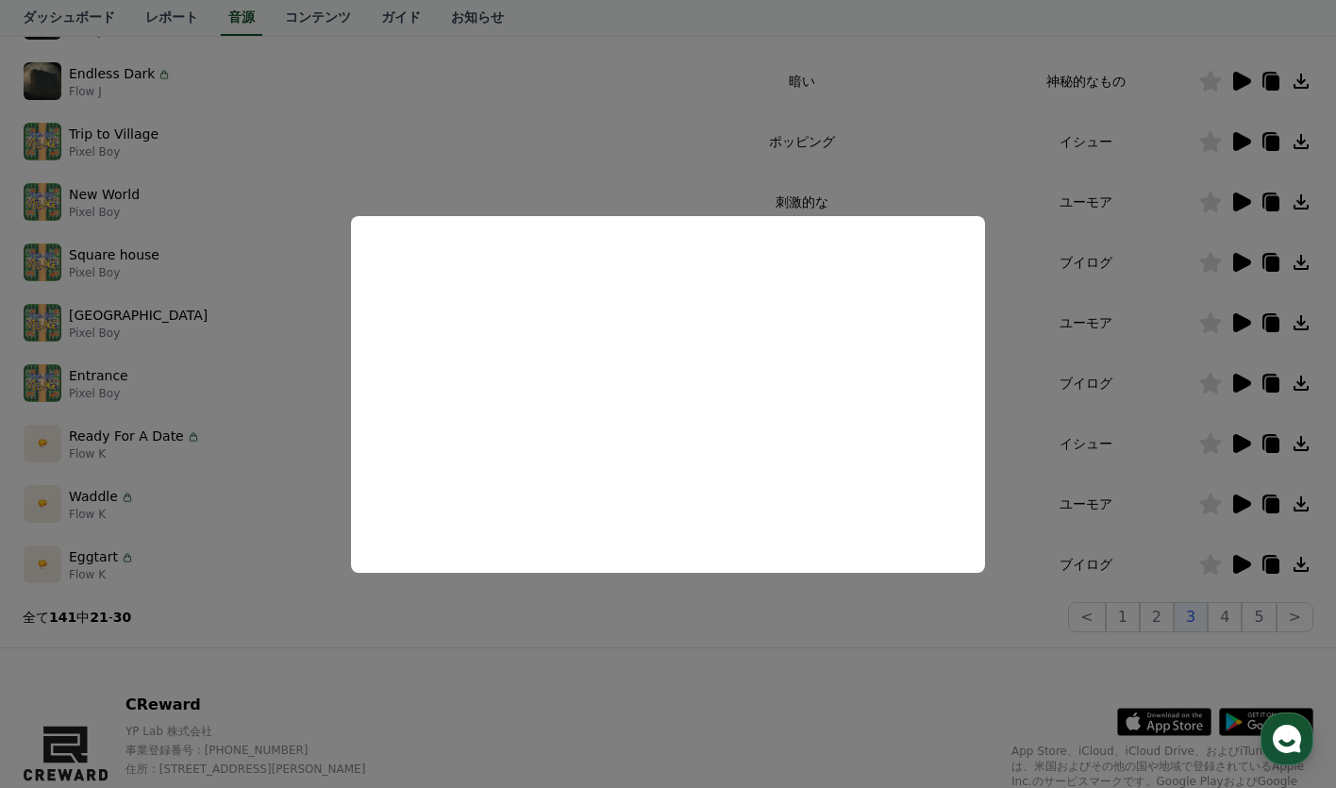
click at [705, 175] on button "close modal" at bounding box center [668, 394] width 1336 height 788
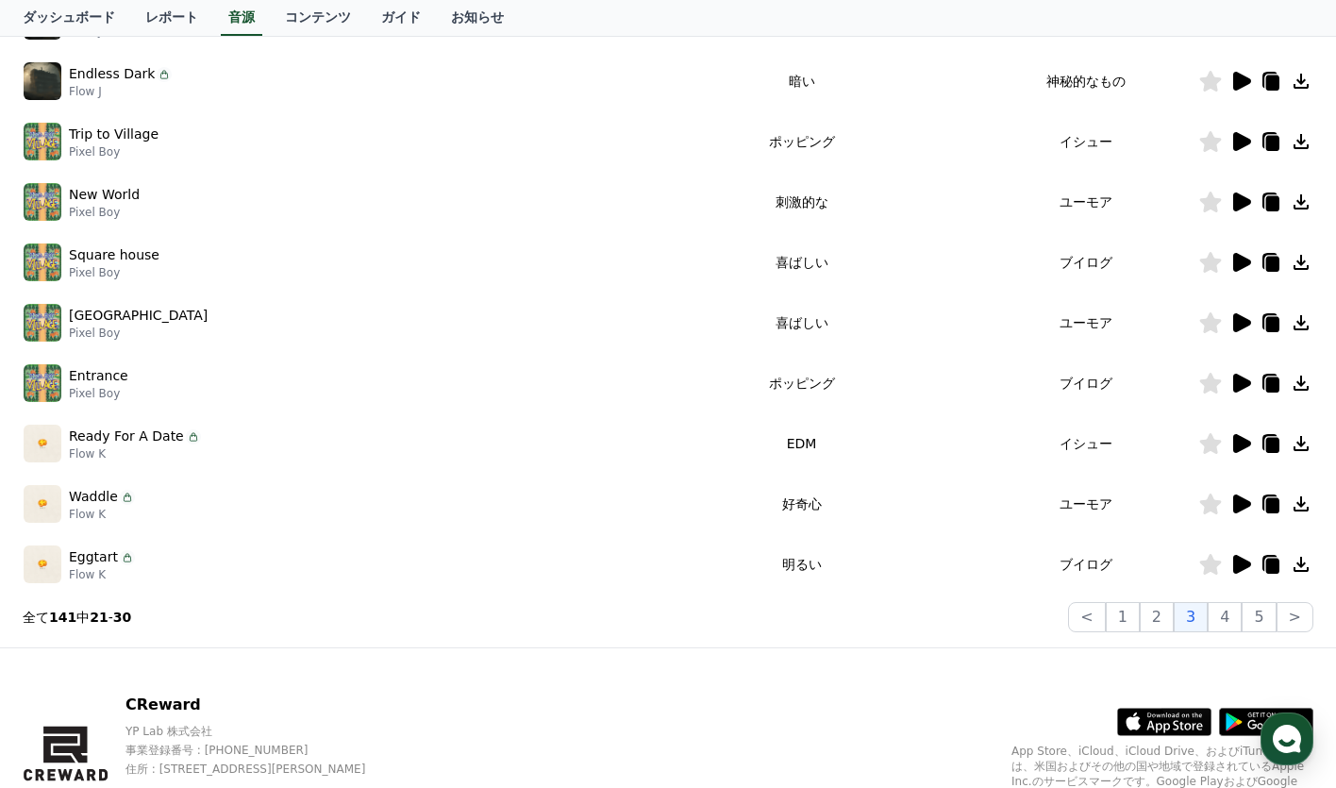
click at [1298, 502] on icon at bounding box center [1301, 503] width 23 height 23
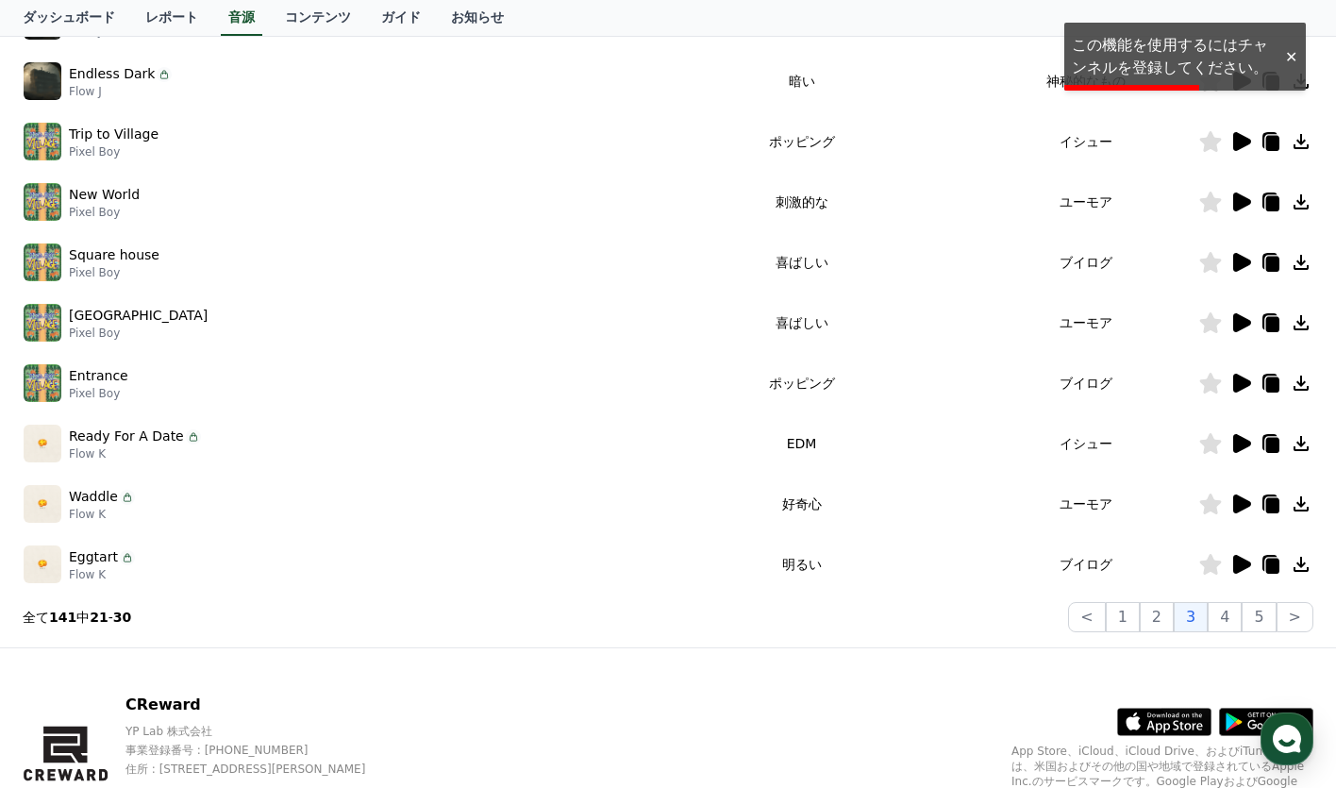
click at [1291, 58] on div at bounding box center [1290, 57] width 30 height 18
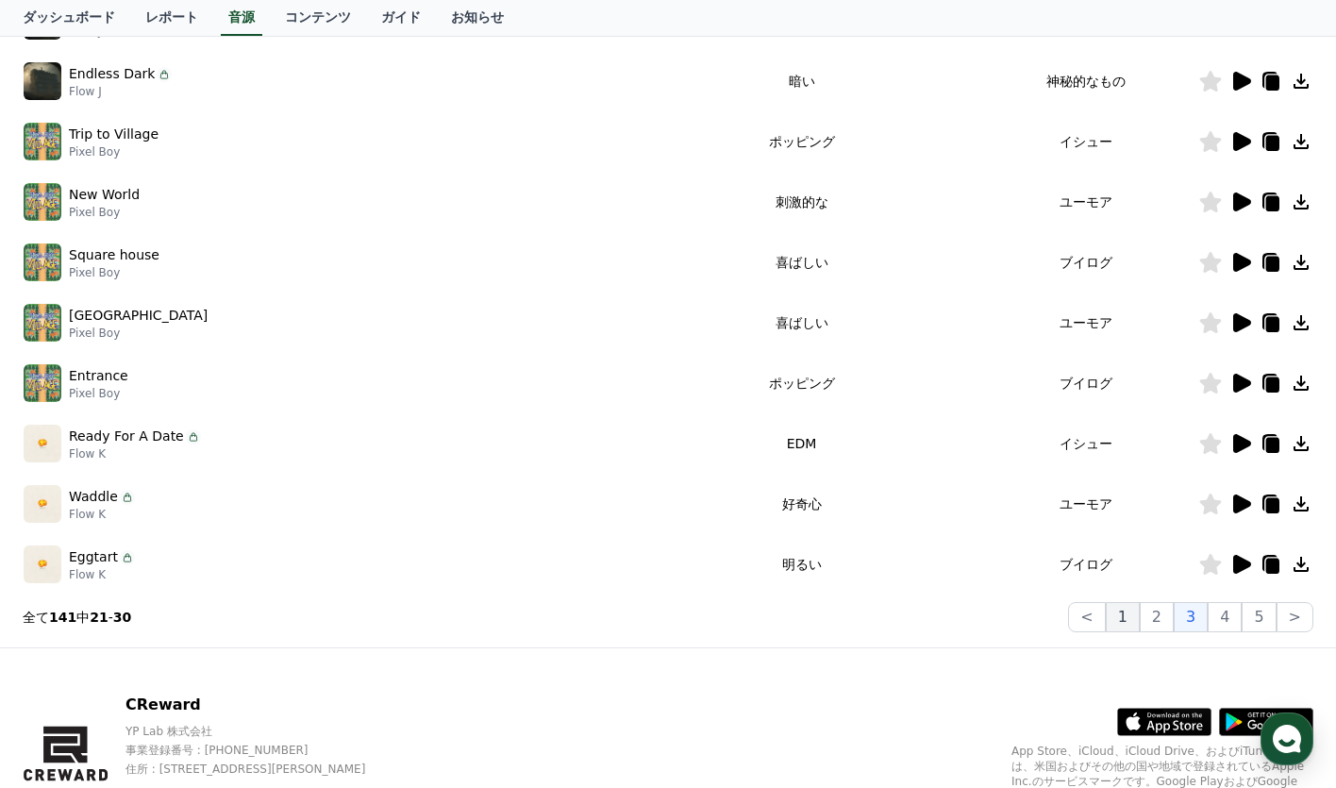
click at [1125, 607] on button "1" at bounding box center [1123, 617] width 34 height 30
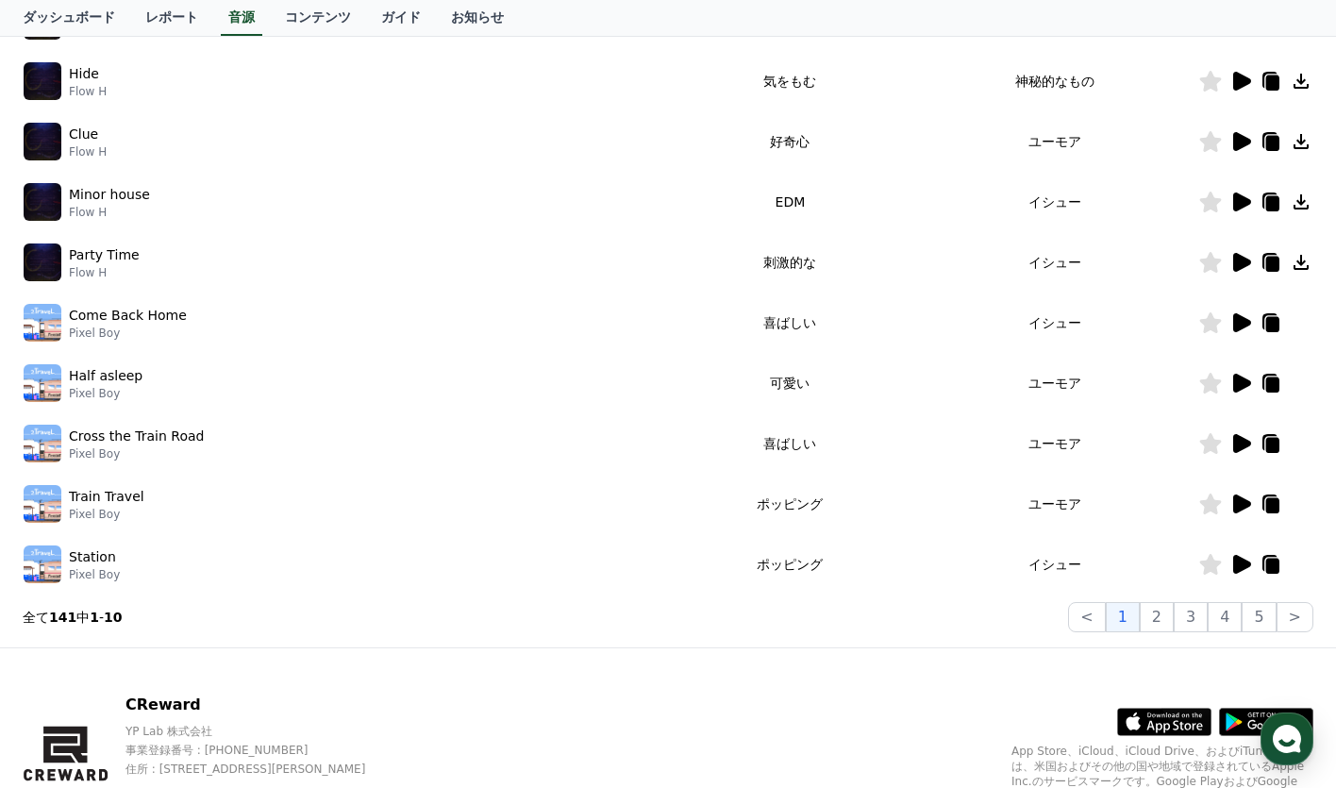
click at [1251, 141] on icon at bounding box center [1240, 141] width 23 height 23
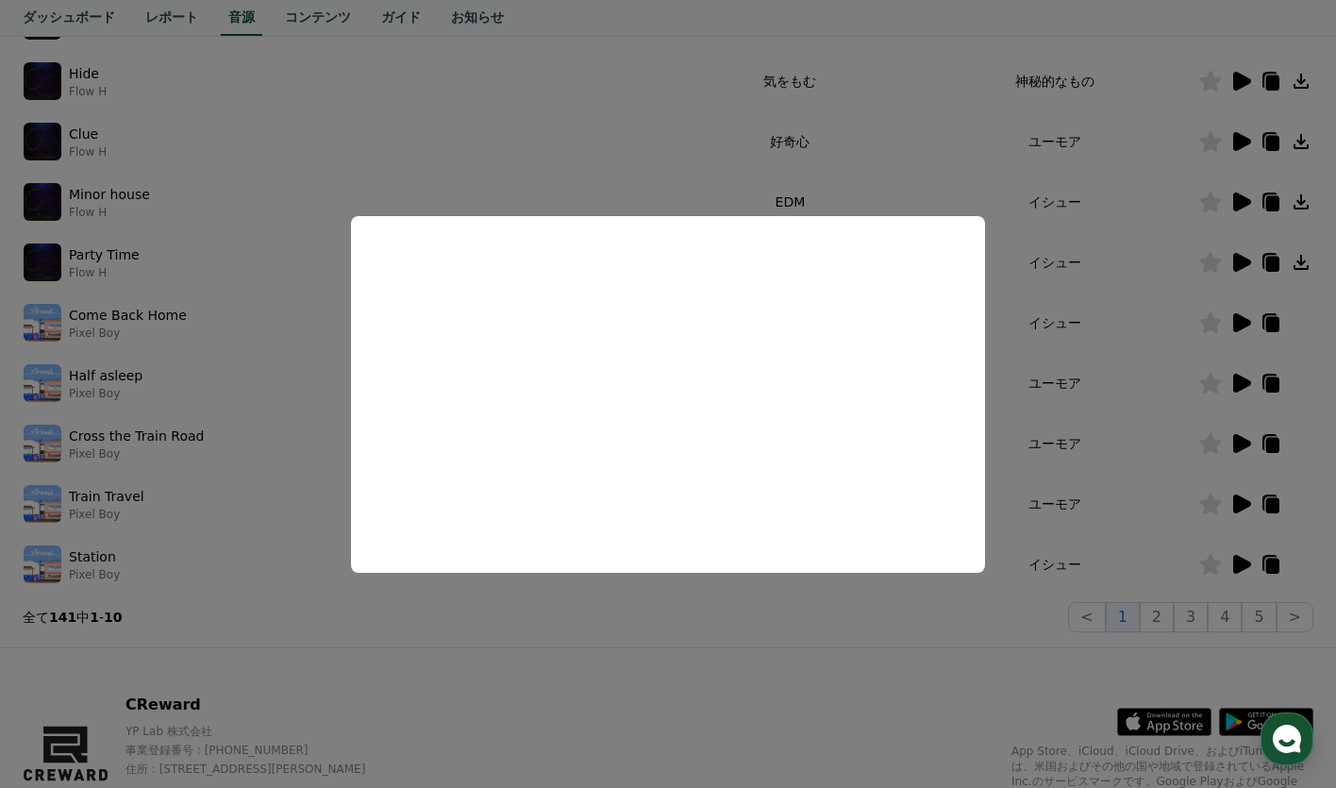
click at [775, 171] on button "close modal" at bounding box center [668, 394] width 1336 height 788
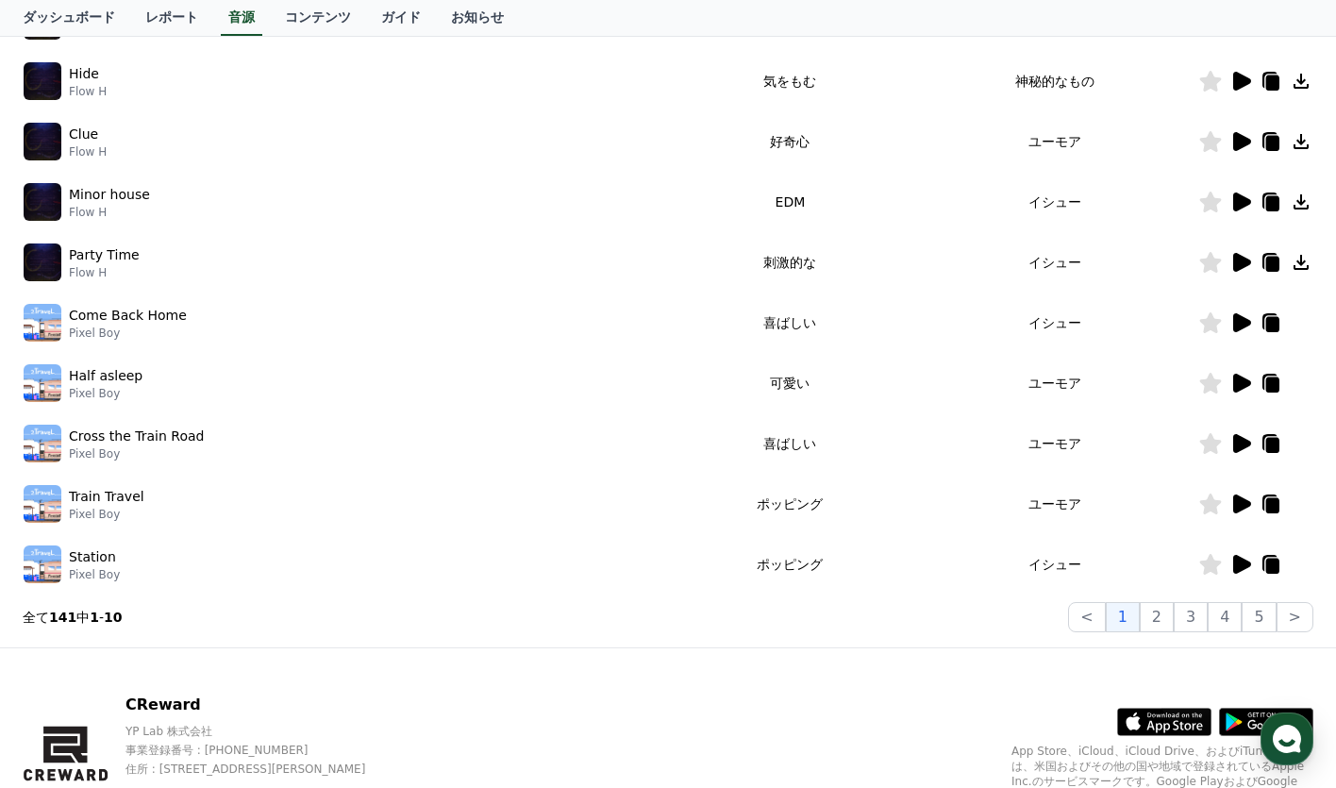
click at [1298, 150] on icon at bounding box center [1301, 141] width 23 height 23
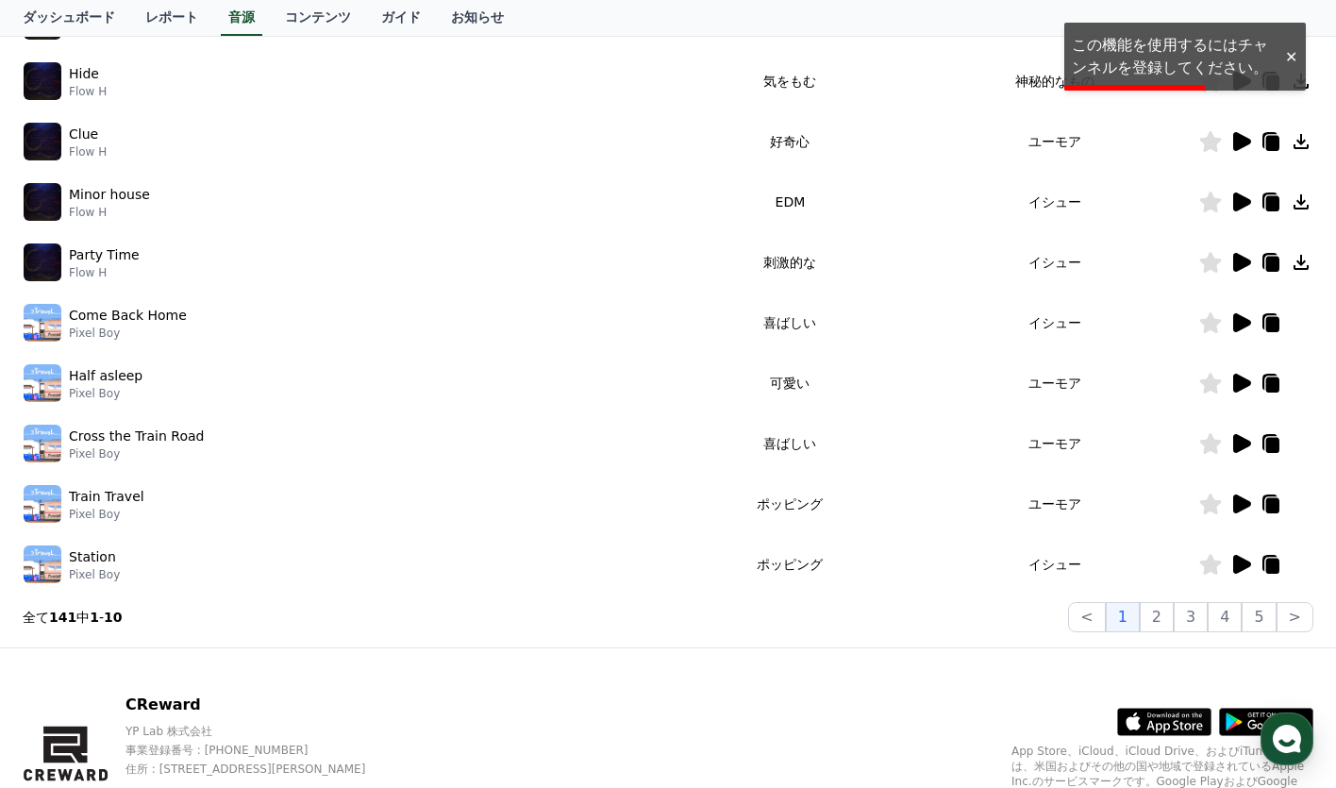
click at [1265, 141] on icon at bounding box center [1270, 141] width 23 height 23
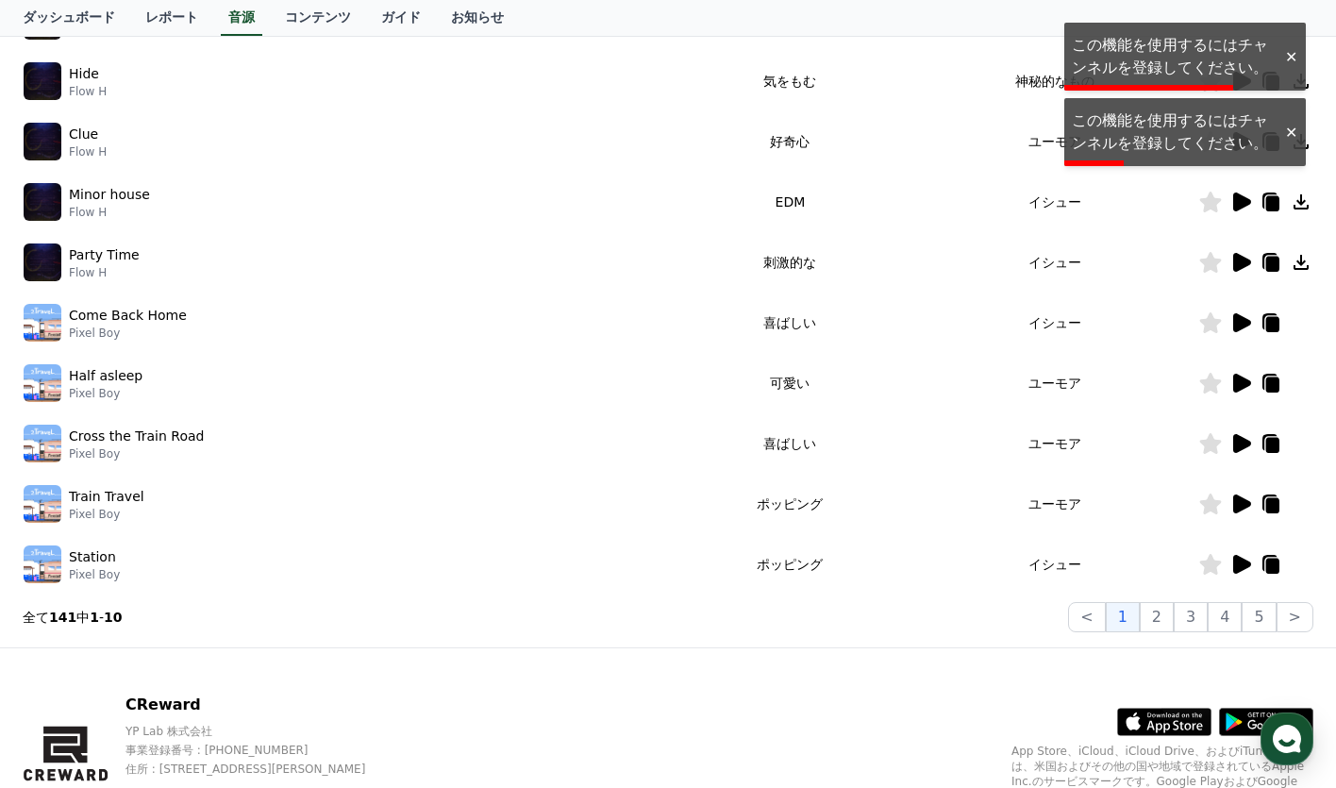
click at [1125, 220] on td "イシュー" at bounding box center [1054, 202] width 288 height 60
click at [1281, 128] on div at bounding box center [1290, 133] width 30 height 18
click at [1288, 57] on div at bounding box center [1290, 57] width 30 height 18
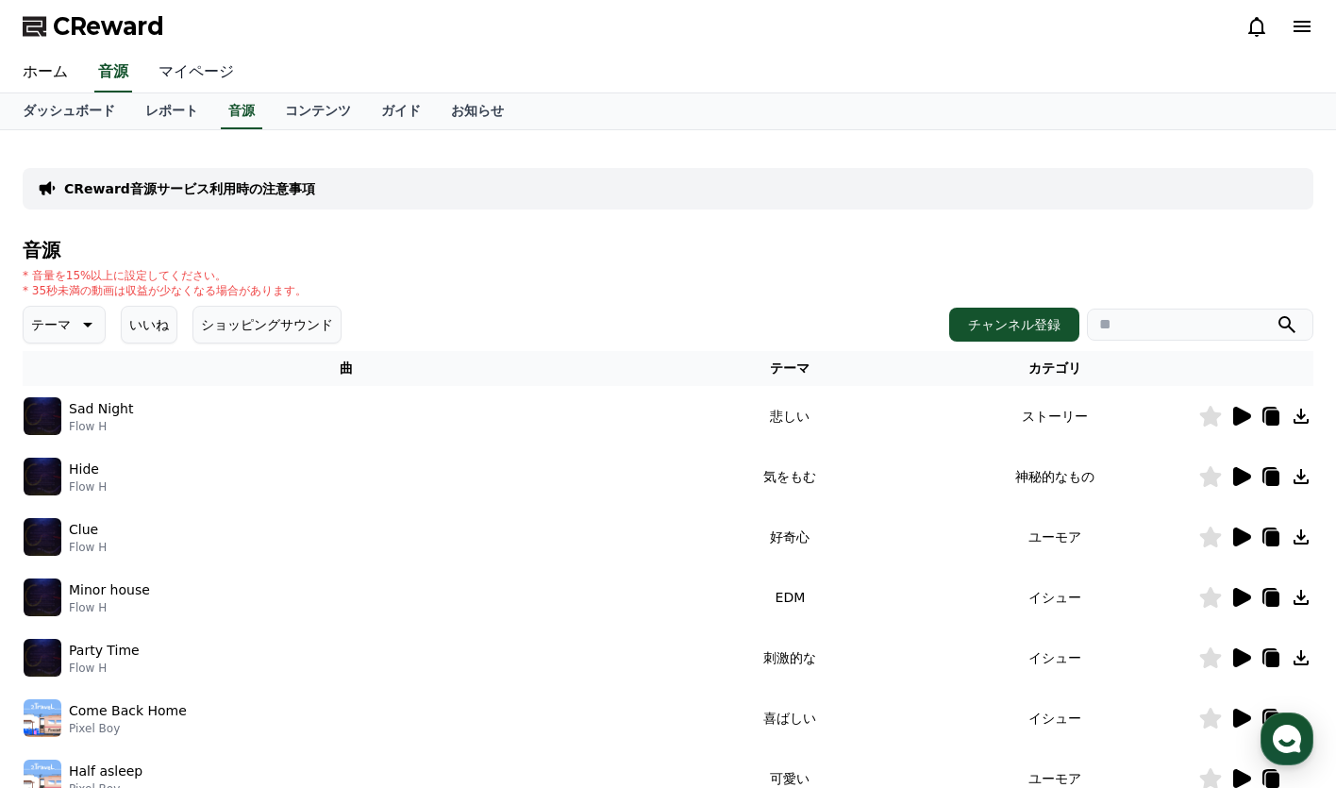
click at [148, 61] on link "マイページ" at bounding box center [196, 73] width 106 height 40
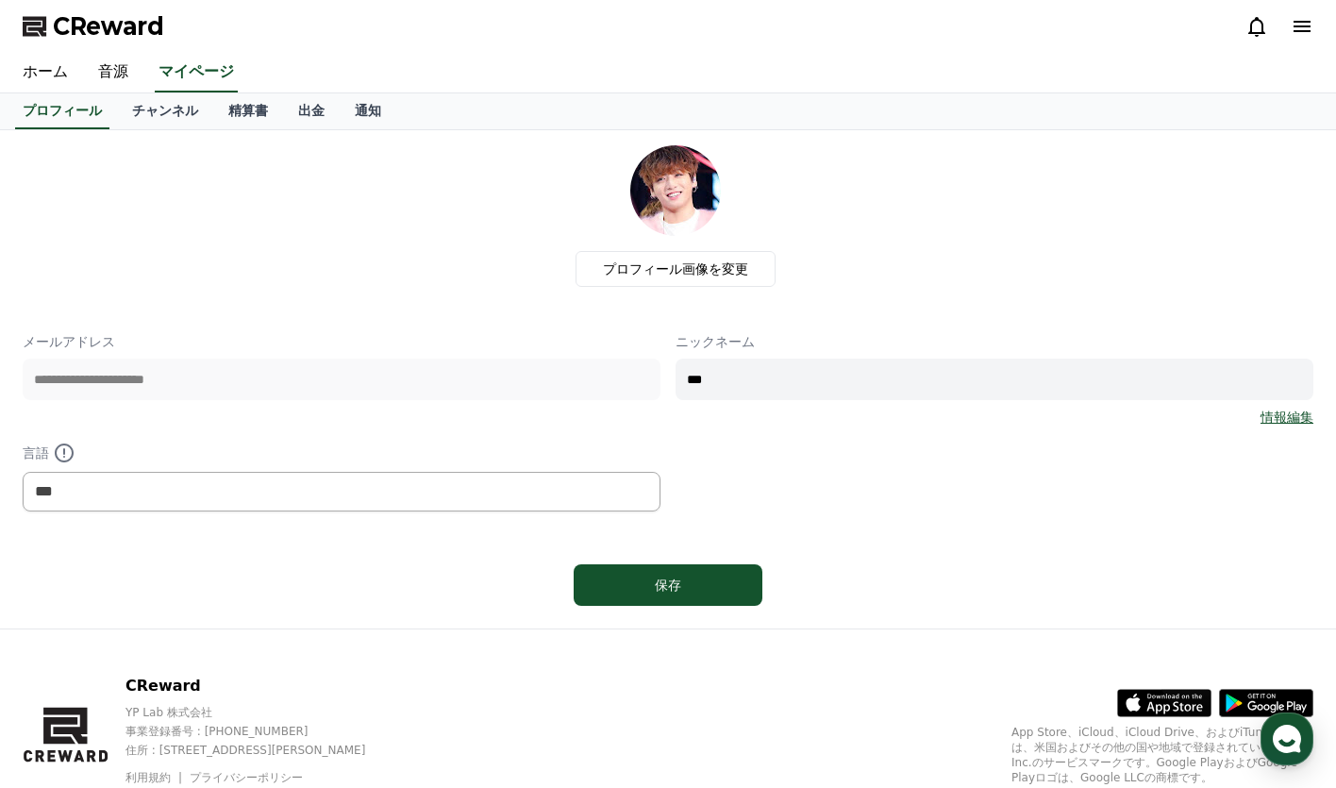
click at [608, 366] on div "**********" at bounding box center [668, 421] width 1290 height 179
click at [881, 525] on div "**********" at bounding box center [668, 379] width 1290 height 468
click at [117, 110] on link "チャンネル" at bounding box center [165, 111] width 96 height 36
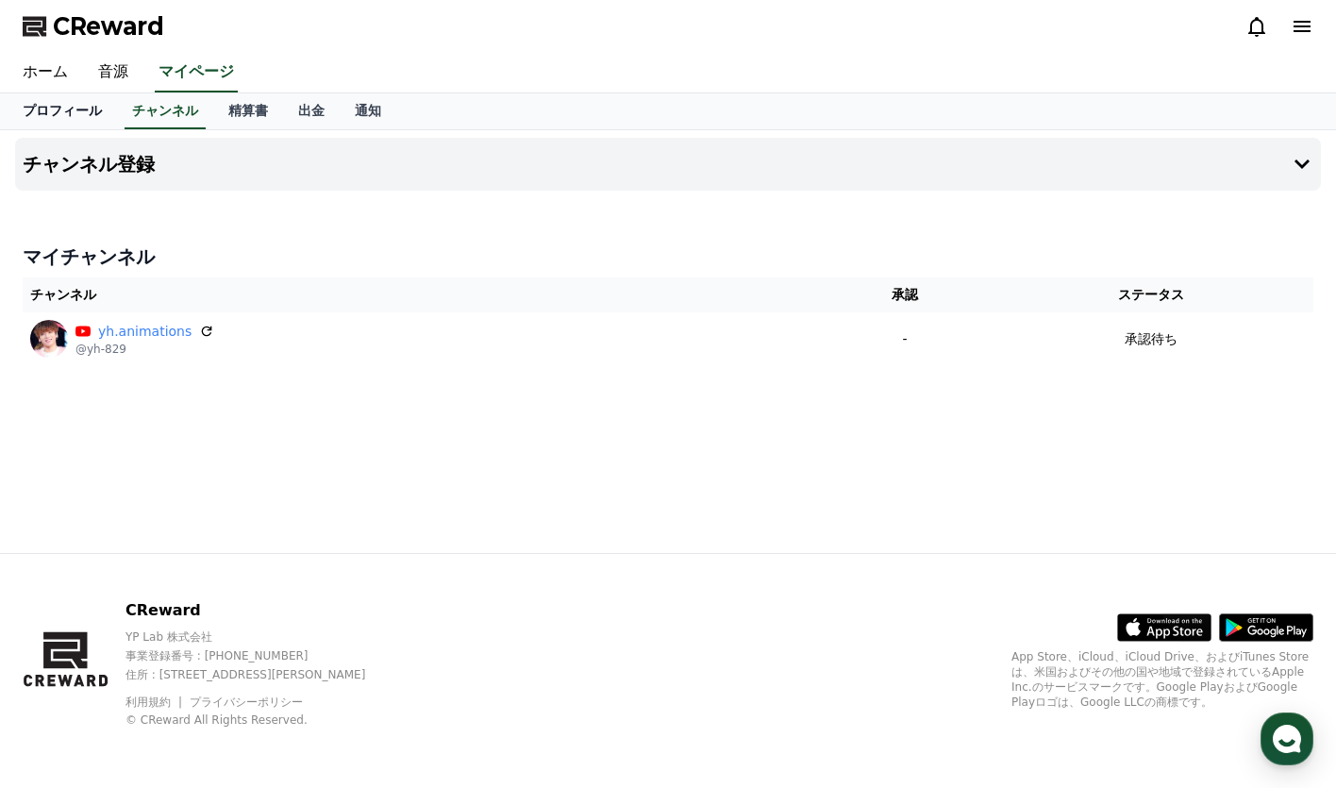
click at [69, 115] on link "プロフィール" at bounding box center [62, 111] width 109 height 36
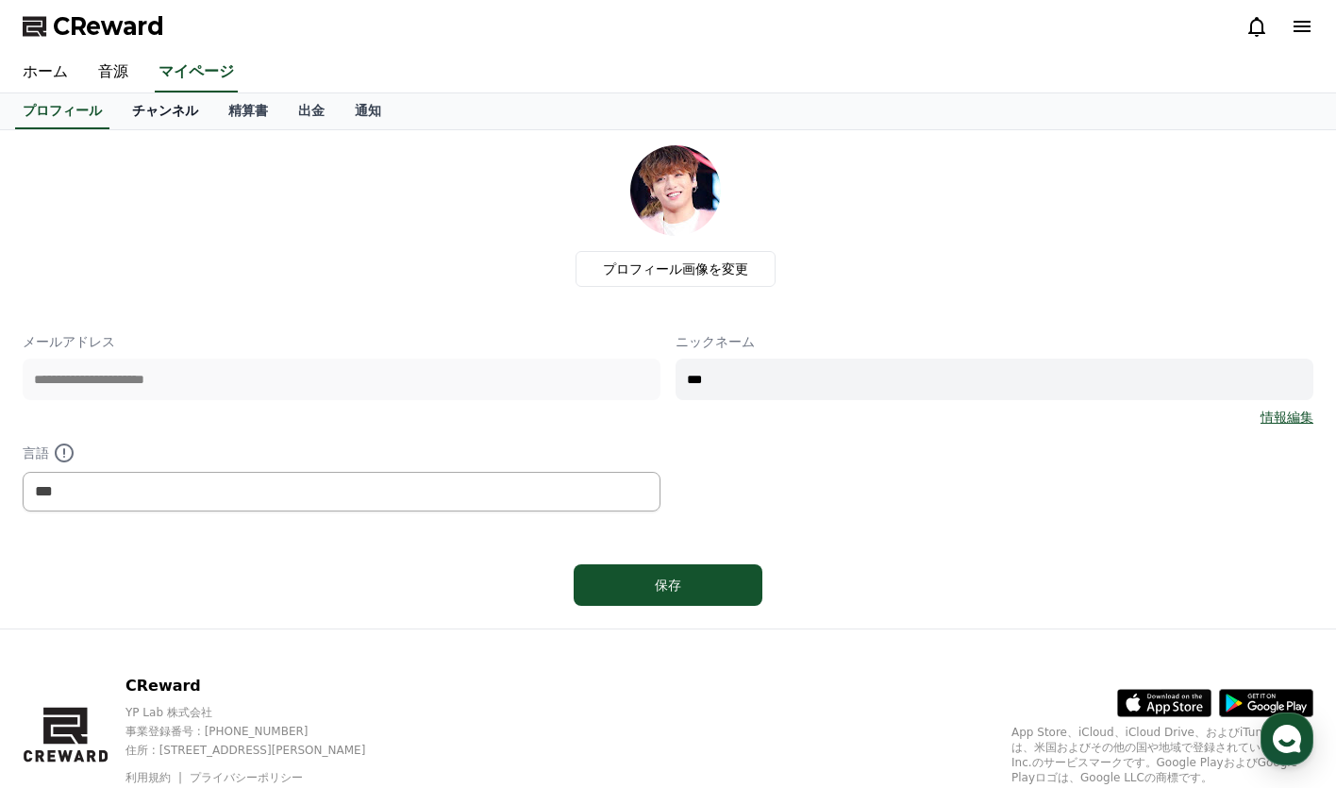
click at [121, 107] on link "チャンネル" at bounding box center [165, 111] width 96 height 36
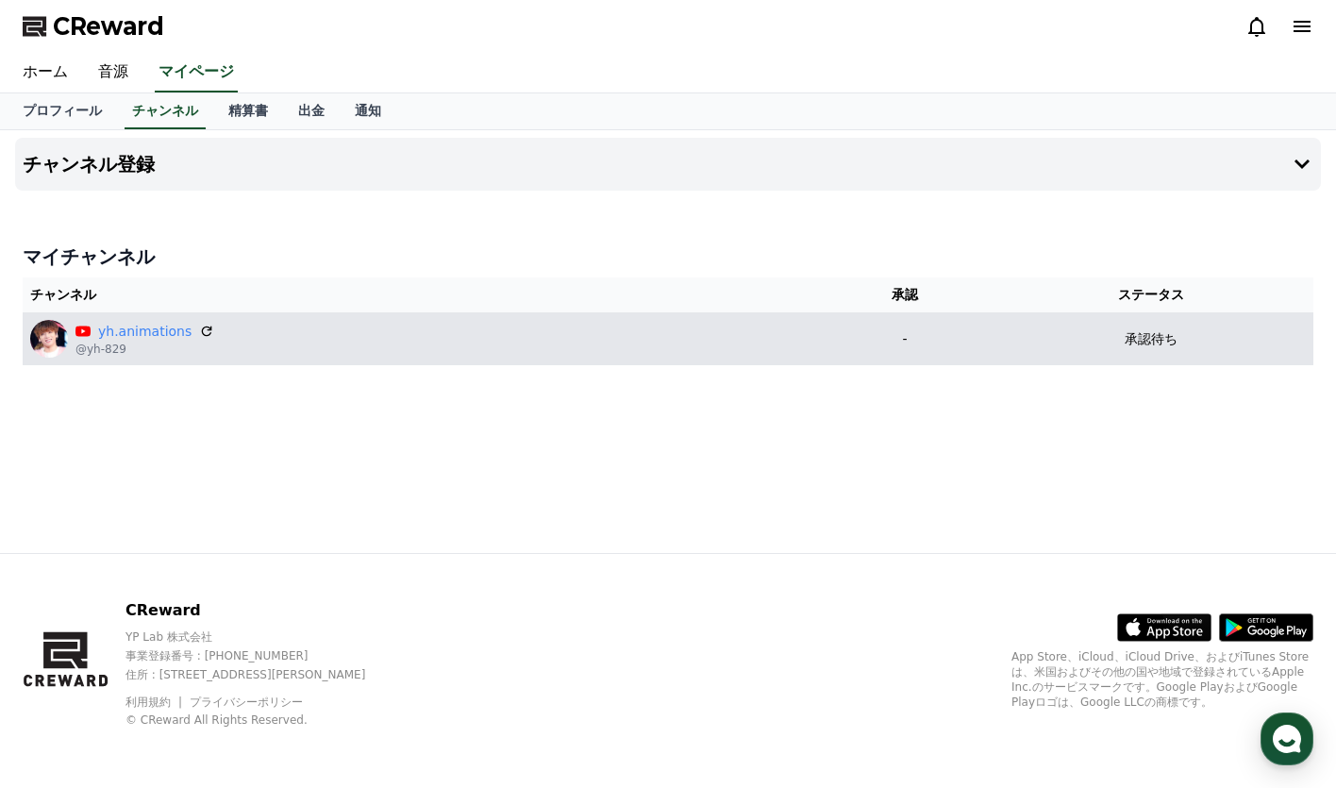
click at [1177, 343] on p "承認待ち" at bounding box center [1150, 339] width 53 height 20
click at [500, 328] on div "yh.animations @yh-829" at bounding box center [422, 339] width 784 height 38
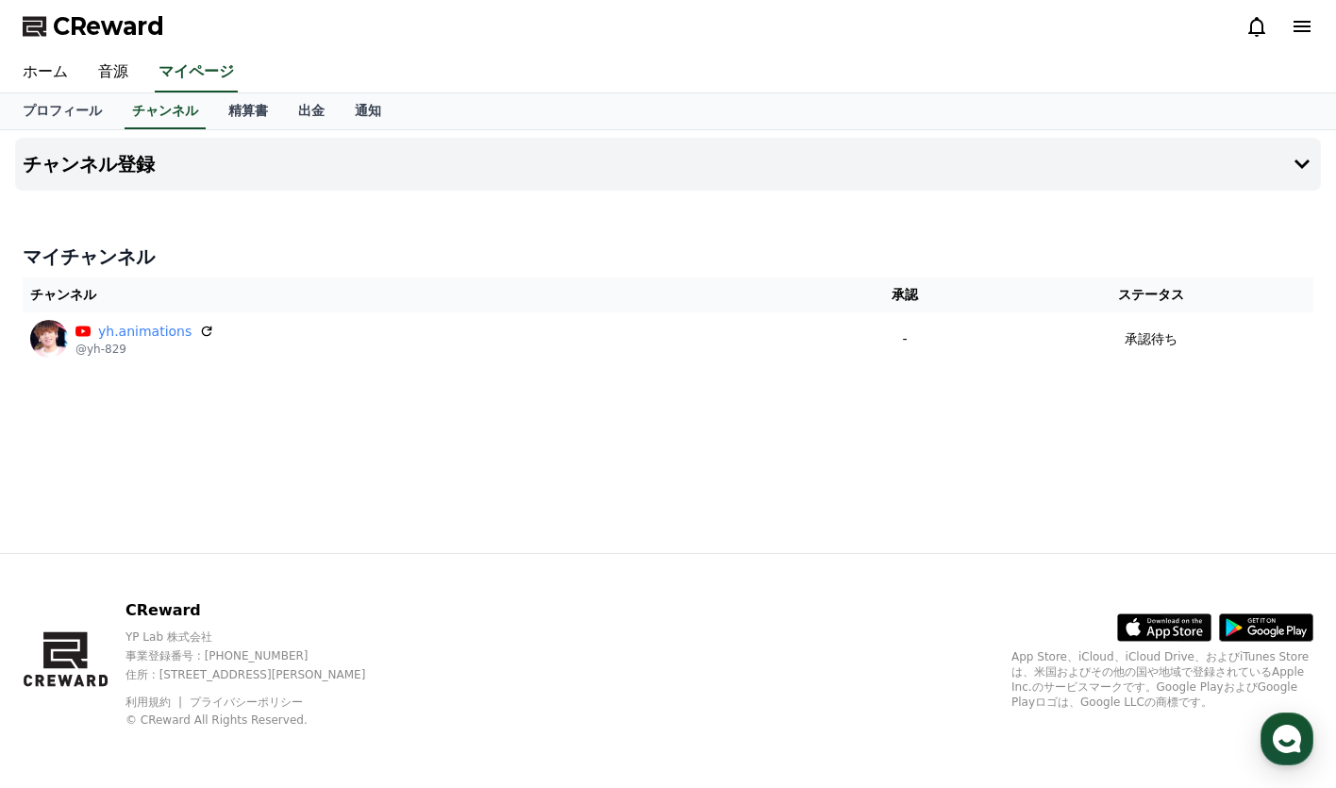
click at [432, 375] on div "チャンネル登録 マイチャンネル チャンネル 承認 ステータス yh.animations @yh-829 - 承認待ち" at bounding box center [668, 341] width 1321 height 423
click at [17, 74] on link "ホーム" at bounding box center [45, 73] width 75 height 40
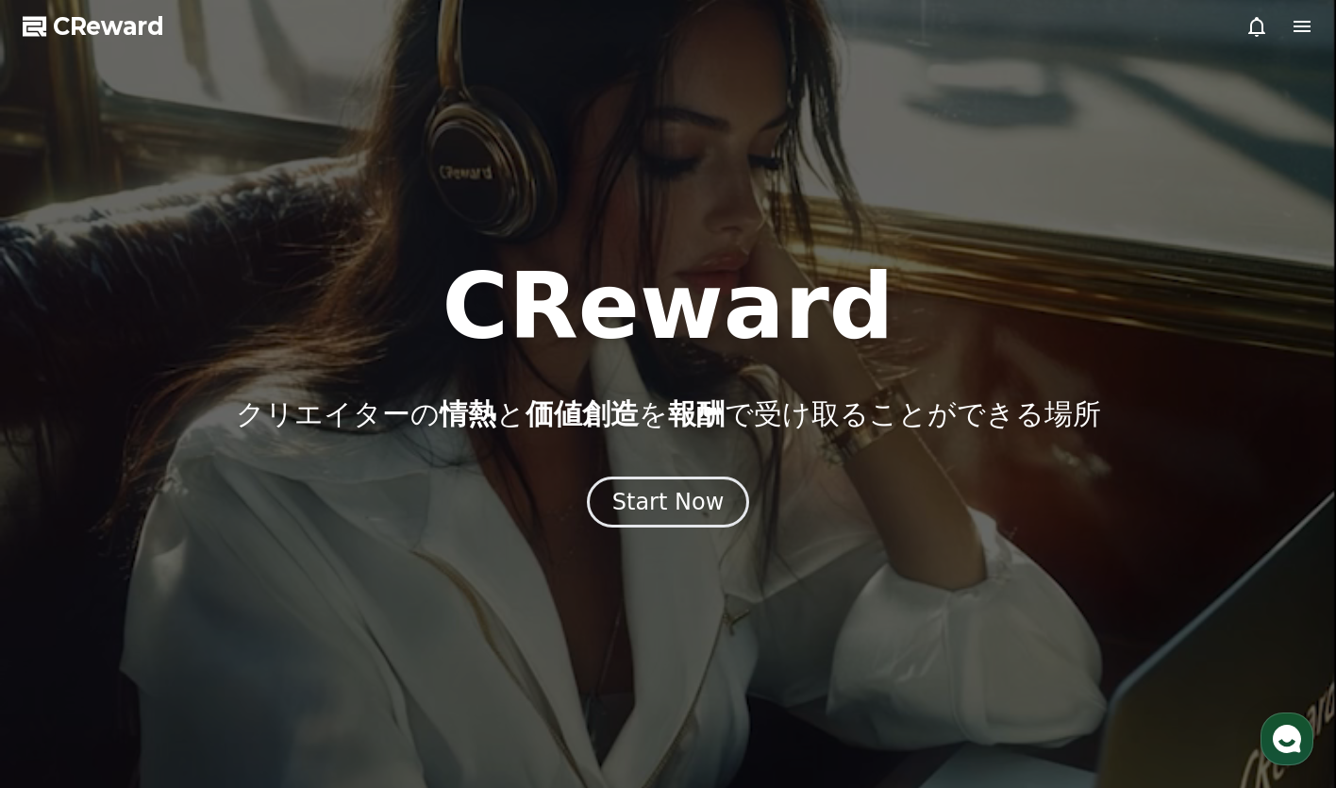
click at [701, 531] on div at bounding box center [668, 394] width 1336 height 788
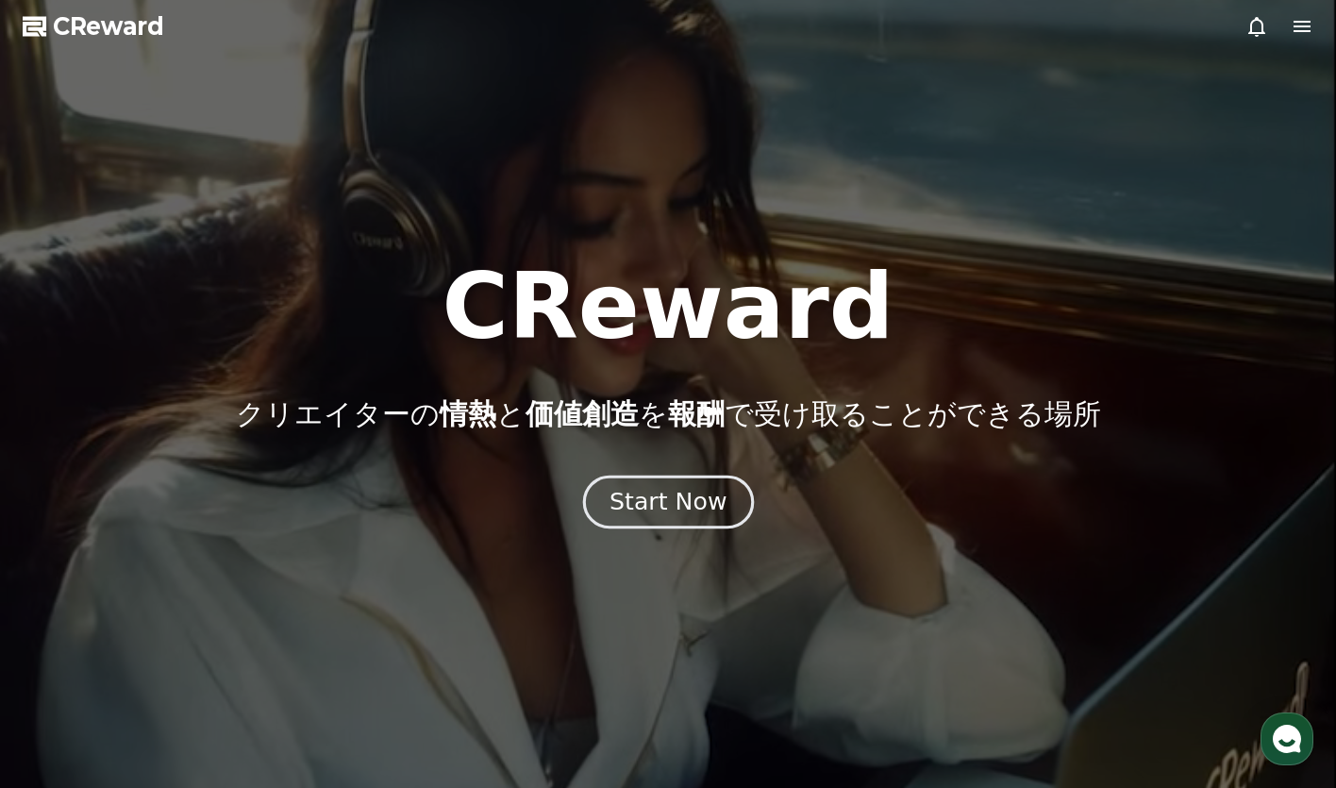
click at [680, 513] on div "Start Now" at bounding box center [667, 502] width 117 height 32
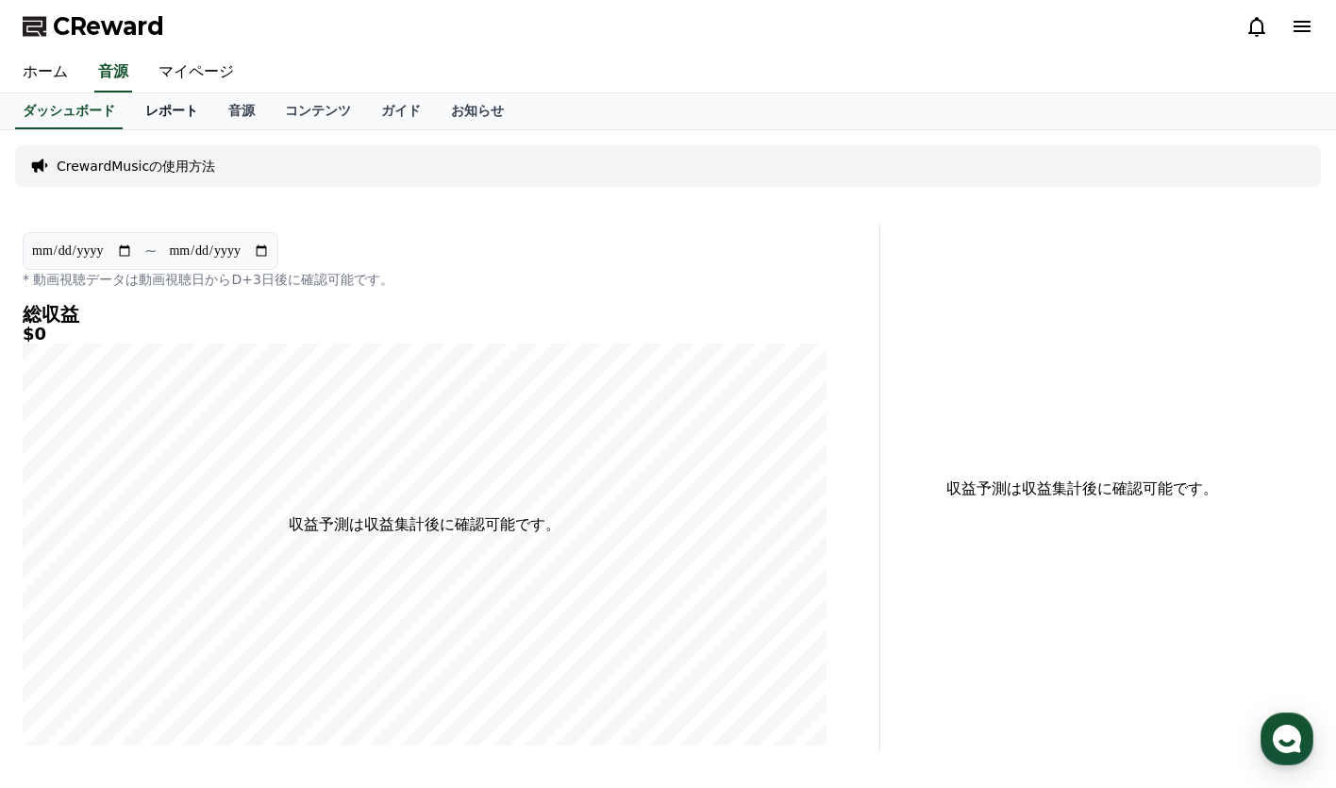
click at [159, 117] on link "レポート" at bounding box center [171, 111] width 83 height 36
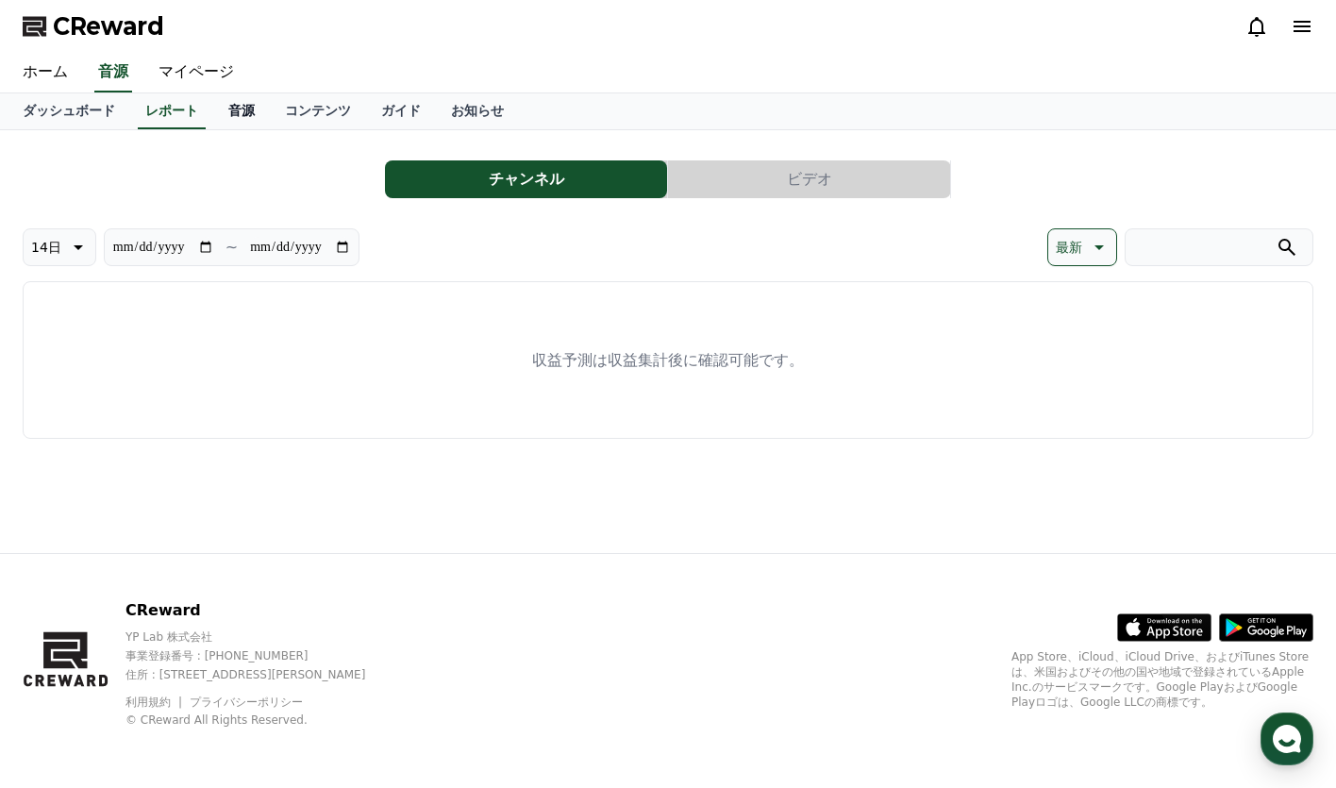
click at [213, 108] on link "音源" at bounding box center [241, 111] width 57 height 36
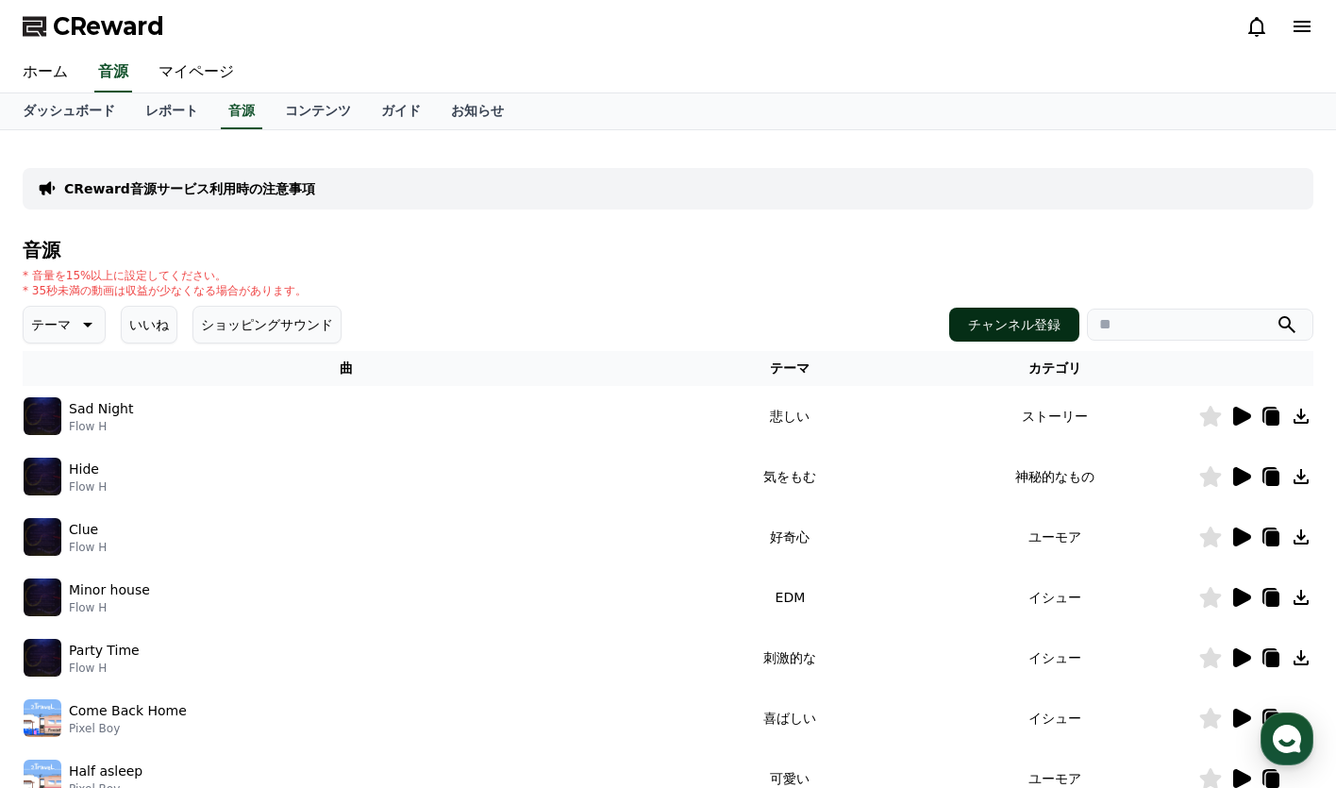
click at [1044, 318] on button "チャンネル登録" at bounding box center [1014, 325] width 130 height 34
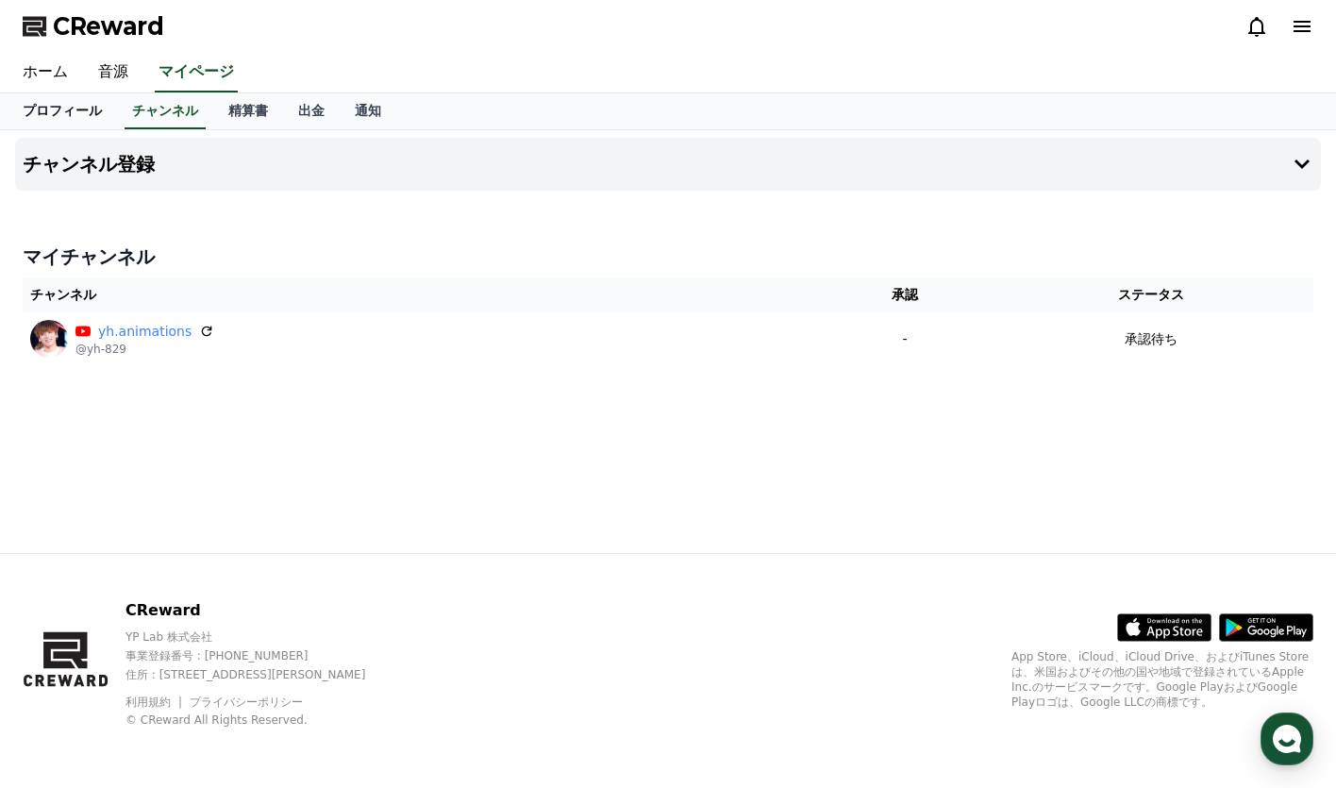
click at [35, 101] on link "プロフィール" at bounding box center [62, 111] width 109 height 36
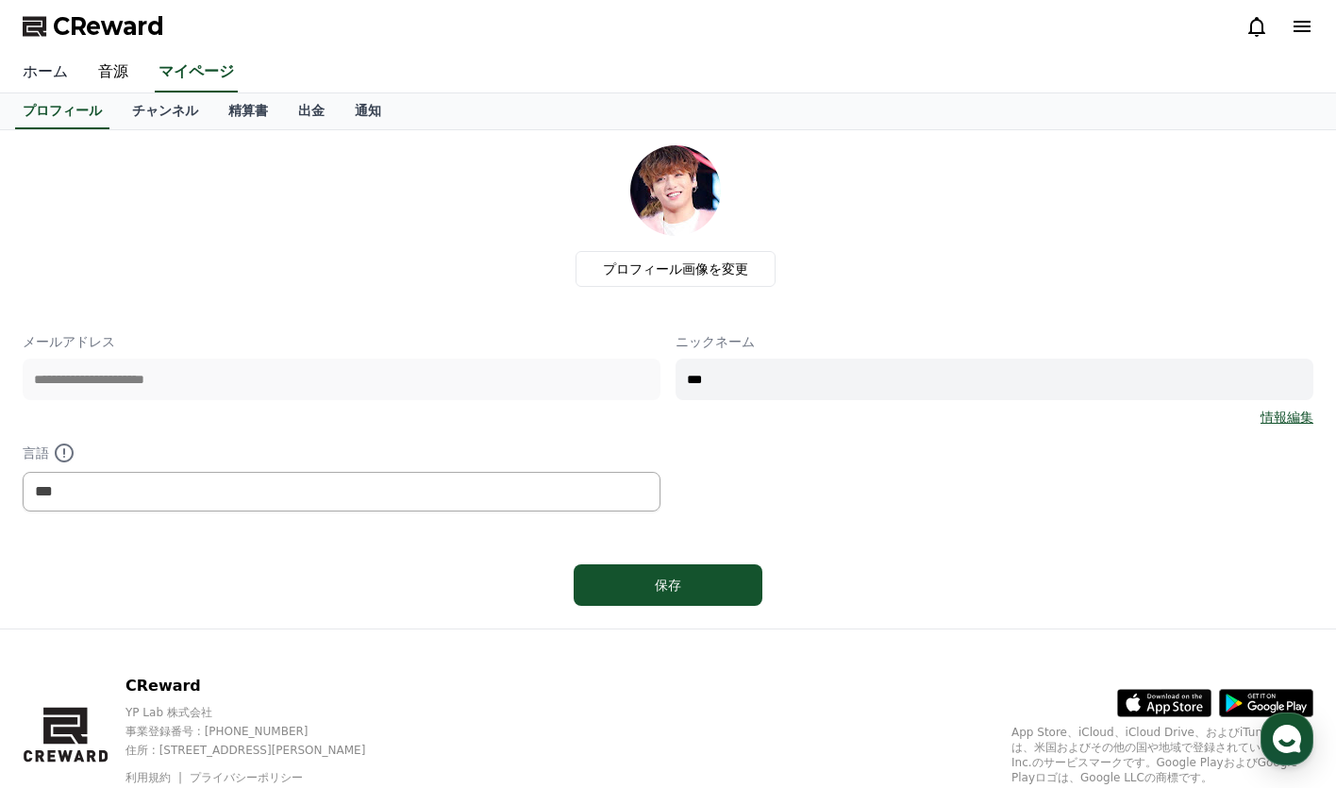
click at [56, 76] on link "ホーム" at bounding box center [45, 73] width 75 height 40
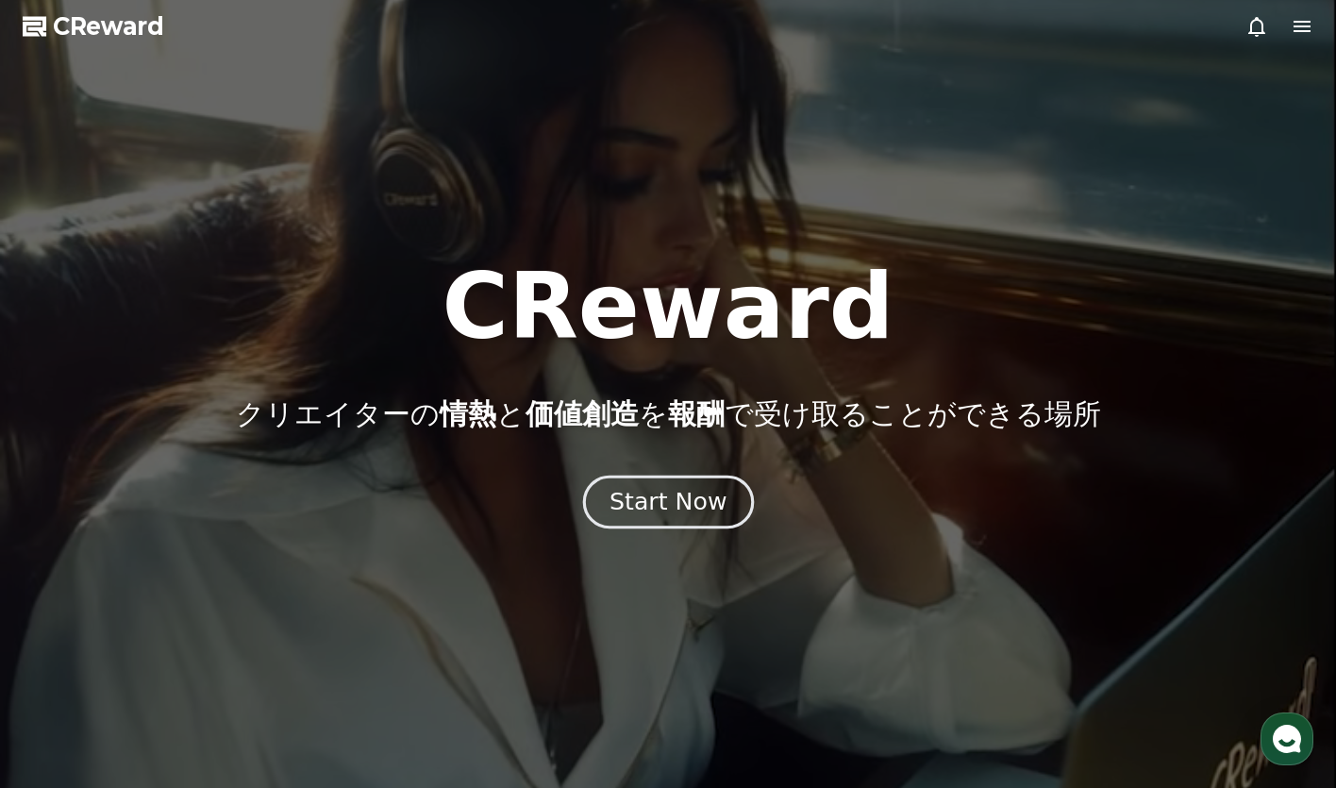
click at [674, 524] on button "Start Now" at bounding box center [667, 501] width 171 height 54
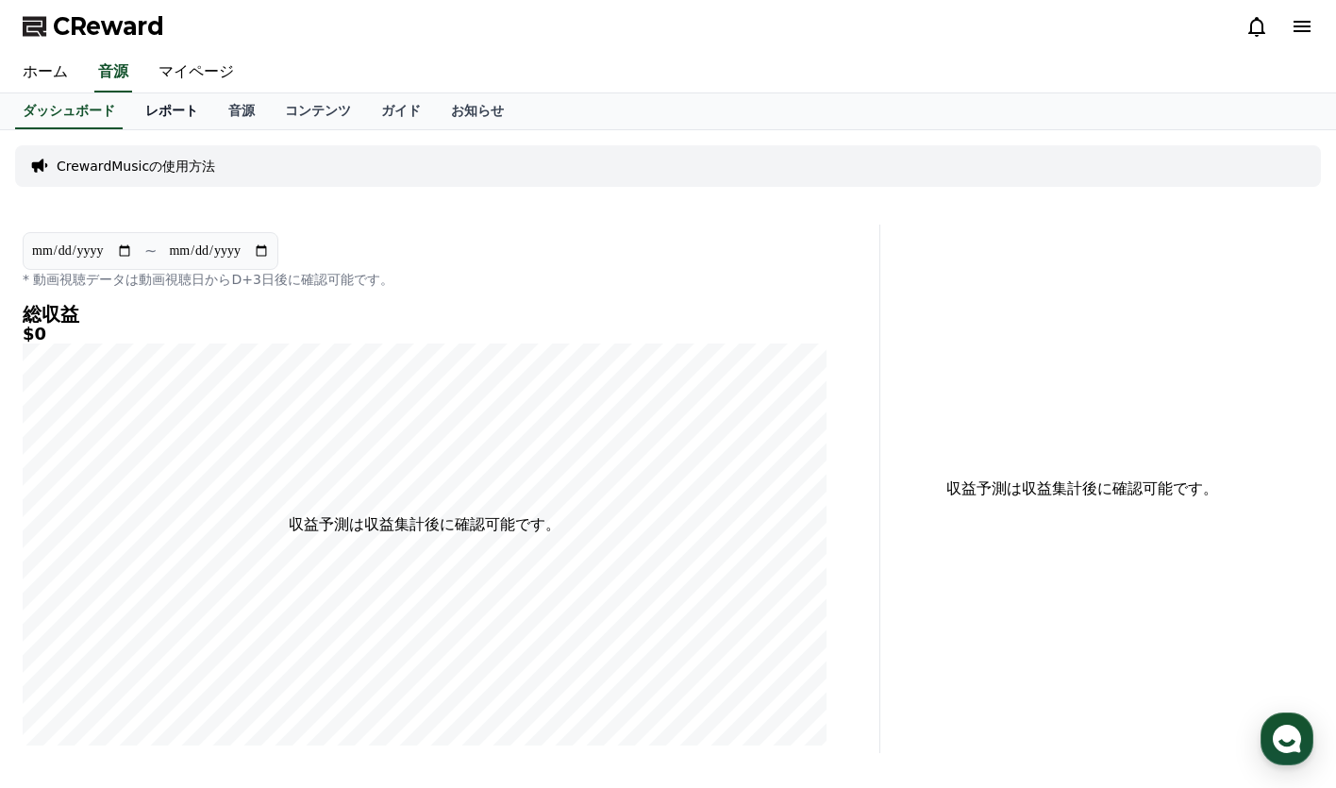
click at [130, 112] on link "レポート" at bounding box center [171, 111] width 83 height 36
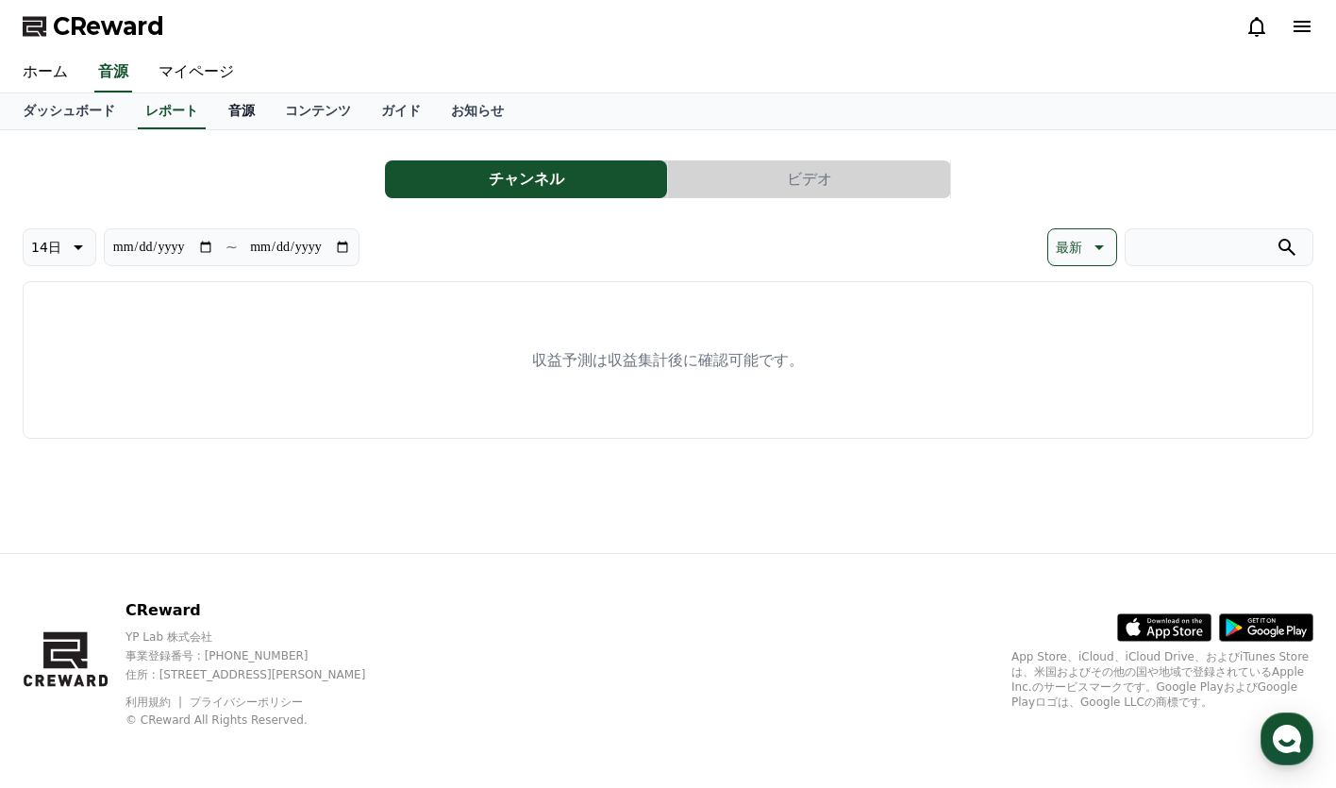
click at [213, 102] on link "音源" at bounding box center [241, 111] width 57 height 36
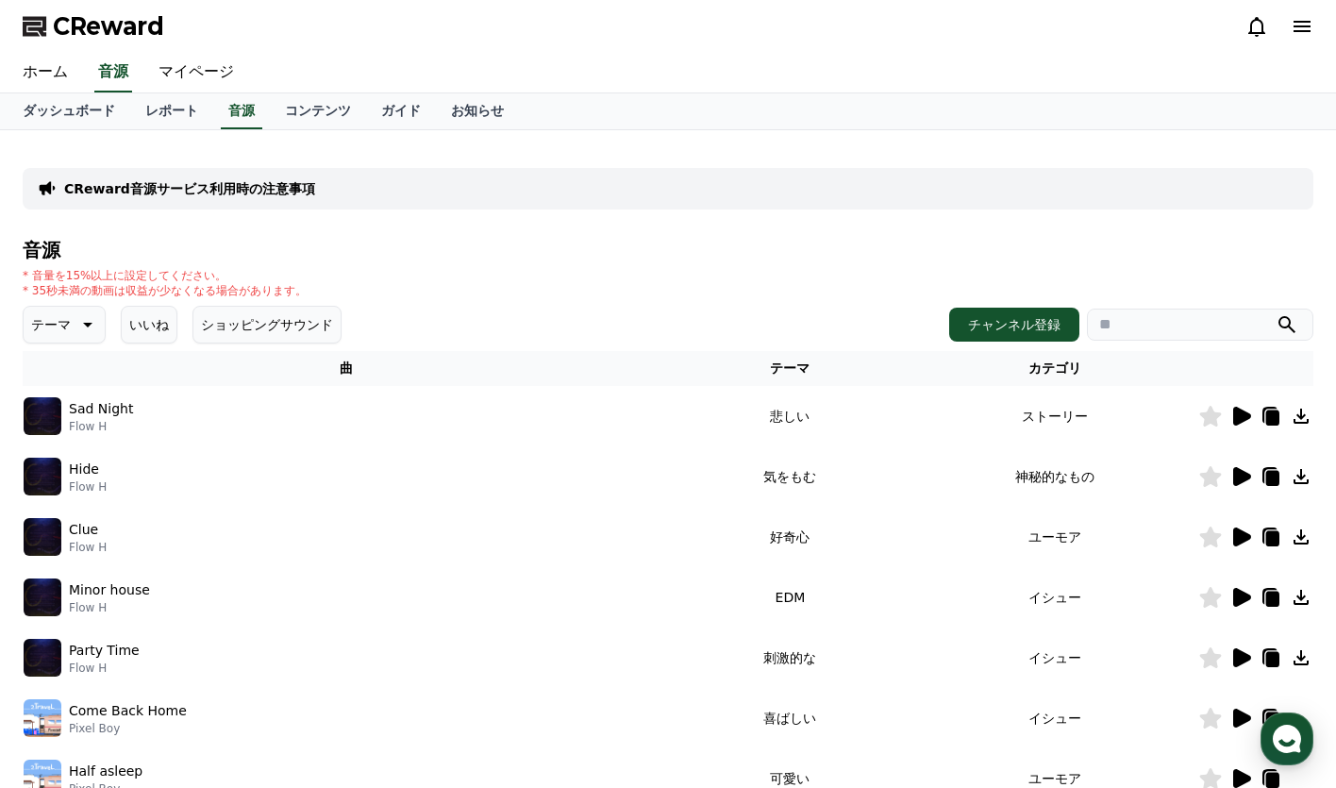
click at [1295, 423] on icon at bounding box center [1300, 415] width 15 height 15
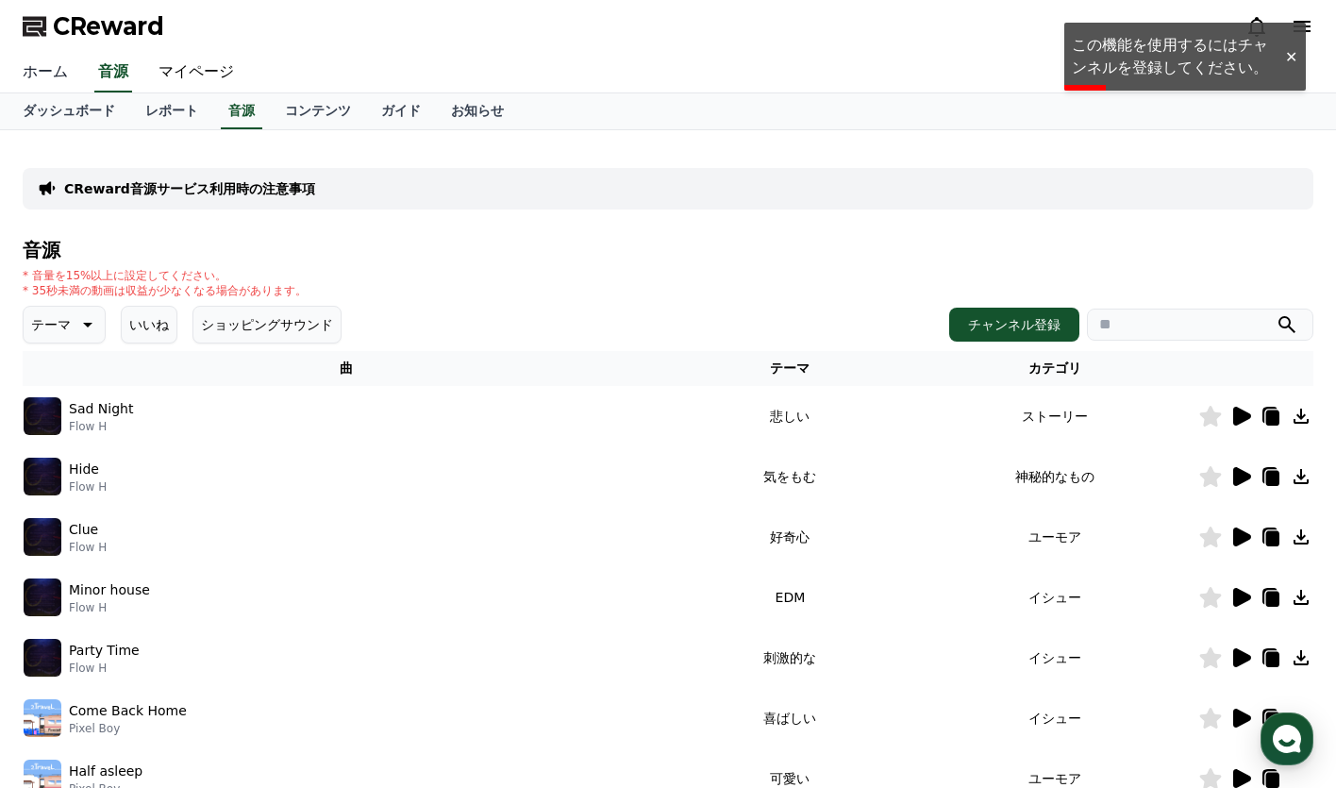
click at [50, 82] on link "ホーム" at bounding box center [45, 73] width 75 height 40
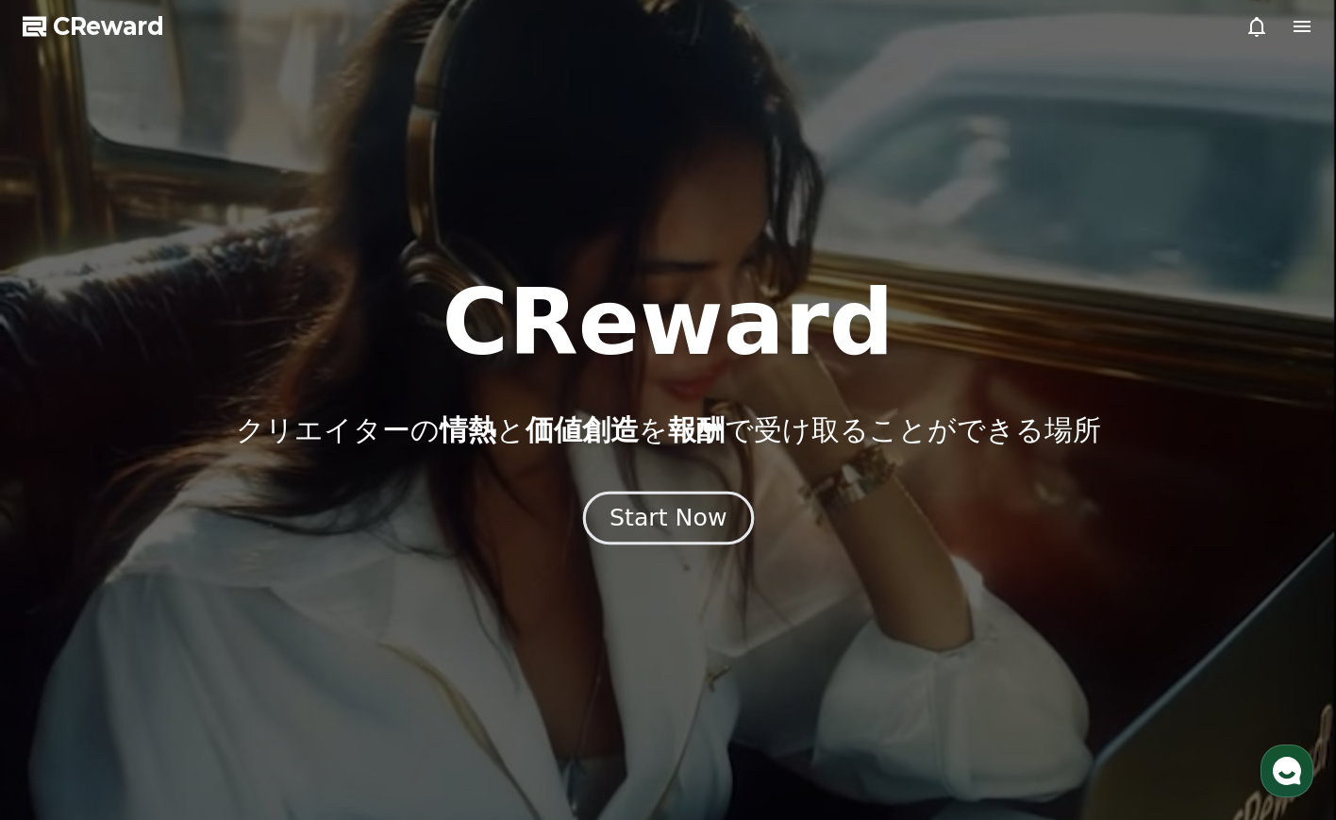
click at [616, 507] on div "Start Now" at bounding box center [667, 518] width 117 height 32
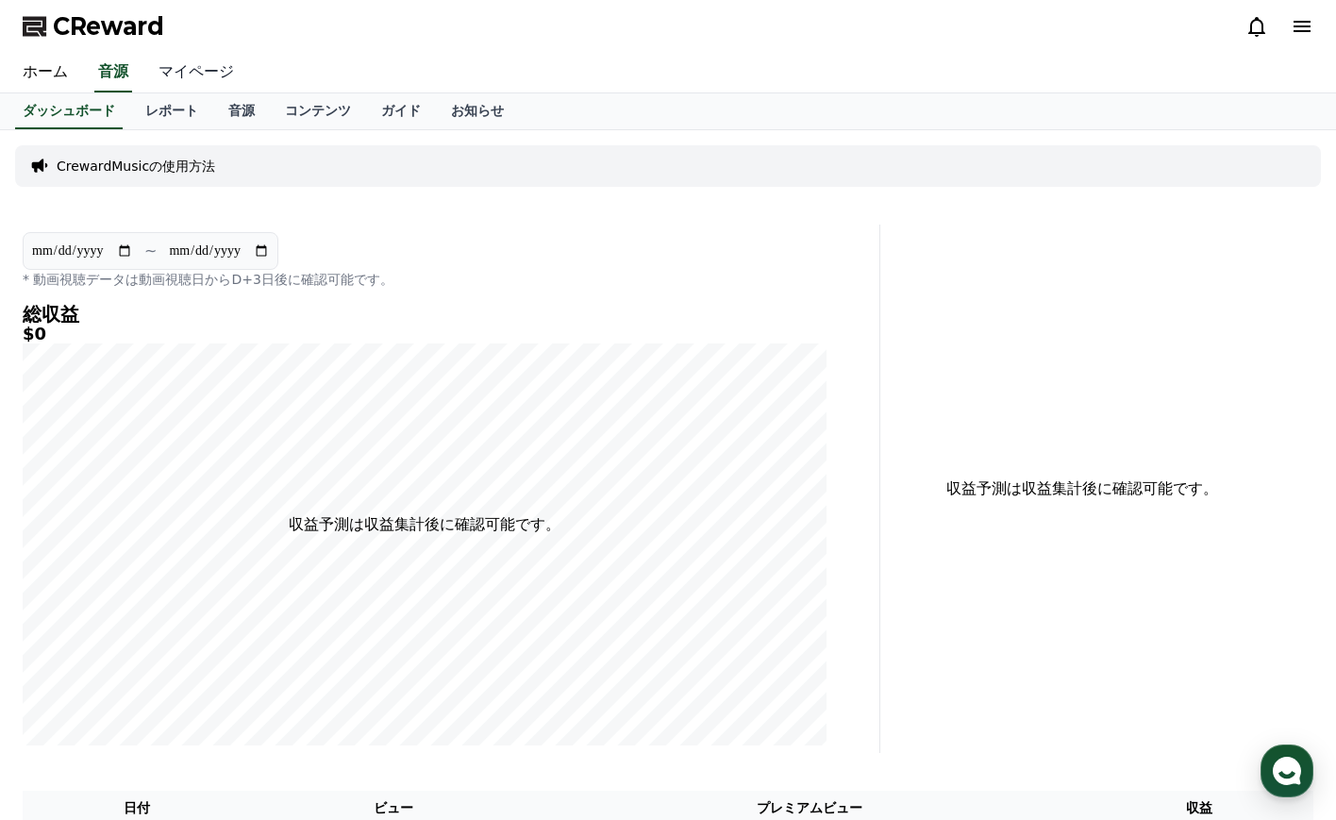
click at [184, 64] on link "マイページ" at bounding box center [196, 73] width 106 height 40
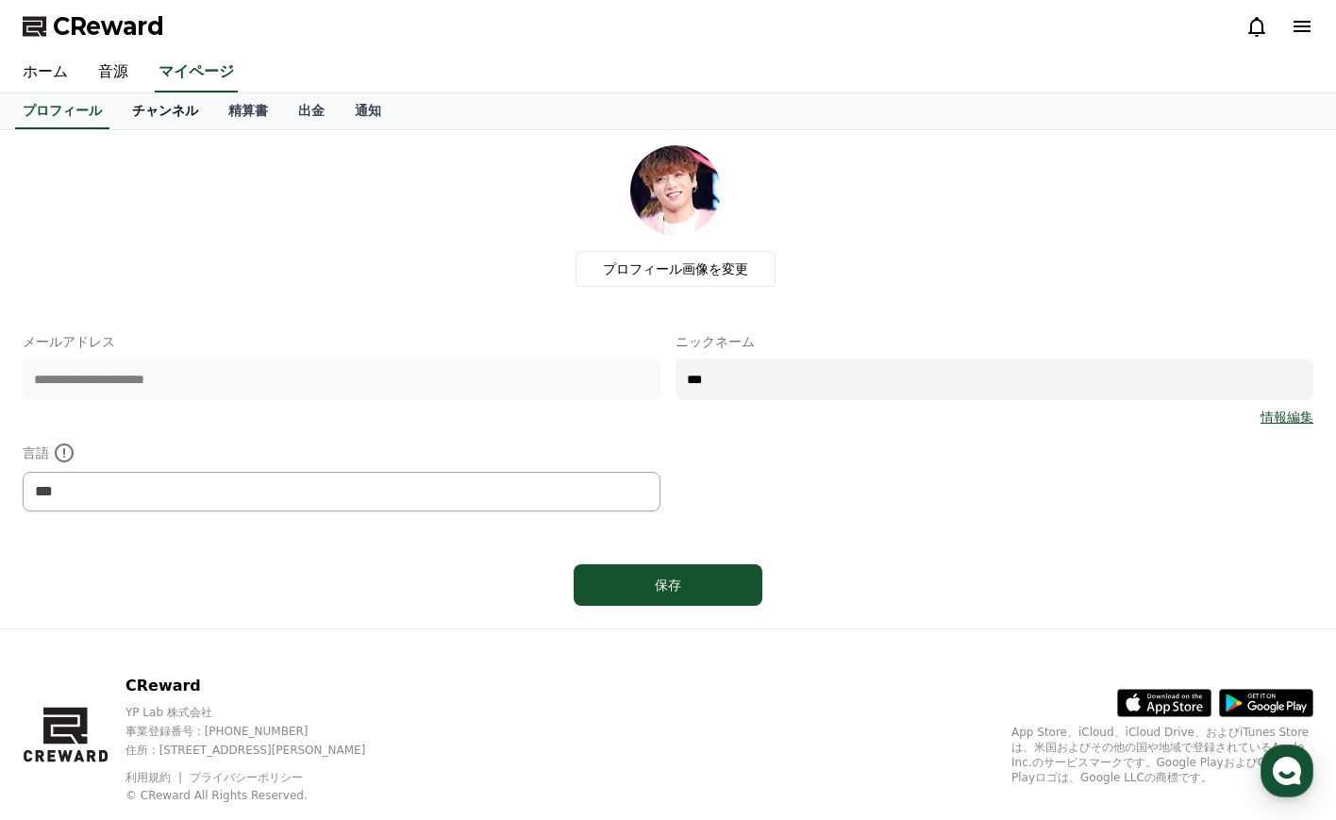
click at [164, 119] on link "チャンネル" at bounding box center [165, 111] width 96 height 36
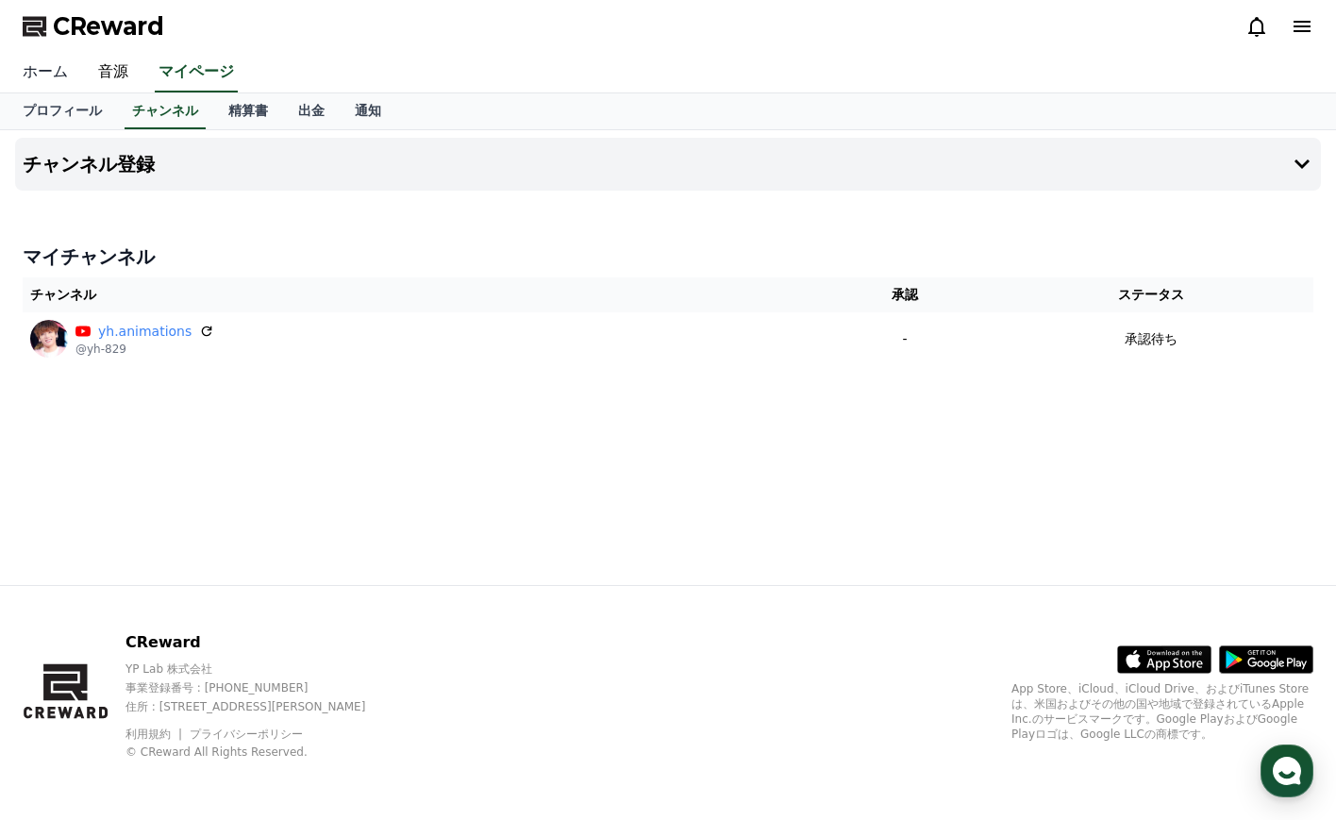
click at [29, 75] on link "ホーム" at bounding box center [45, 73] width 75 height 40
